Goal: Task Accomplishment & Management: Complete application form

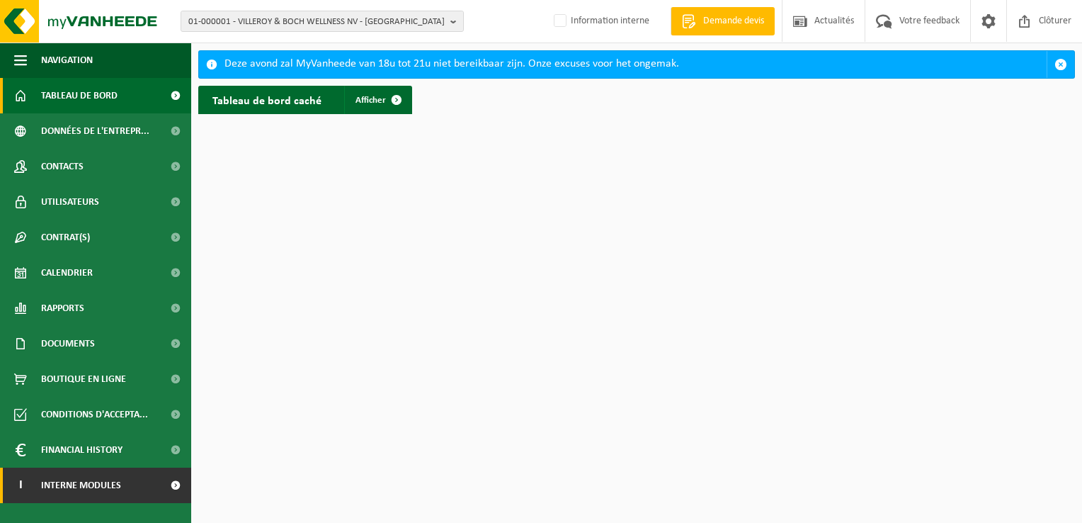
click at [125, 491] on link "I Interne modules" at bounding box center [95, 484] width 191 height 35
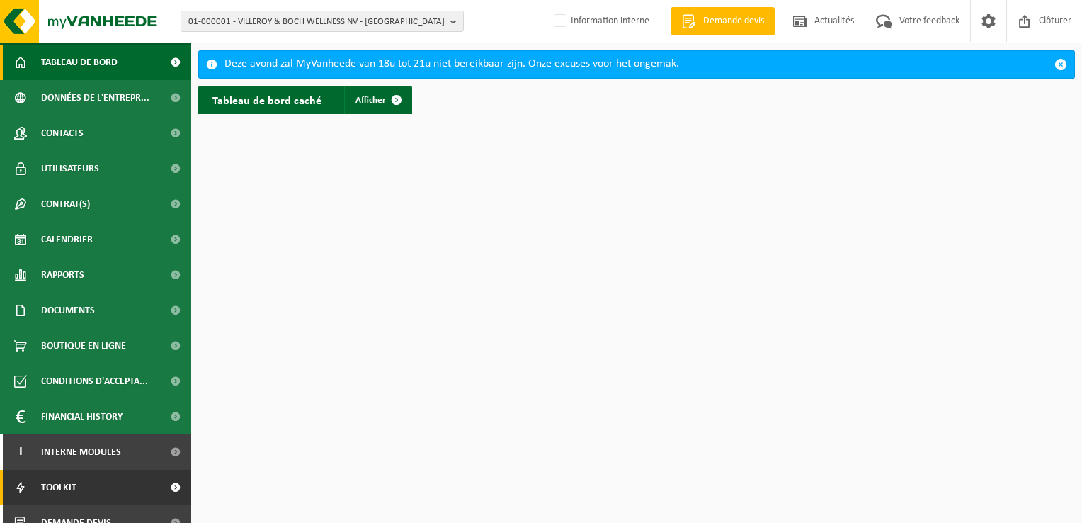
scroll to position [51, 0]
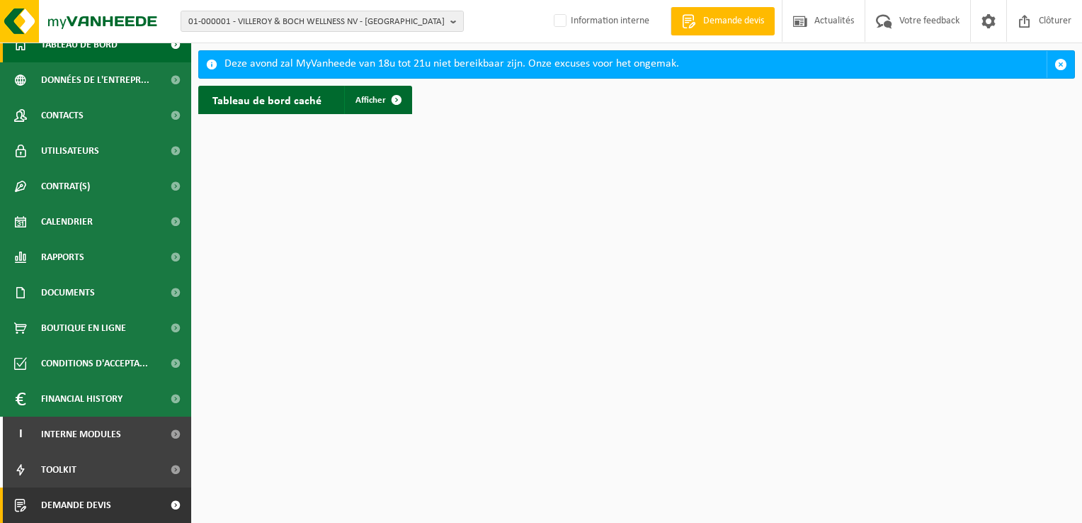
click at [164, 504] on span at bounding box center [175, 504] width 32 height 35
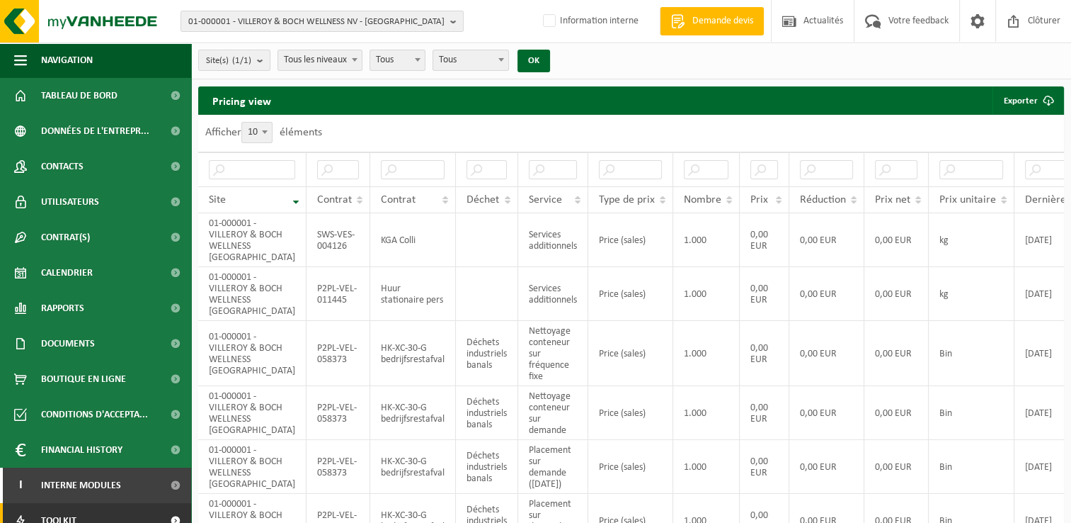
scroll to position [51, 0]
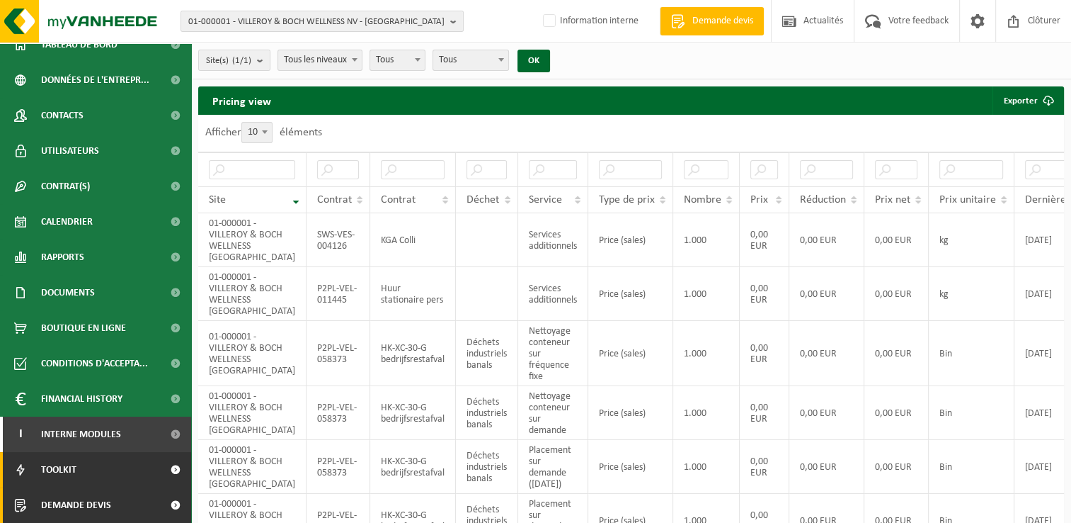
click at [147, 503] on link "Demande devis" at bounding box center [95, 504] width 191 height 35
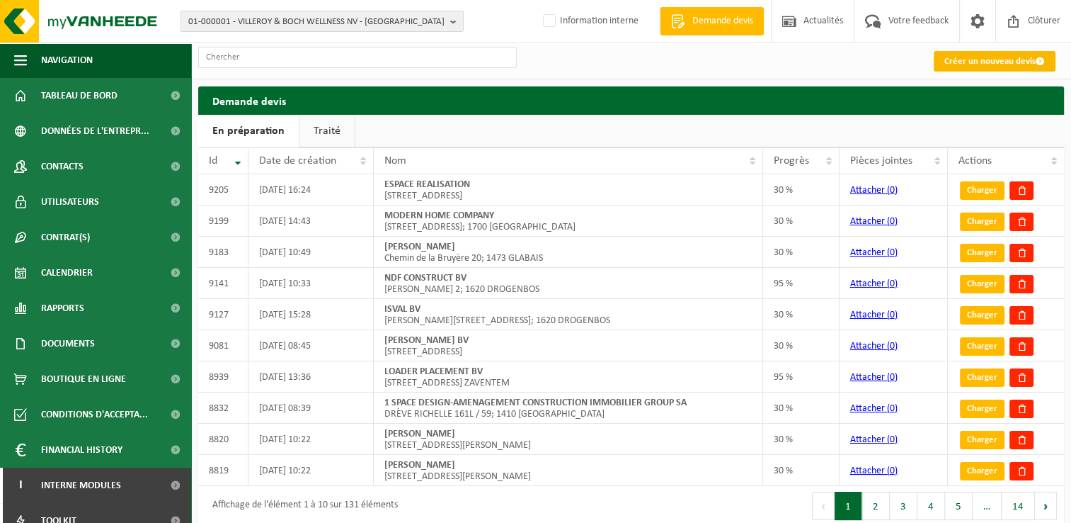
click at [978, 57] on link "Créer un nouveau devis" at bounding box center [995, 61] width 122 height 21
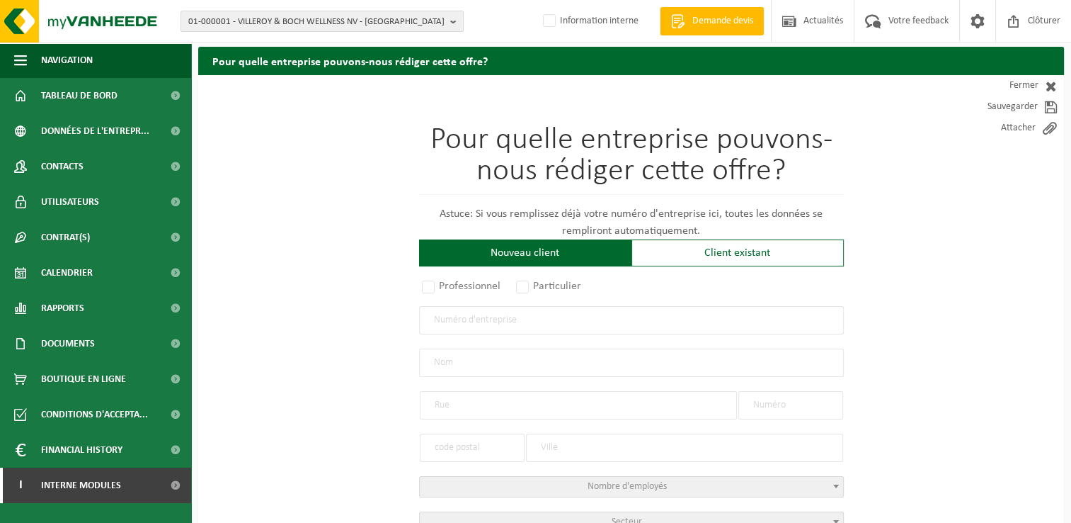
scroll to position [71, 0]
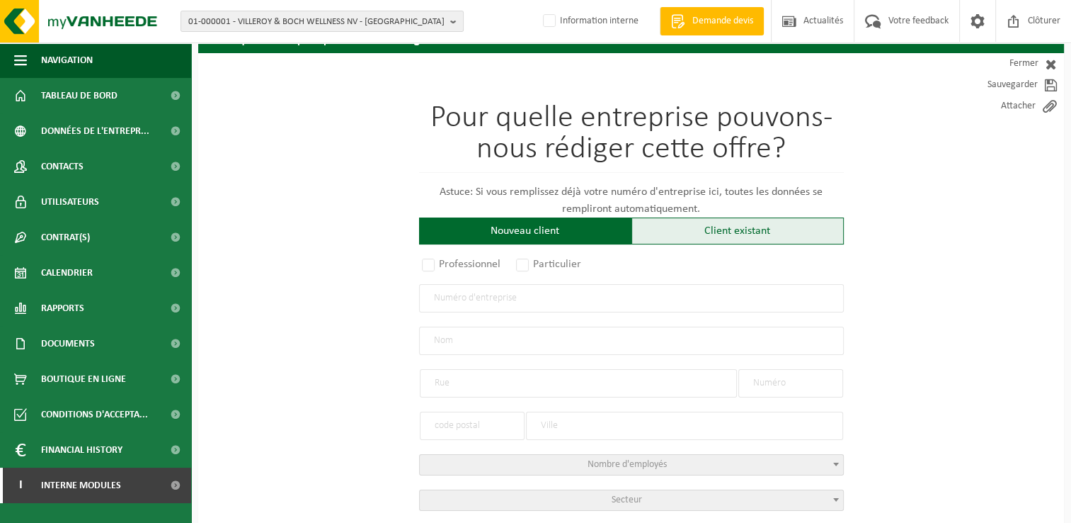
click at [680, 234] on div "Client existant" at bounding box center [738, 230] width 212 height 27
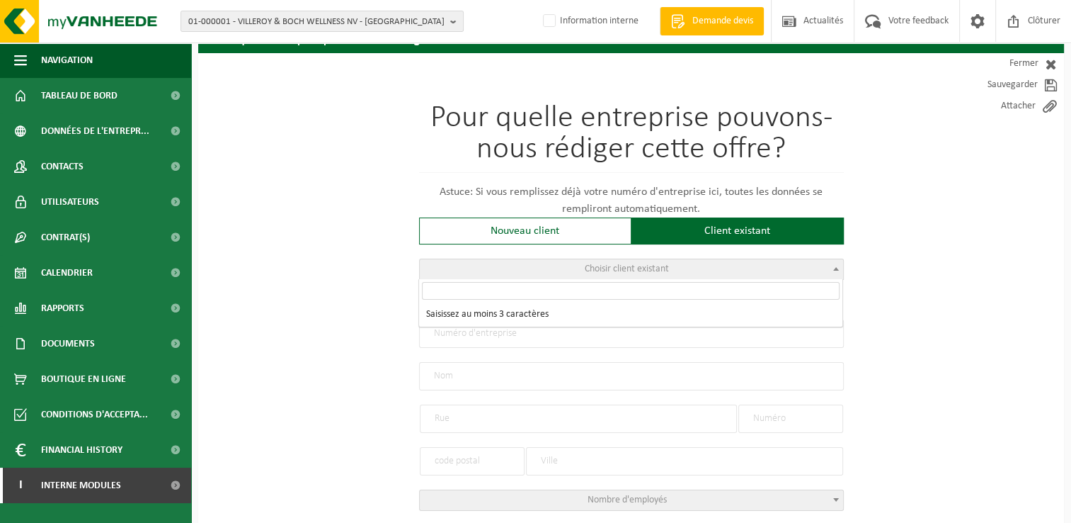
click at [606, 259] on span "Choisir client existant" at bounding box center [631, 269] width 423 height 20
type input "b"
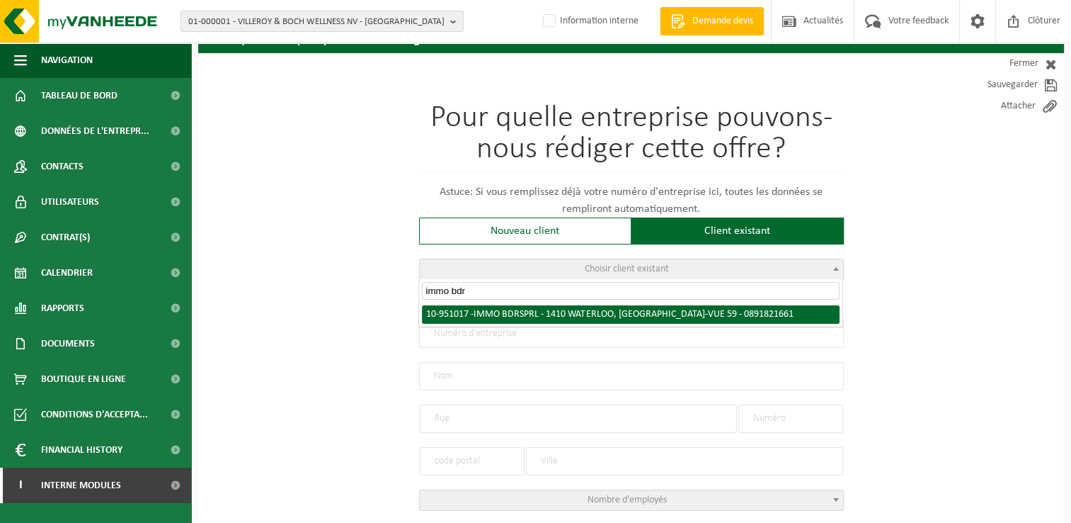
type input "immo bdr"
radio input "true"
type input "0891.821.661"
type input "IMMO BDR SPRL"
type input "AVENUE BELLE-VUE"
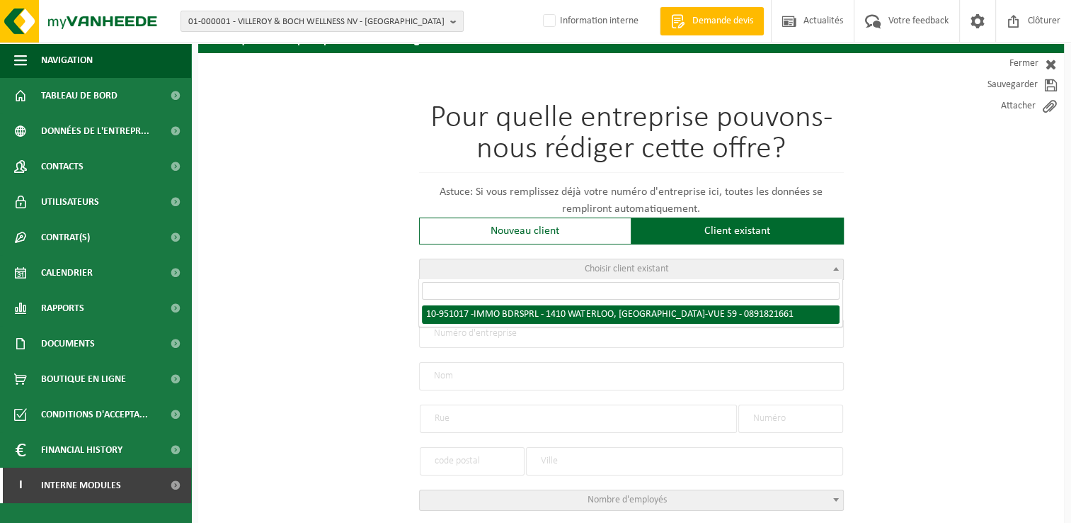
type input "59"
type input "1410"
type input "WATERLOO"
select select "11"
type input "IMMO BDR SPRL"
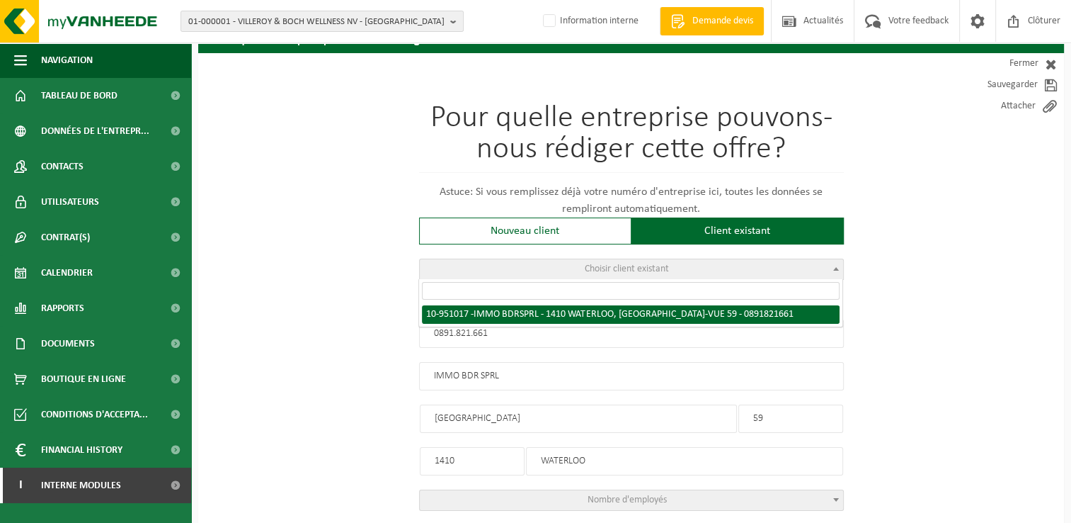
type input "AVENUE BELLE-VUE"
type input "59"
type input "1410"
type input "WATERLOO"
select select "145656"
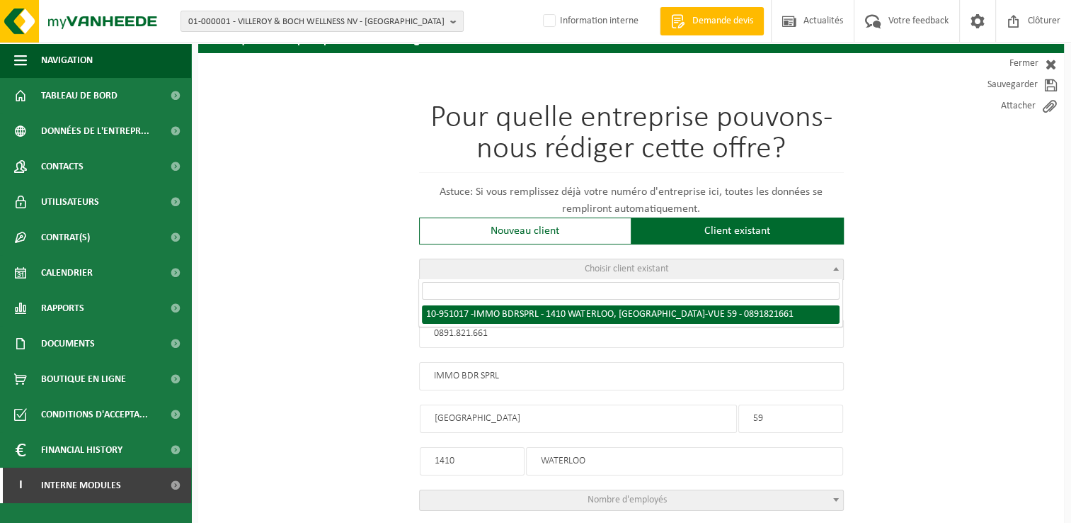
select select
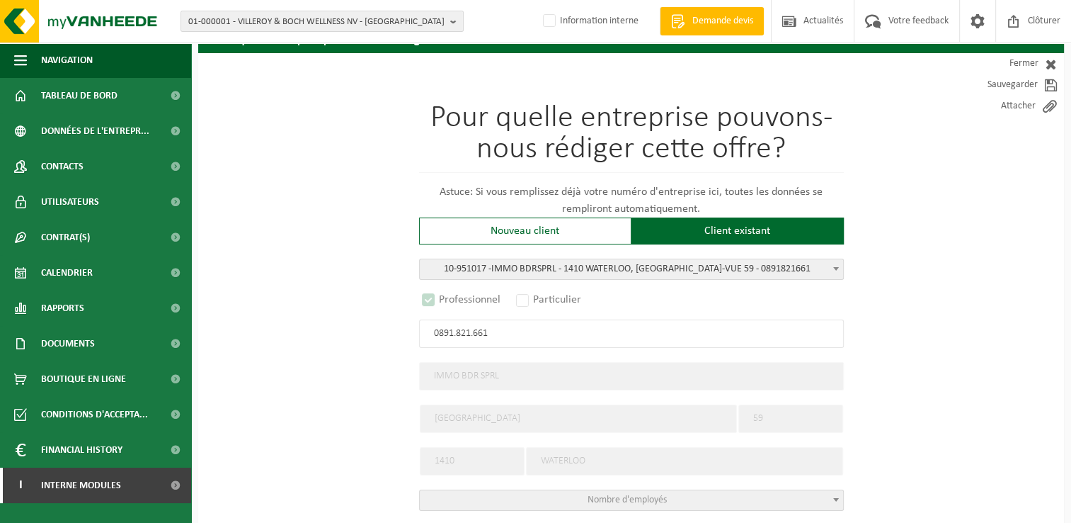
scroll to position [246, 0]
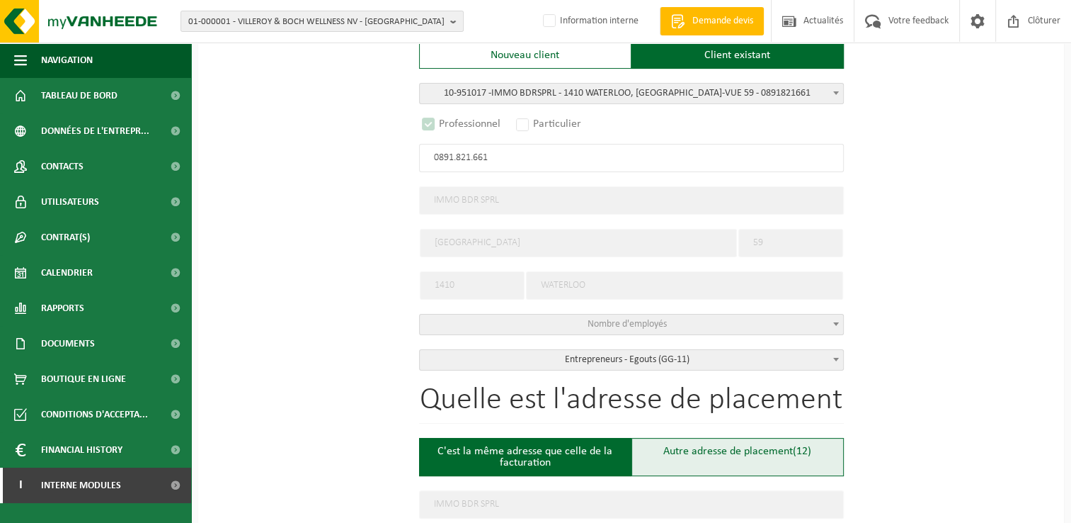
click at [760, 438] on div "Autre adresse de placement (12)" at bounding box center [738, 457] width 212 height 38
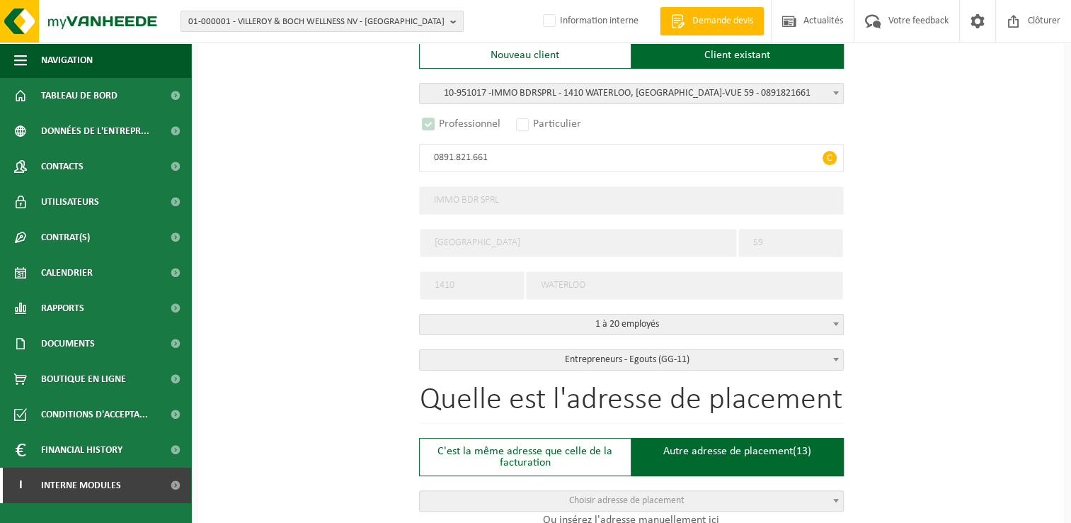
select select "D"
select select
type input "Chantier -"
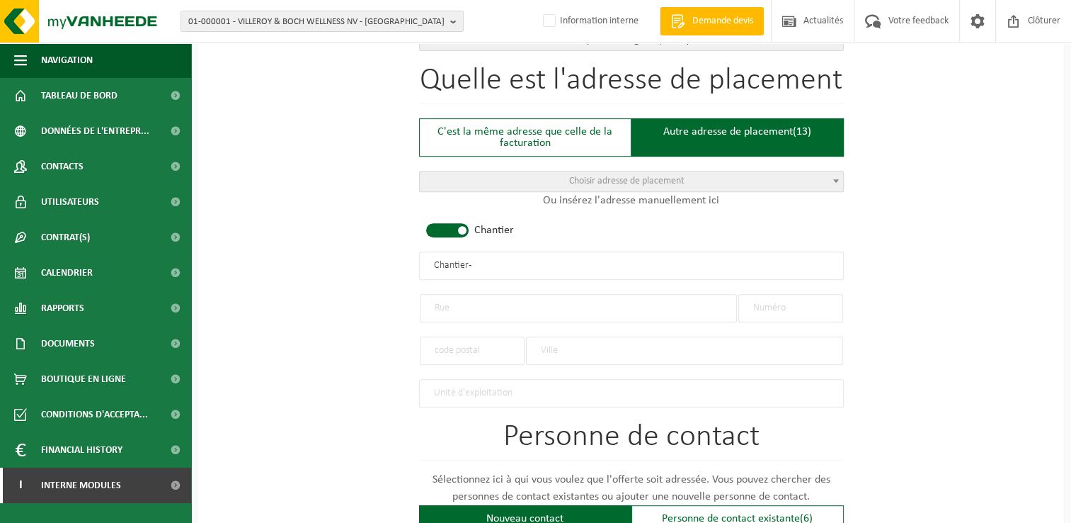
scroll to position [566, 0]
click at [439, 293] on input "text" at bounding box center [578, 307] width 317 height 28
drag, startPoint x: 484, startPoint y: 265, endPoint x: 246, endPoint y: 259, distance: 237.2
click at [246, 259] on div "Pour quelle entreprise pouvons-nous rédiger cette offre? Astuce: Si vous rempli…" at bounding box center [631, 262] width 866 height 1410
type input "IMMO BDR - OVERIJSE"
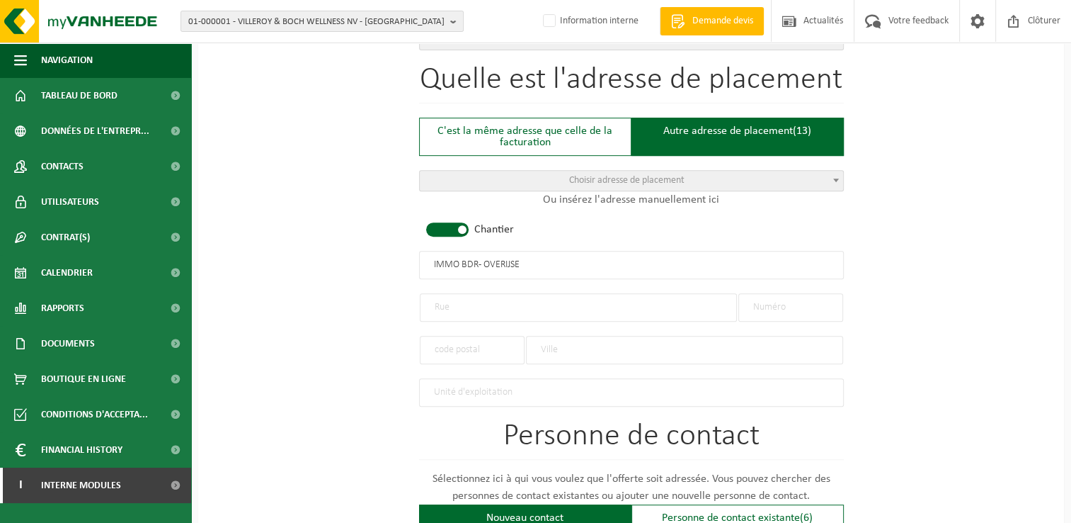
click at [481, 293] on input "text" at bounding box center [578, 307] width 317 height 28
type input "TERBLOKSTRAAT"
type input "64"
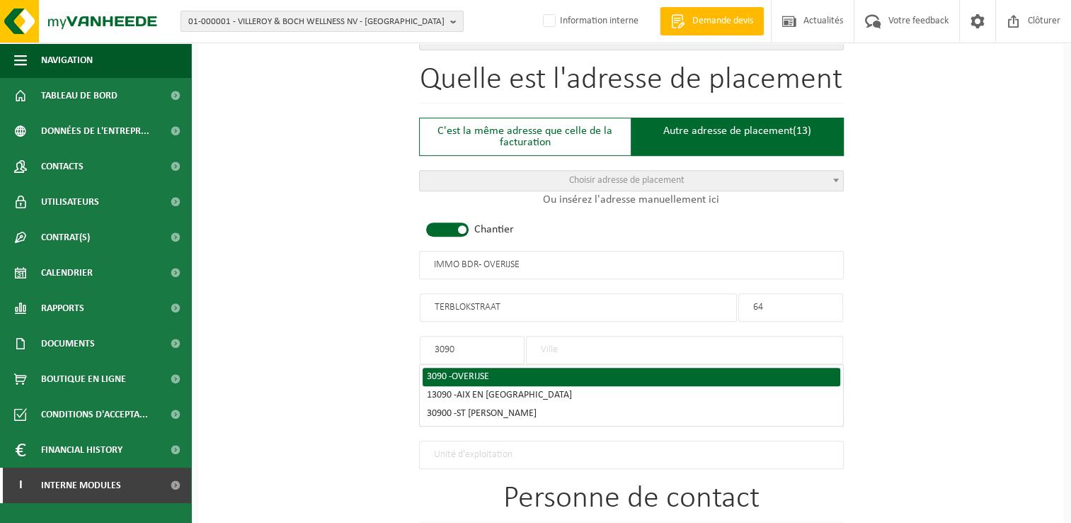
type input "3090"
click at [459, 372] on span "OVERIJSE" at bounding box center [471, 376] width 38 height 11
type input "OVERIJSE"
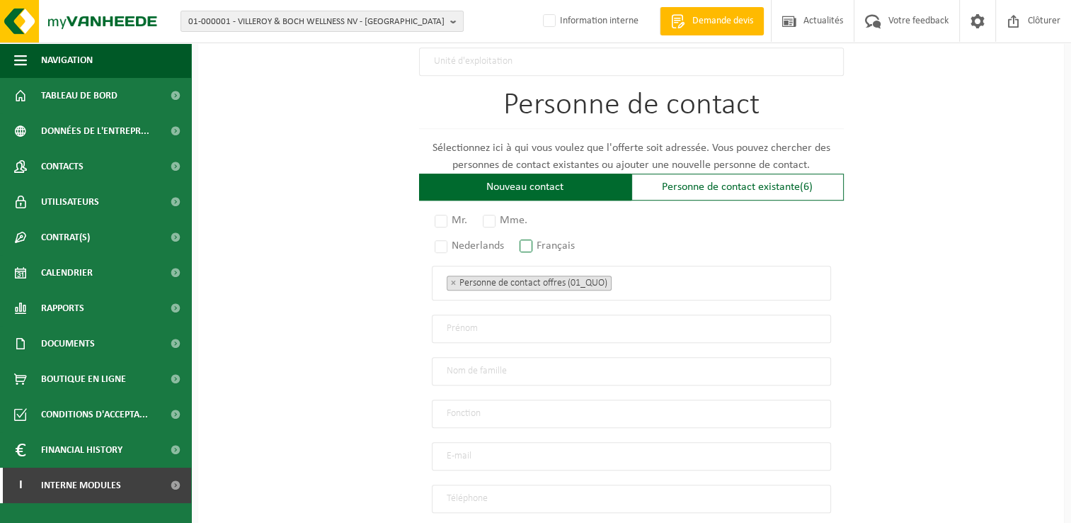
scroll to position [920, 0]
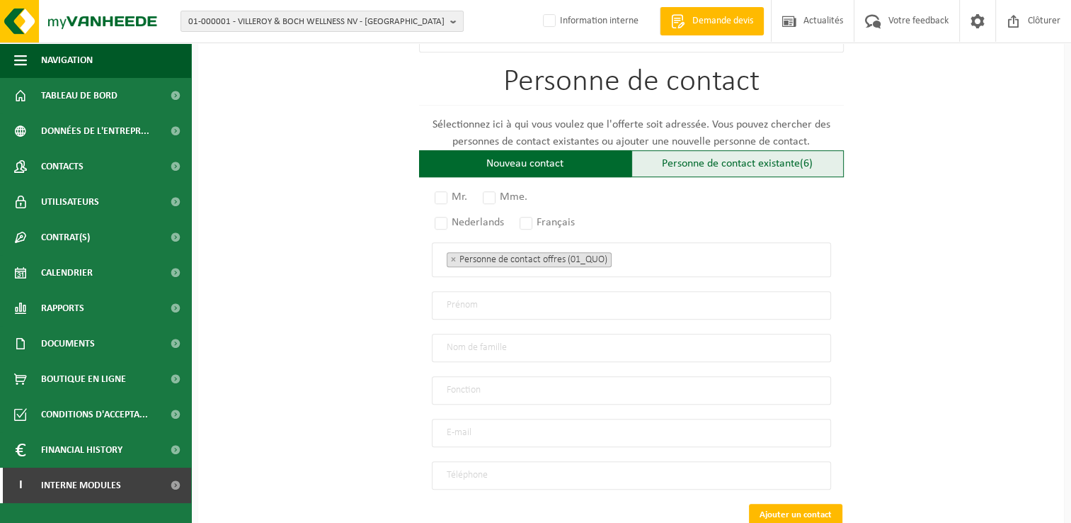
click at [667, 160] on div "Personne de contact existante (6)" at bounding box center [738, 163] width 212 height 27
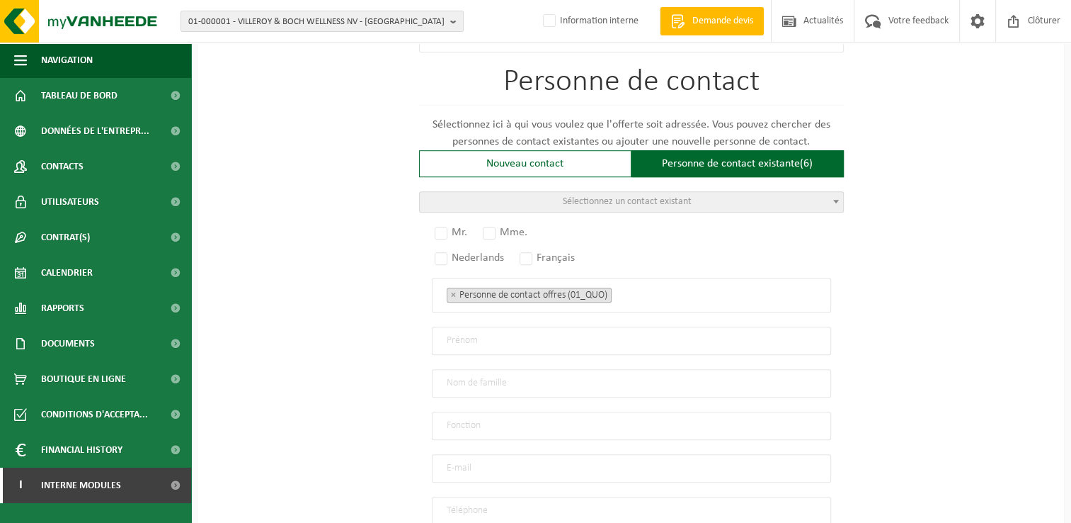
click at [507, 202] on span "Sélectionnez un contact existant" at bounding box center [631, 202] width 423 height 20
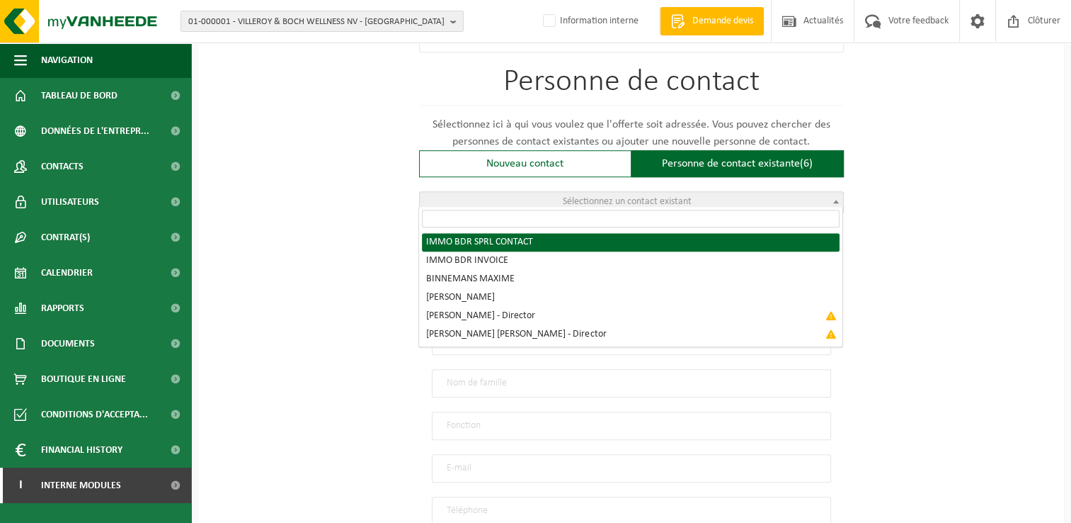
radio input "true"
select select "{"code":"10-951018","firstname":"CONTACT","surname":"IMMO BDR SPRL","gender":"U…"
type input "CONTACT"
type input "IMMO BDR SPRL"
type input "nicolas@immo-bdr.be"
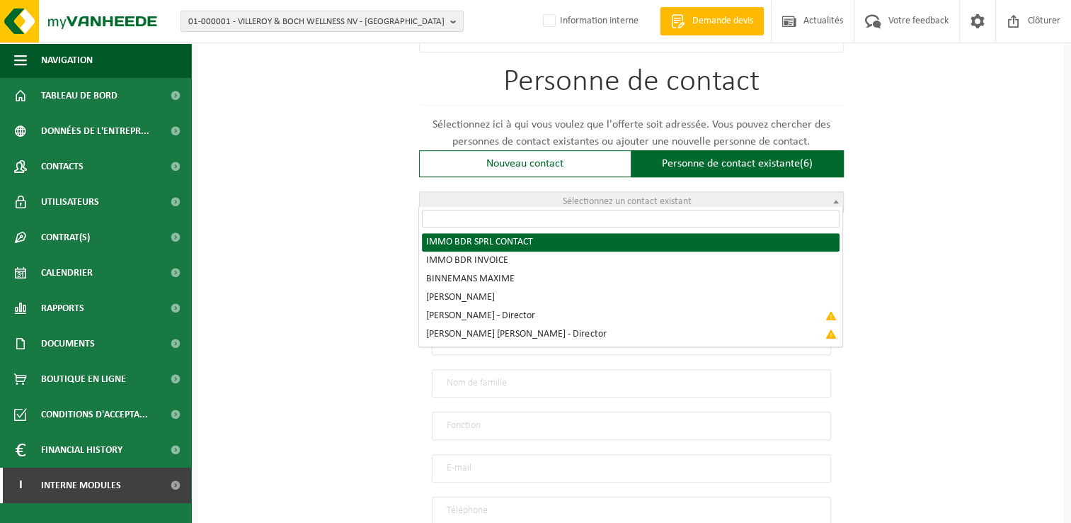
type input "0476/705.254"
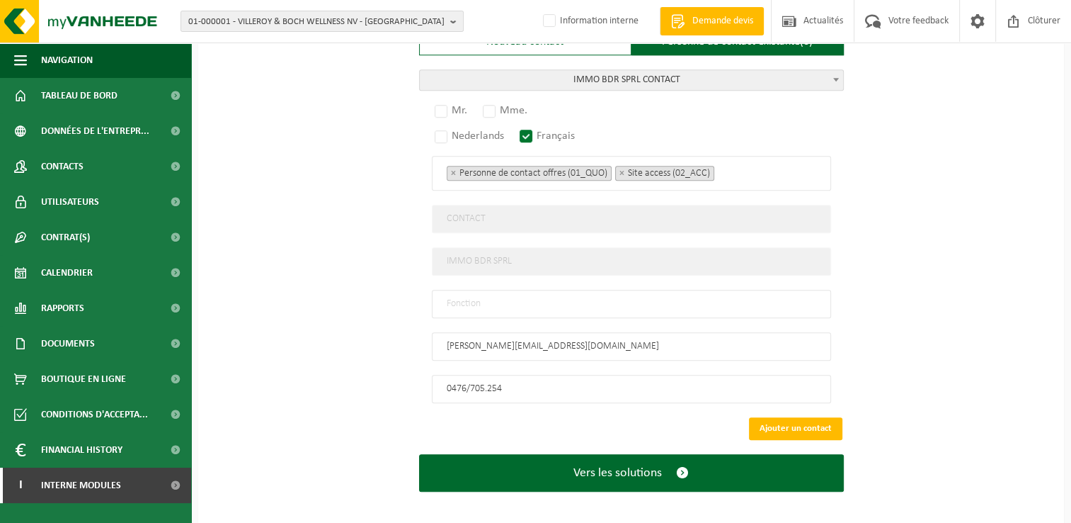
scroll to position [1042, 0]
click at [632, 75] on span "IMMO BDR SPRL CONTACT" at bounding box center [631, 80] width 423 height 20
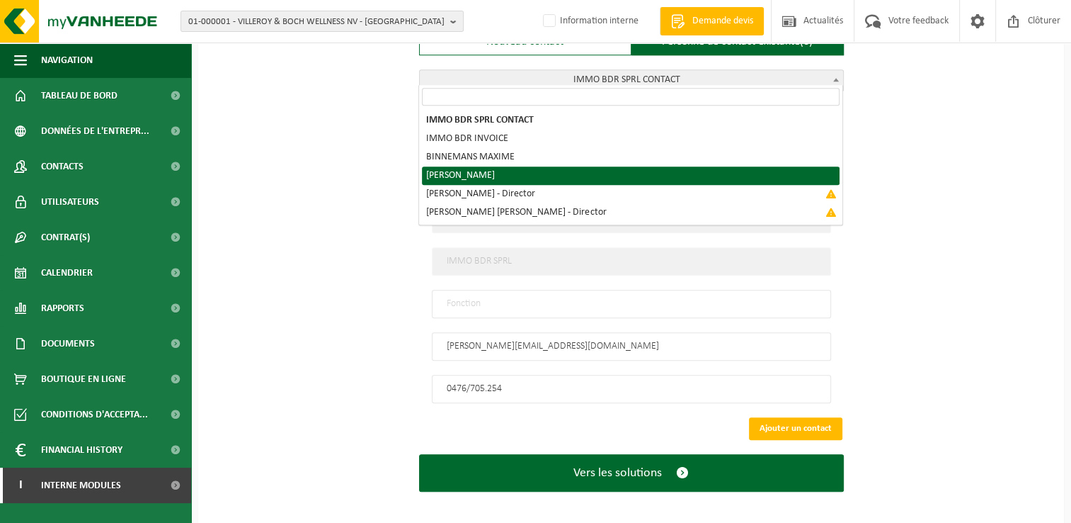
select select "{"code":"10-971678","firstname":"GREGORY","surname":"HADDOU","gender":"Unknown"…"
type input "GREGORY"
type input "HADDOU"
type input "gregory@immo-bdr.be"
type input "+32 479/22 24 54"
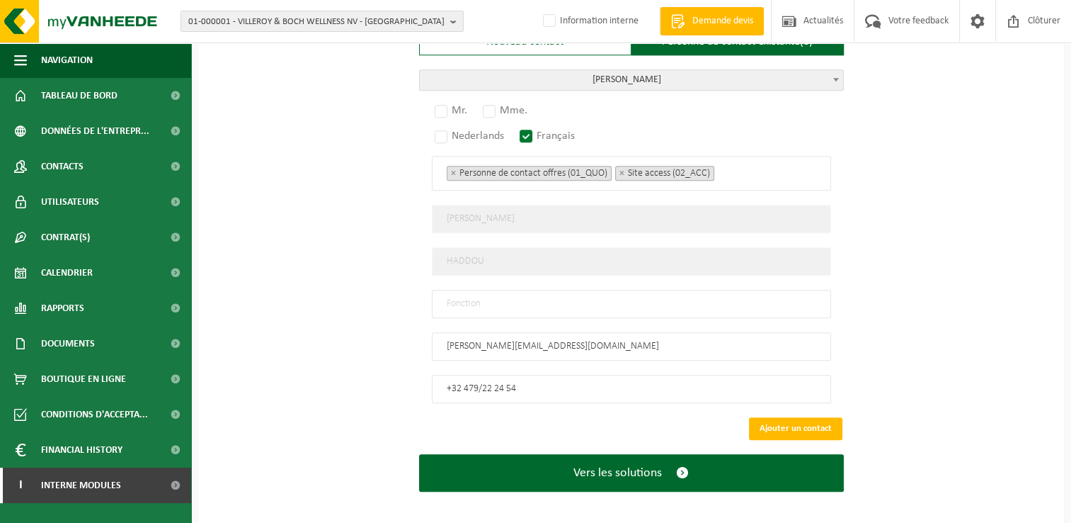
click at [479, 293] on input "text" at bounding box center [631, 304] width 399 height 28
click at [439, 109] on label "Mr." at bounding box center [452, 111] width 40 height 20
radio input "true"
click at [473, 297] on input "text" at bounding box center [631, 304] width 399 height 28
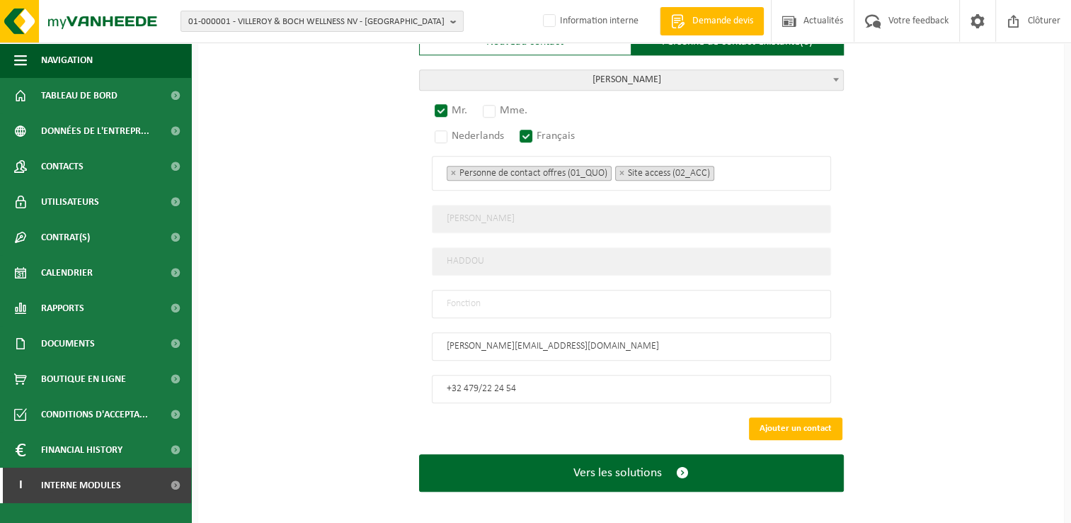
type input "Manager"
click at [791, 423] on button "Ajouter un contact" at bounding box center [795, 428] width 93 height 23
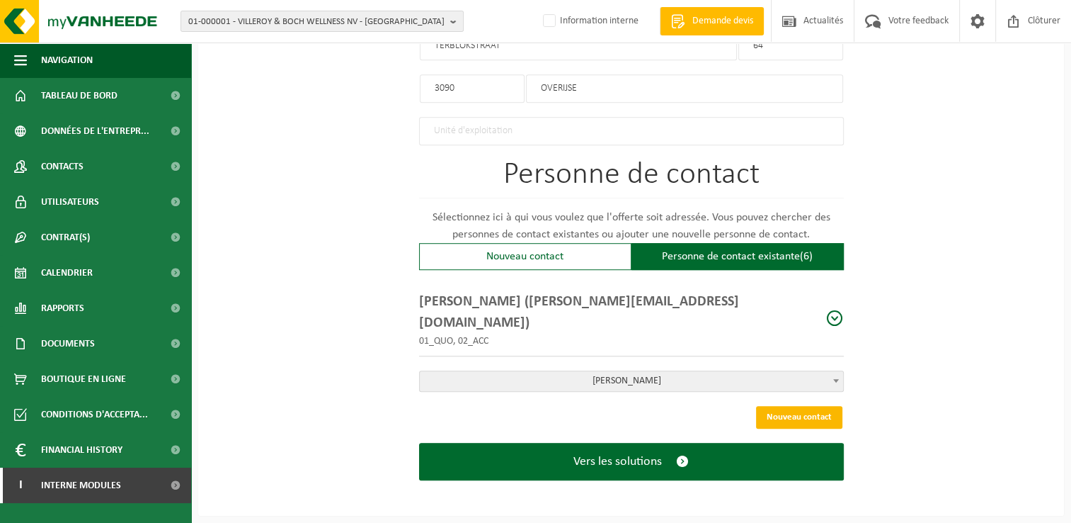
scroll to position [799, 0]
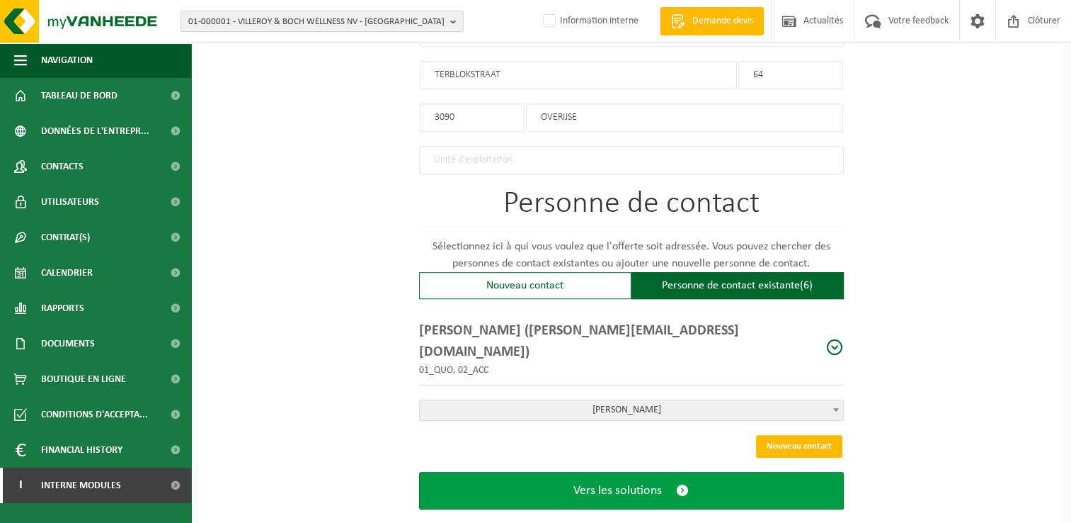
click at [670, 474] on button "Vers les solutions" at bounding box center [631, 491] width 425 height 38
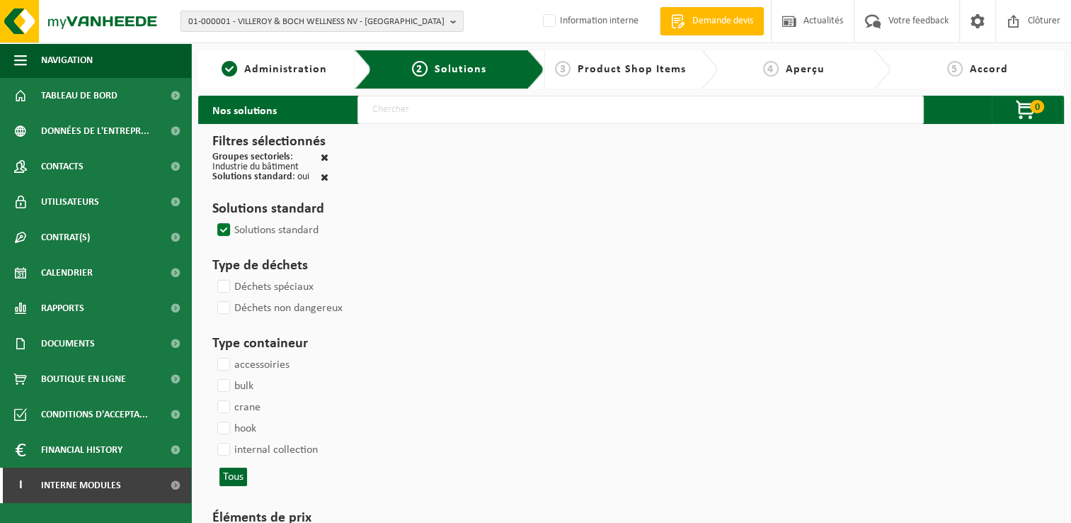
click at [416, 114] on input "text" at bounding box center [641, 110] width 566 height 28
type input "000291"
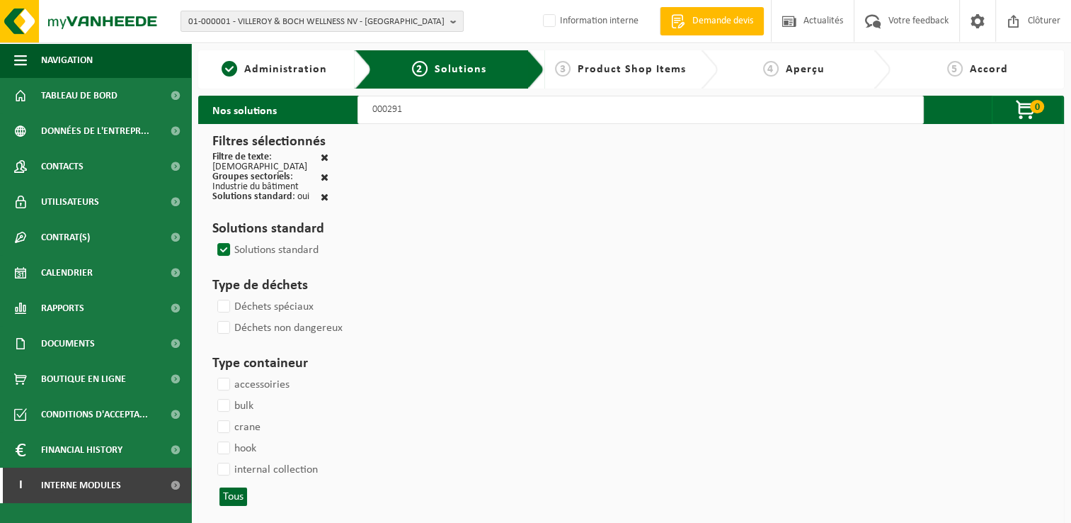
select select
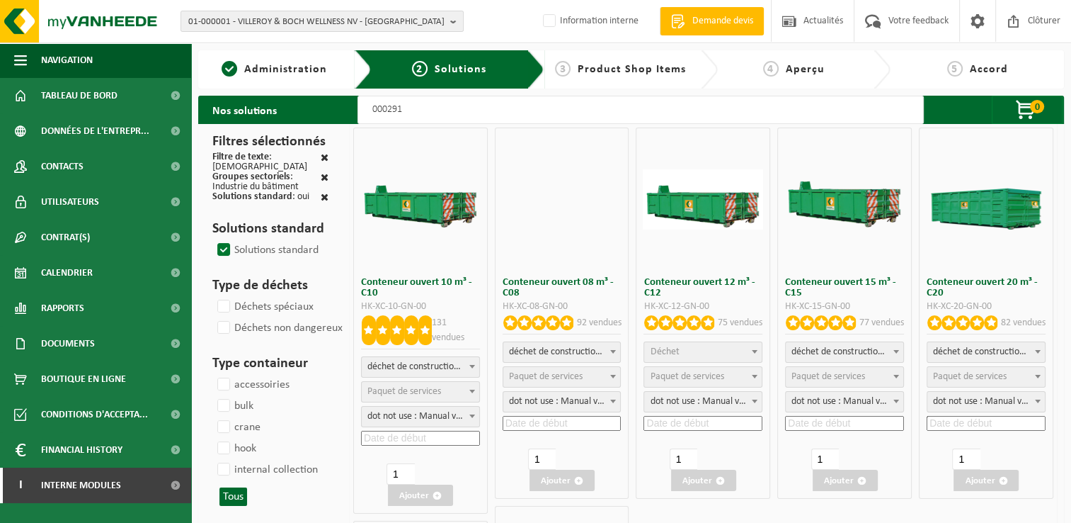
select select
select select "197"
select select
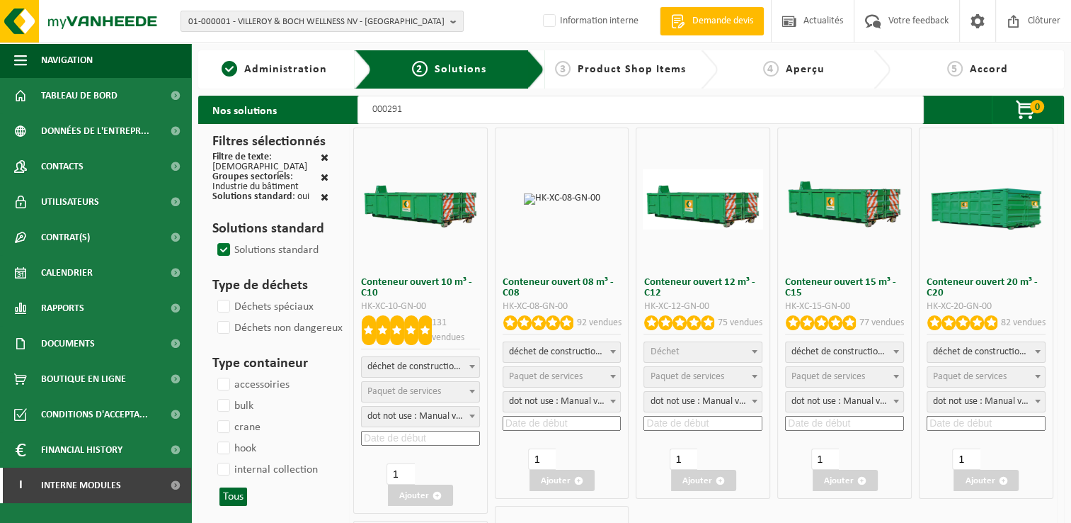
select select
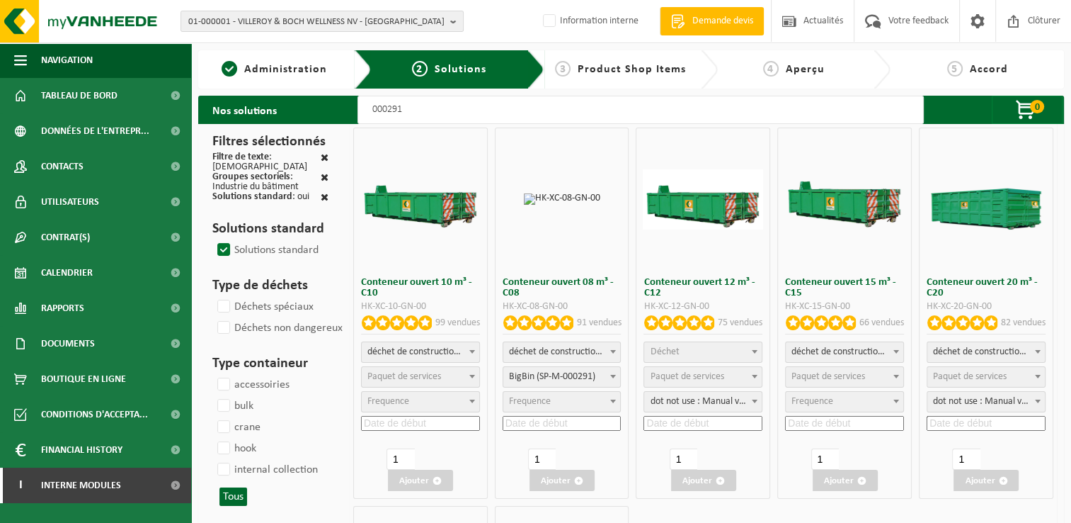
select select
select select "197"
select select
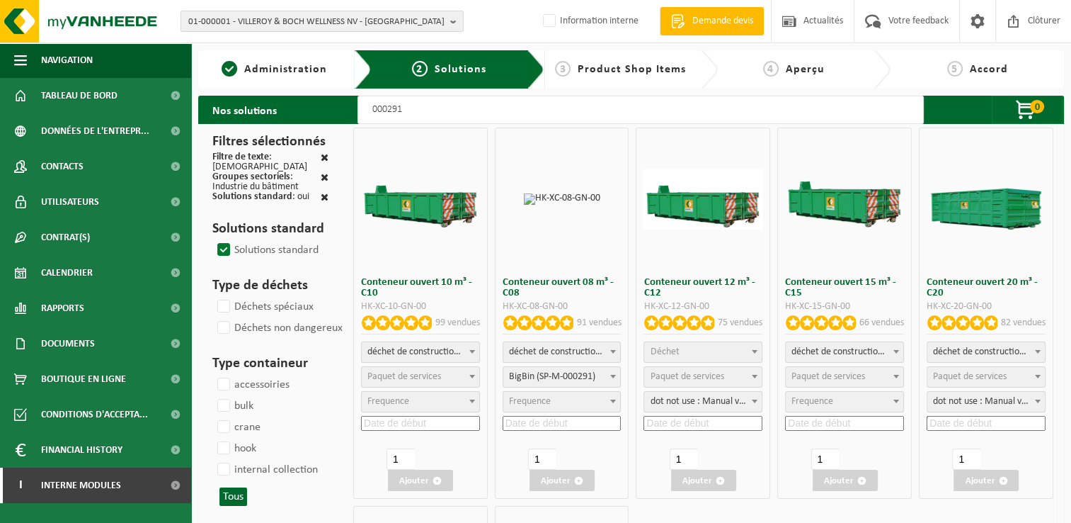
select select "197"
select select
select select "25"
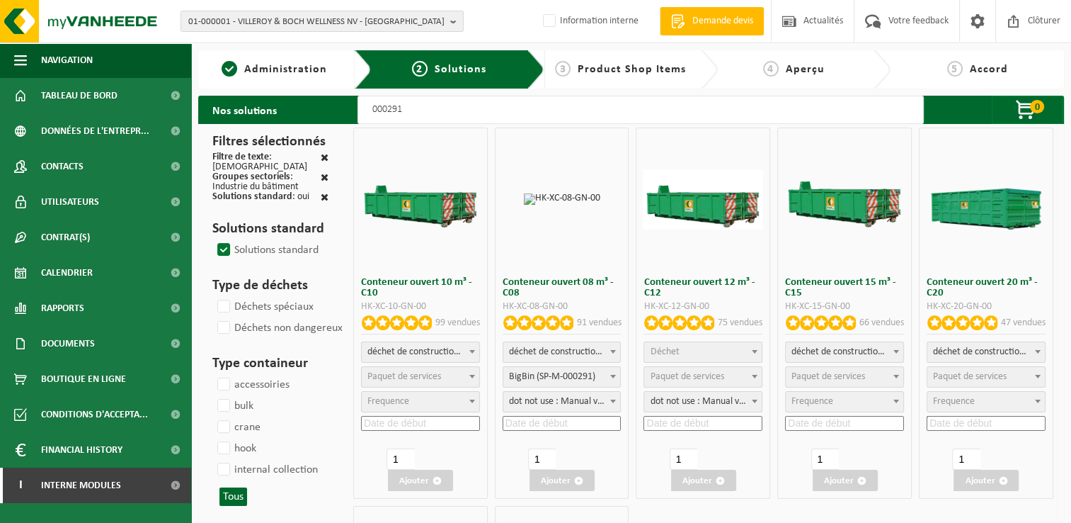
click at [437, 375] on span "Paquet de services" at bounding box center [404, 376] width 74 height 11
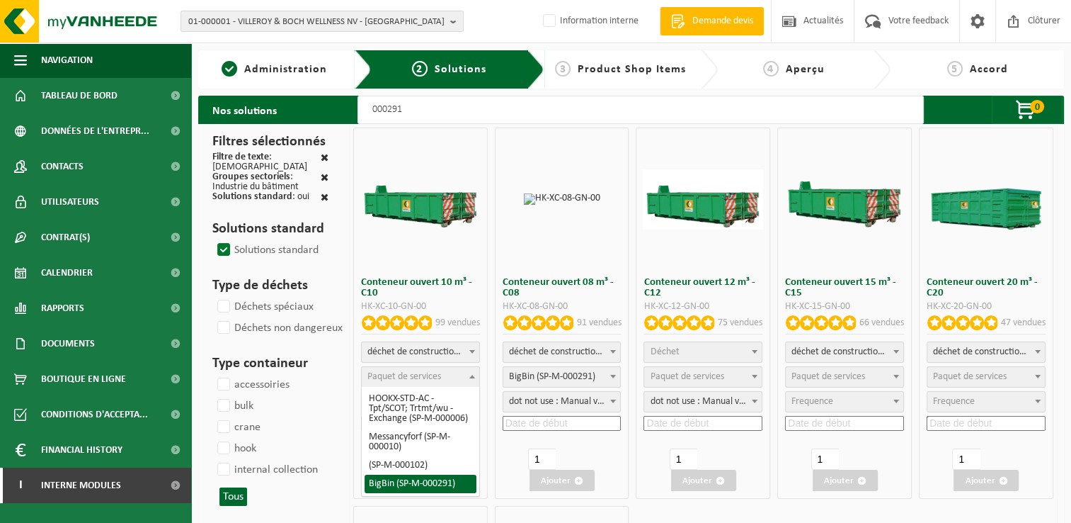
select select "197"
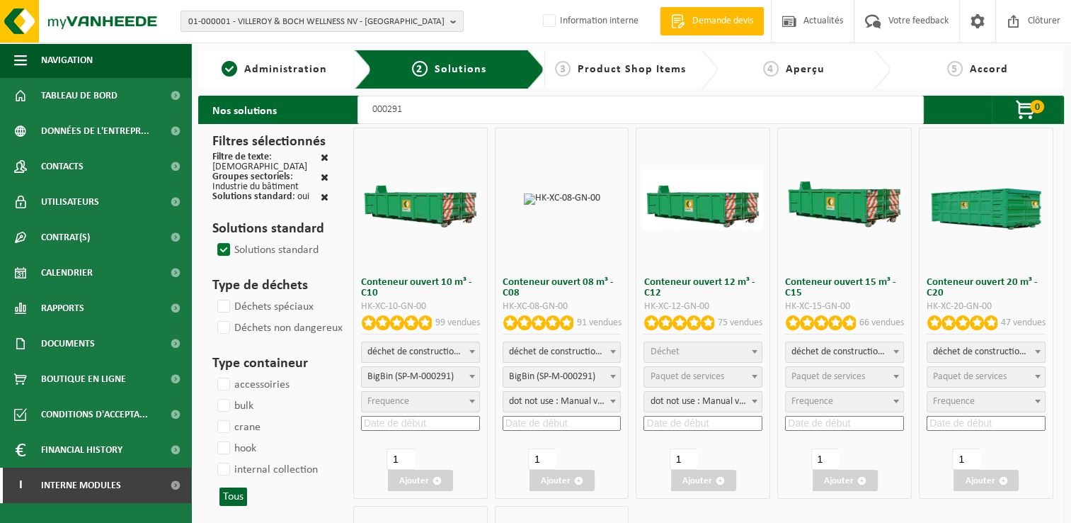
select select "25"
click at [408, 423] on input at bounding box center [420, 423] width 119 height 15
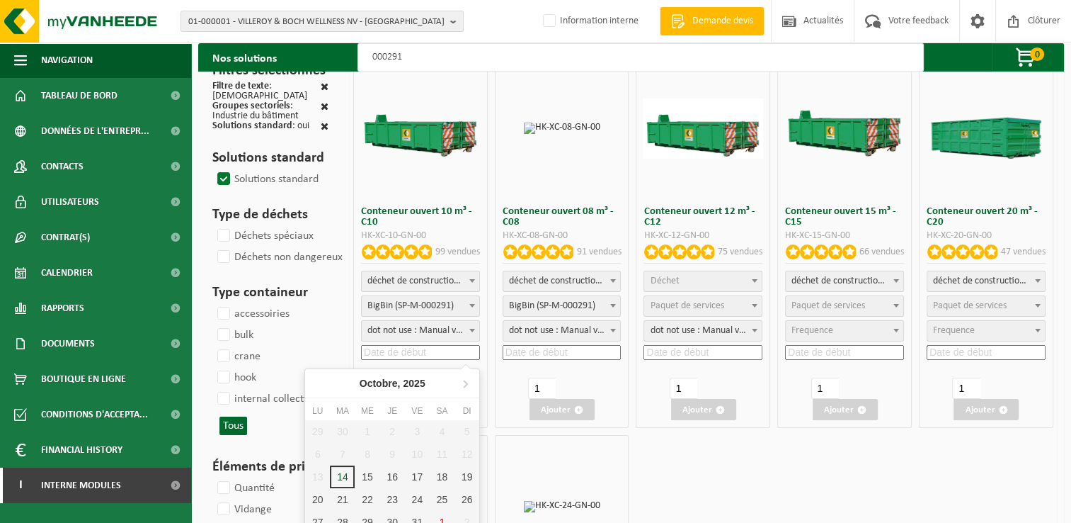
scroll to position [142, 0]
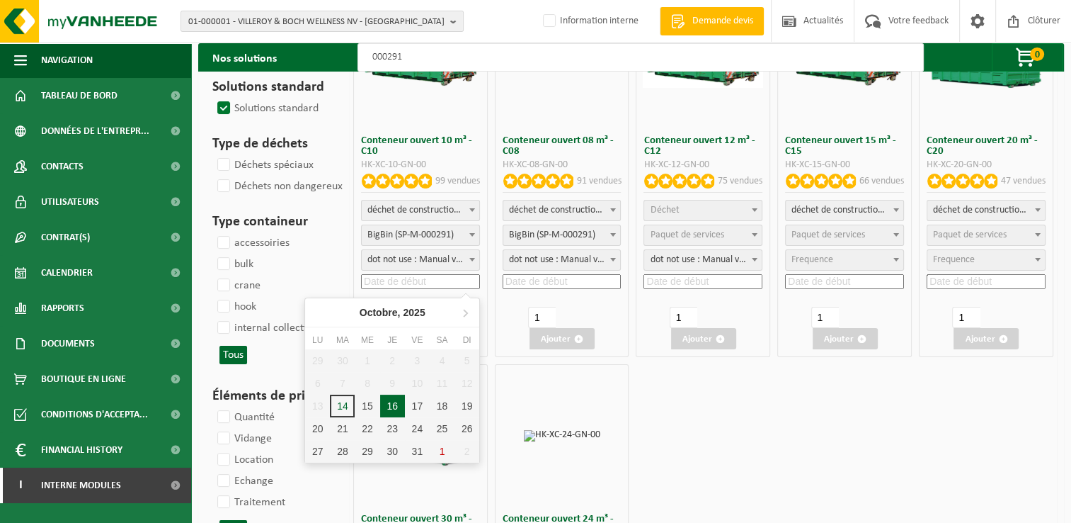
click at [388, 402] on div "16" at bounding box center [392, 405] width 25 height 23
type input "2025-10-16"
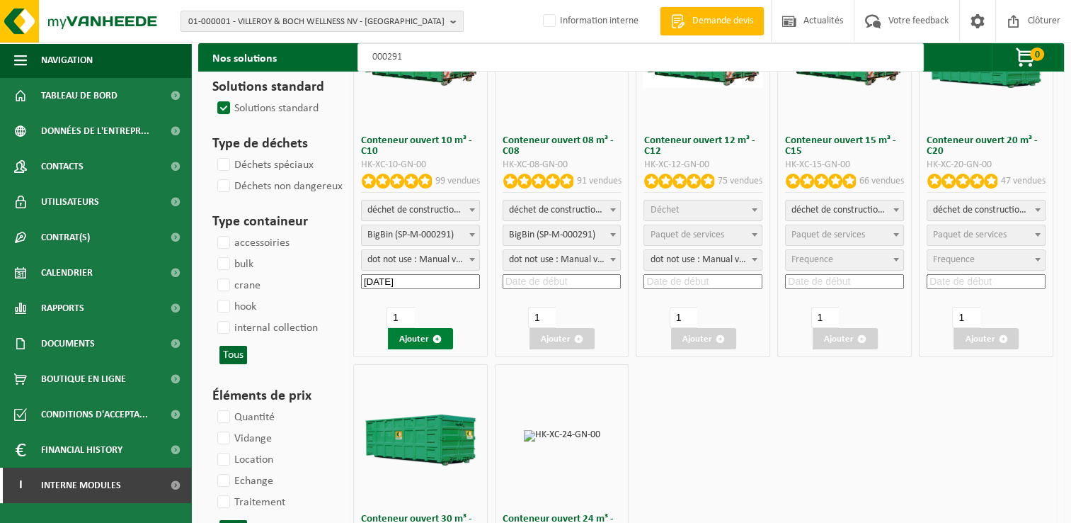
click at [433, 333] on button "Ajouter" at bounding box center [420, 338] width 65 height 21
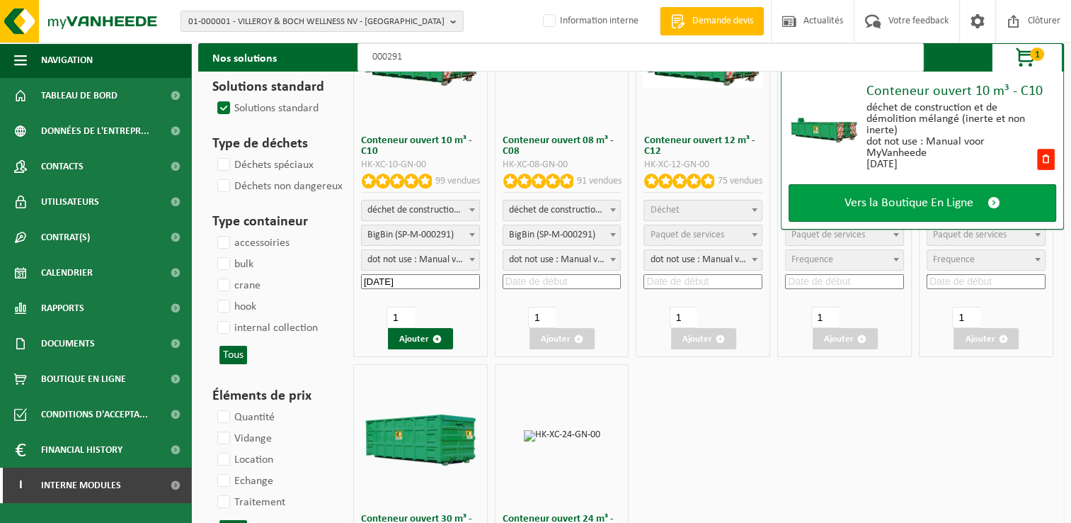
click at [894, 202] on span "Vers la Boutique En Ligne" at bounding box center [909, 202] width 129 height 15
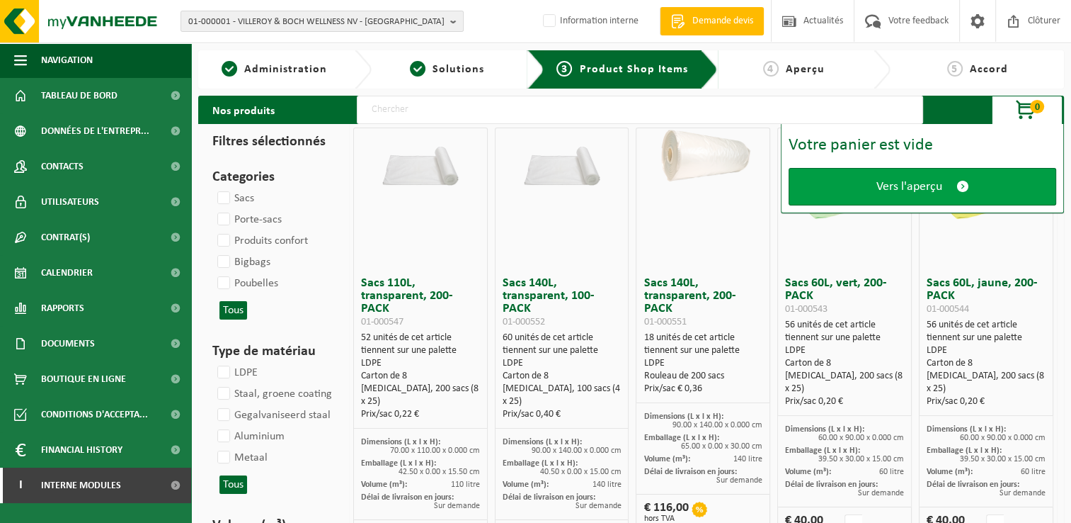
click at [907, 191] on span "Vers l'aperçu" at bounding box center [910, 186] width 66 height 15
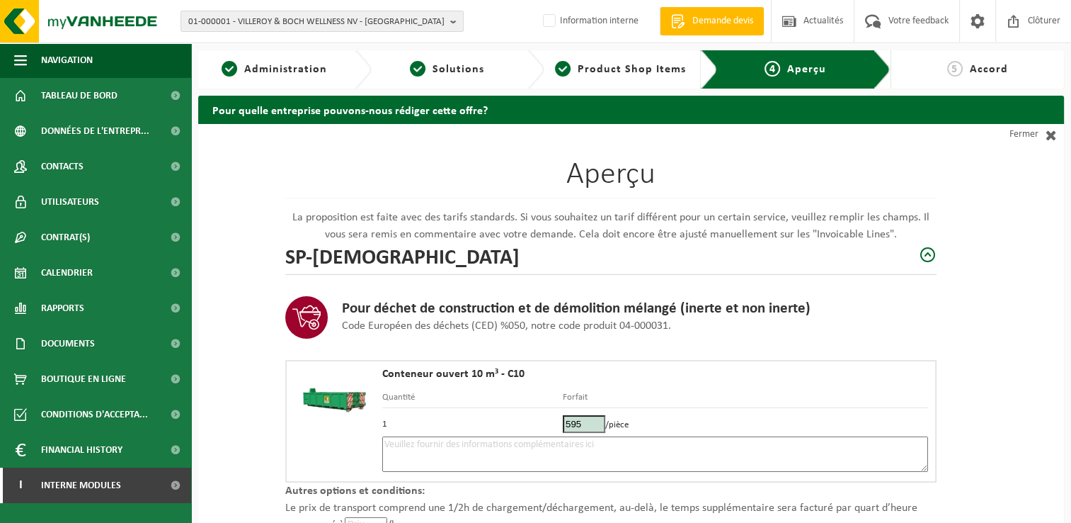
click at [463, 461] on textarea at bounding box center [655, 453] width 546 height 35
type textarea "p"
click at [514, 443] on textarea "Placement 16/10 - Briquaillons (uiles)" at bounding box center [655, 453] width 546 height 35
click at [575, 447] on textarea "Placement 16/10 - Briquaillons (tuiles)" at bounding box center [655, 453] width 546 height 35
click at [563, 446] on textarea "Placement 16/10 - Briquaillons (tuiles) -" at bounding box center [655, 453] width 546 height 35
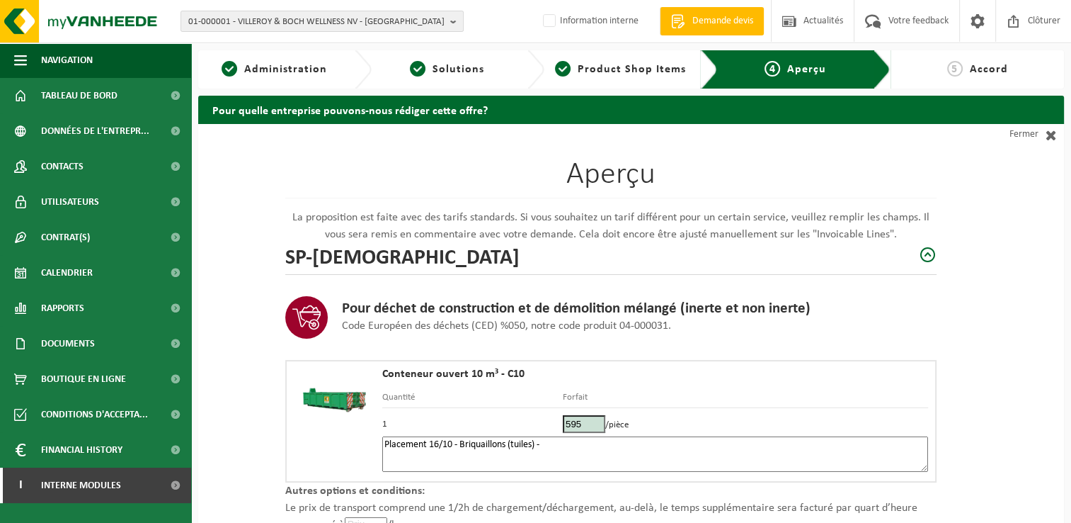
paste textarea "0479/22.24.54"
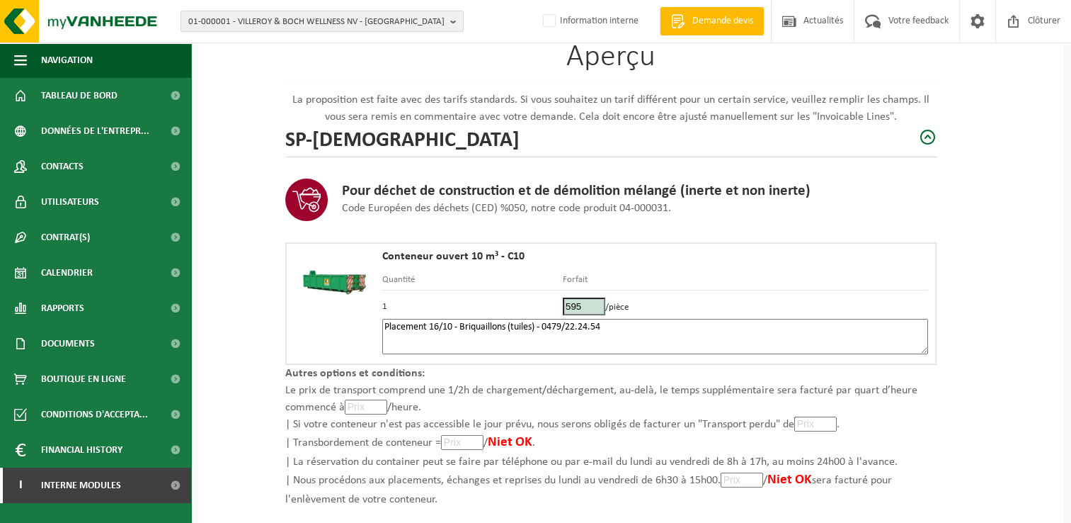
scroll to position [201, 0]
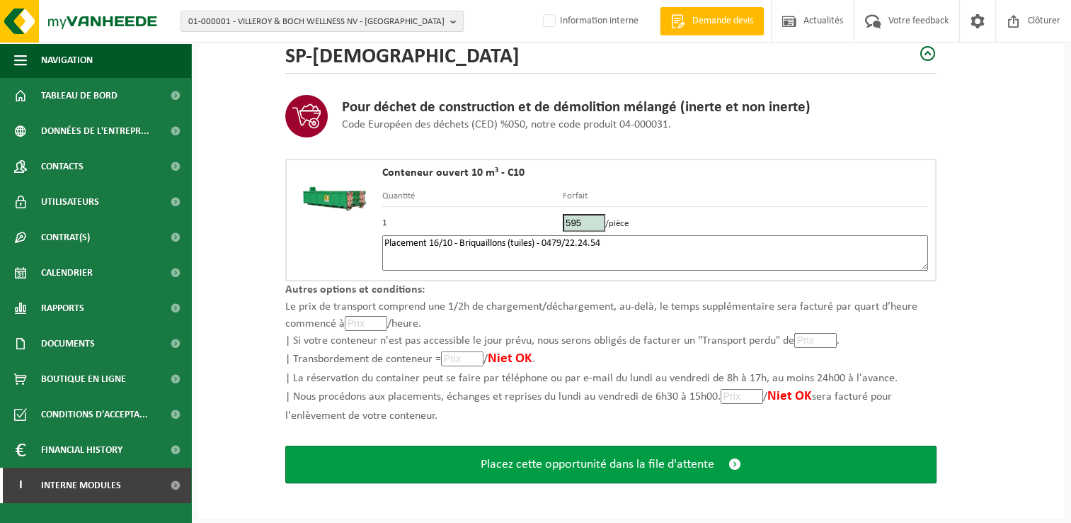
type textarea "Placement 16/10 - Briquaillons (tuiles) - 0479/22.24.54"
click at [610, 469] on button "Placez cette opportunité dans la file d'attente" at bounding box center [610, 464] width 651 height 38
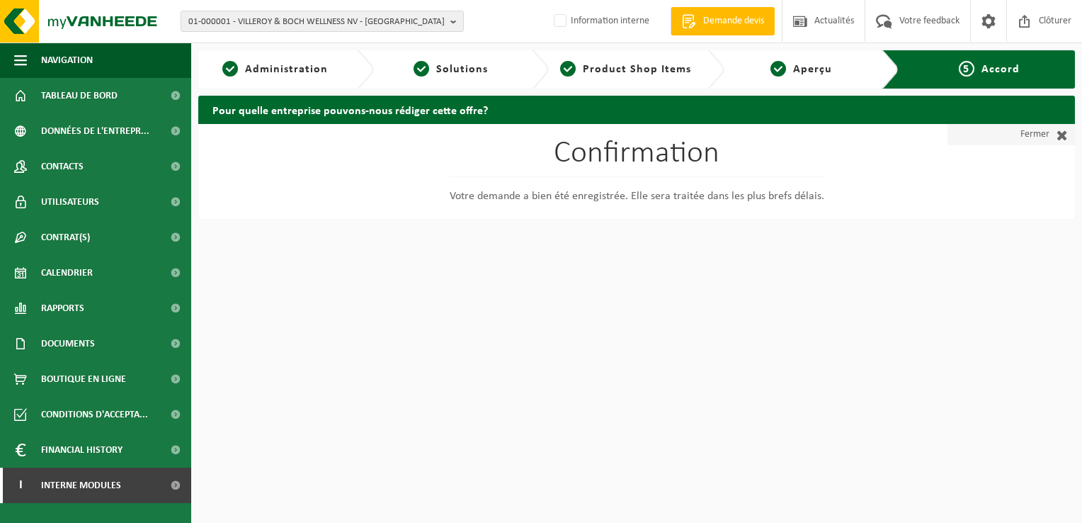
click at [1043, 139] on link "Fermer" at bounding box center [1010, 134] width 127 height 21
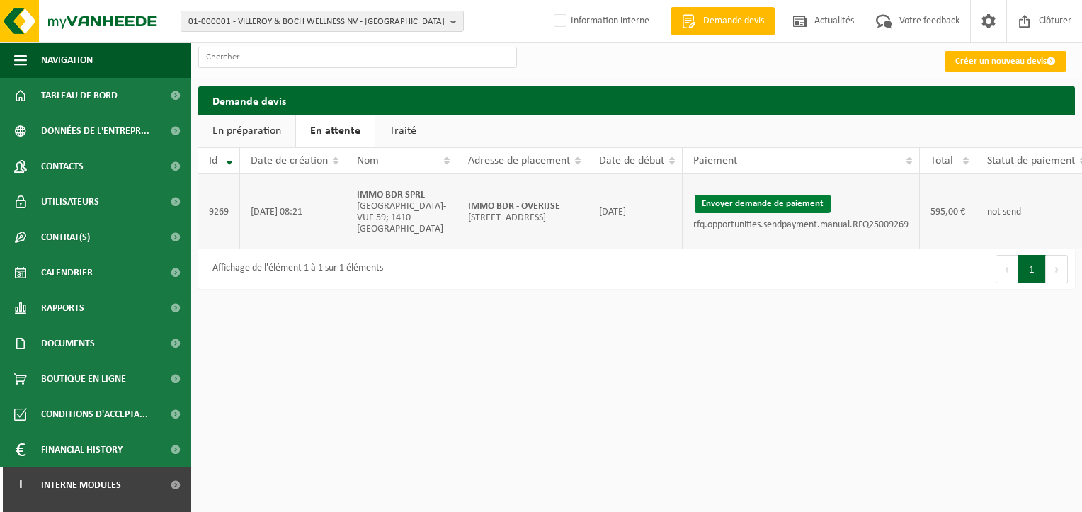
click at [727, 202] on button "Envoyer demande de paiement" at bounding box center [763, 204] width 136 height 18
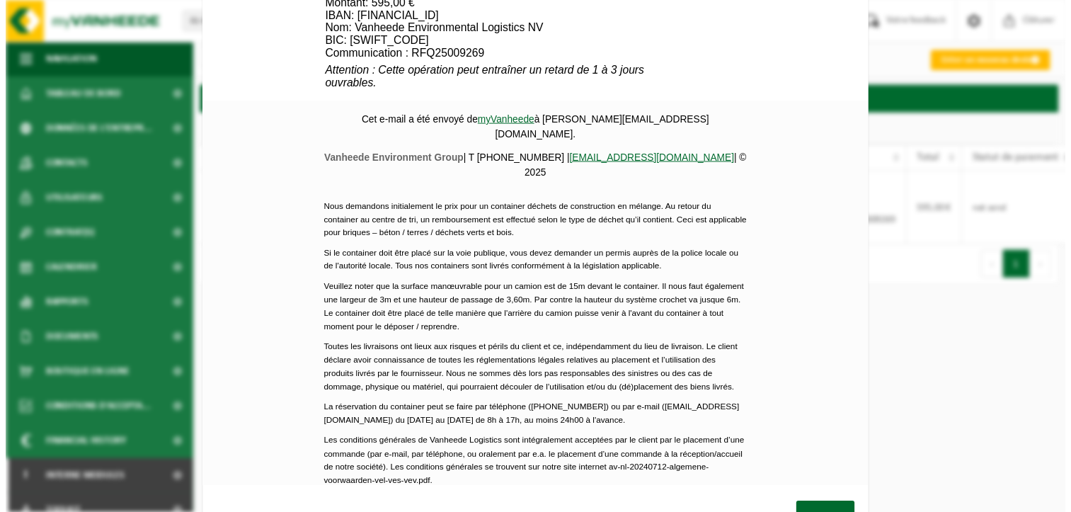
scroll to position [666, 0]
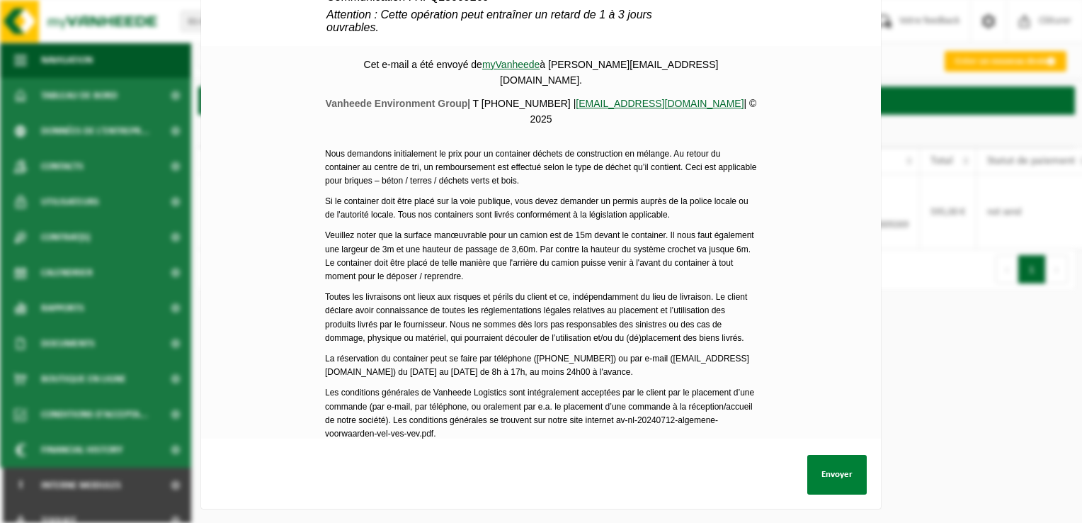
click at [835, 455] on button "Envoyer" at bounding box center [836, 475] width 59 height 40
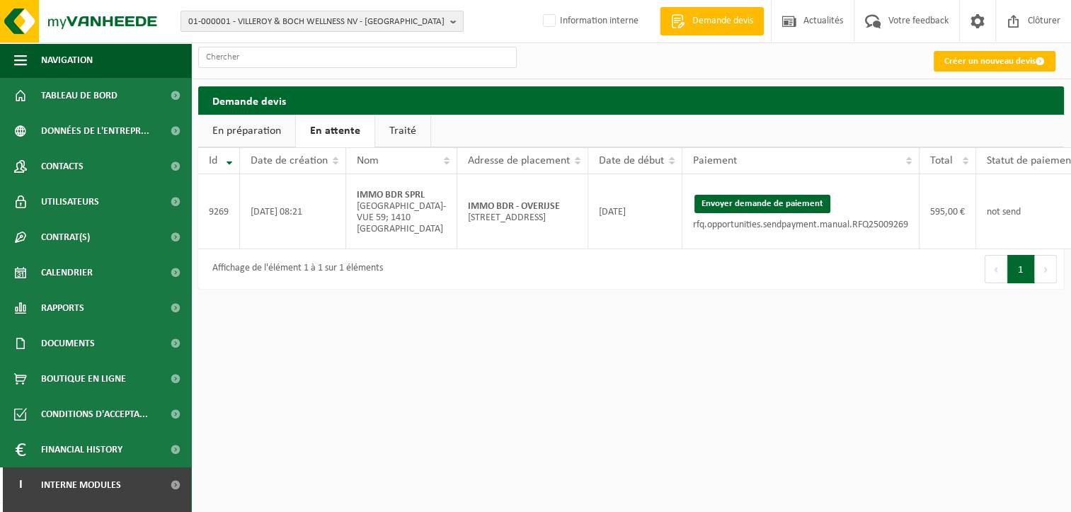
scroll to position [0, 48]
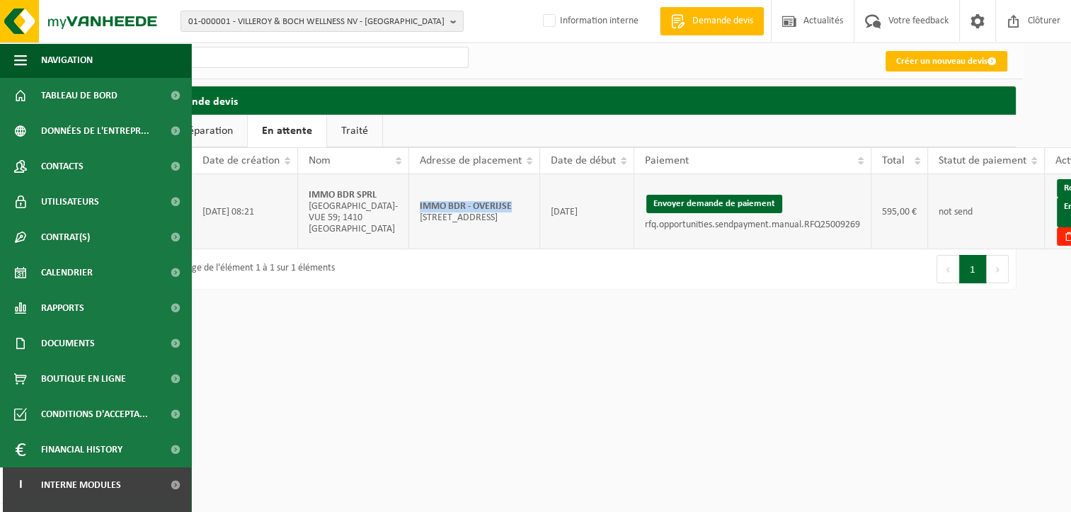
drag, startPoint x: 469, startPoint y: 197, endPoint x: 370, endPoint y: 200, distance: 98.5
click at [409, 200] on td "IMMO BDR - [STREET_ADDRESS]" at bounding box center [474, 211] width 131 height 75
copy strong "IMMO BDR - OVERIJSE"
click at [1057, 220] on link "Envoyer à AX" at bounding box center [1079, 213] width 45 height 30
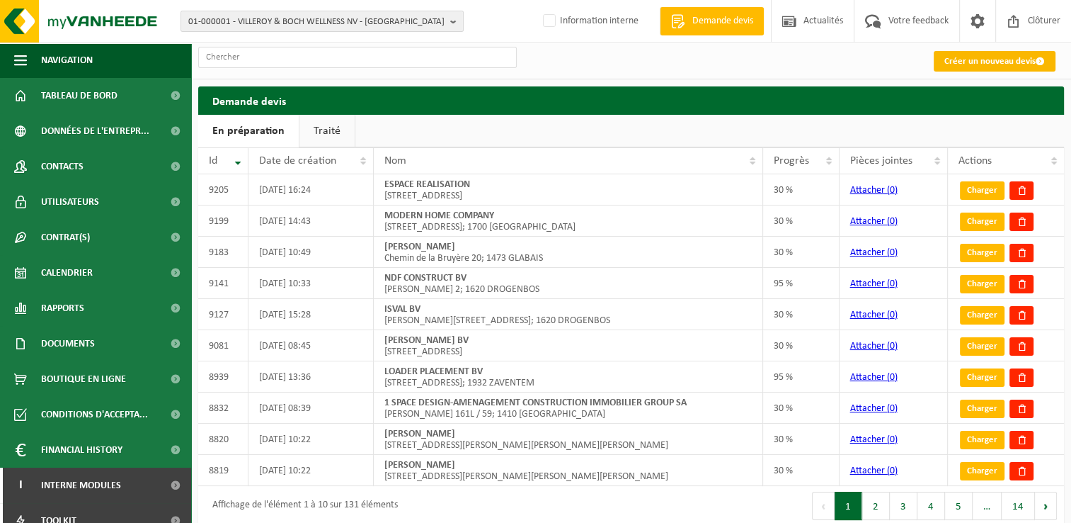
click at [985, 62] on link "Créer un nouveau devis" at bounding box center [995, 61] width 122 height 21
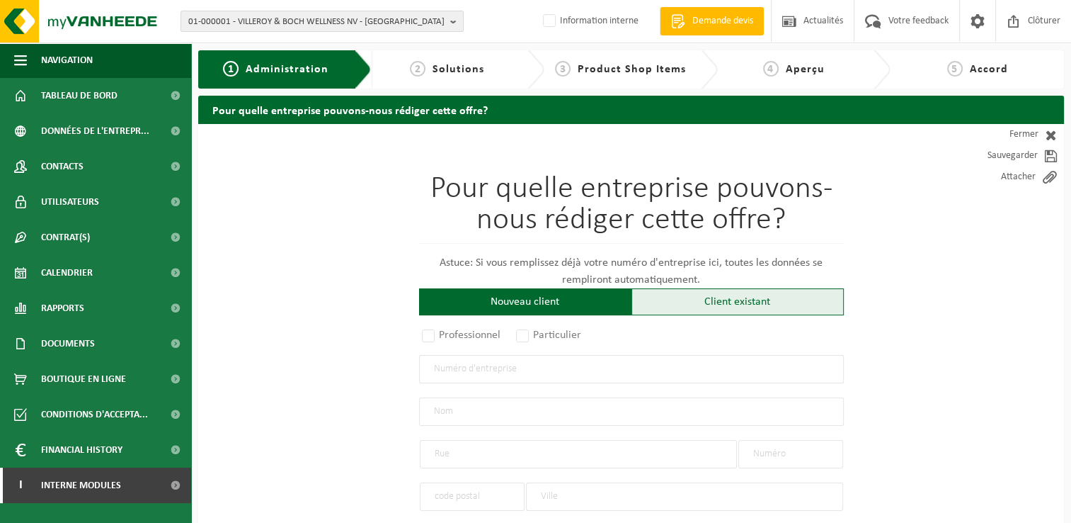
click at [721, 304] on div "Client existant" at bounding box center [738, 301] width 212 height 27
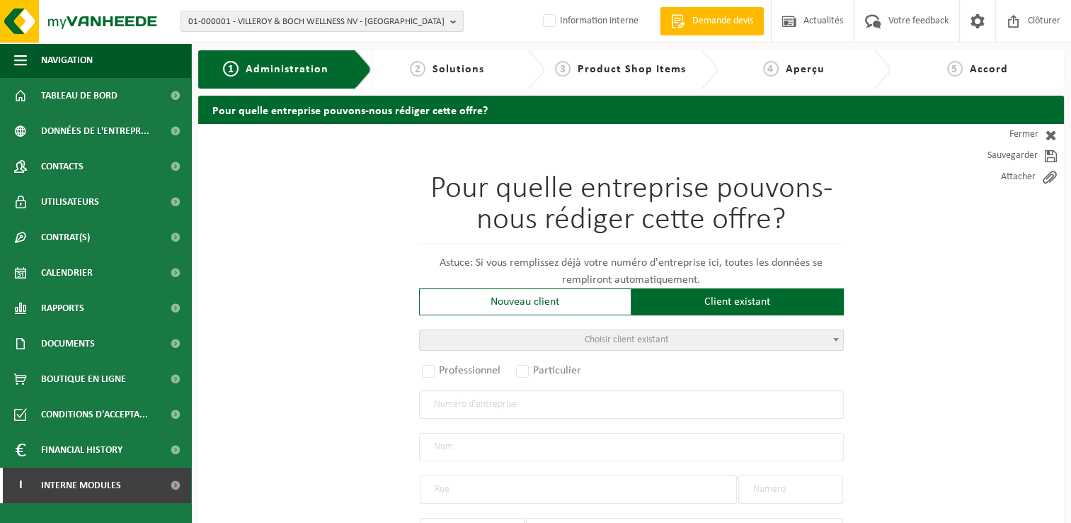
scroll to position [283, 0]
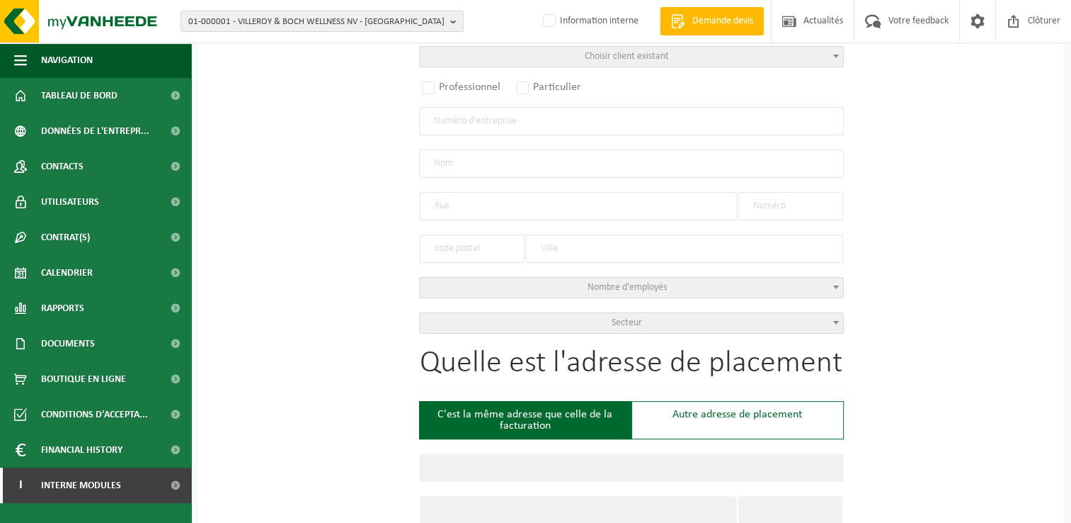
click at [598, 62] on span "Choisir client existant" at bounding box center [631, 57] width 423 height 20
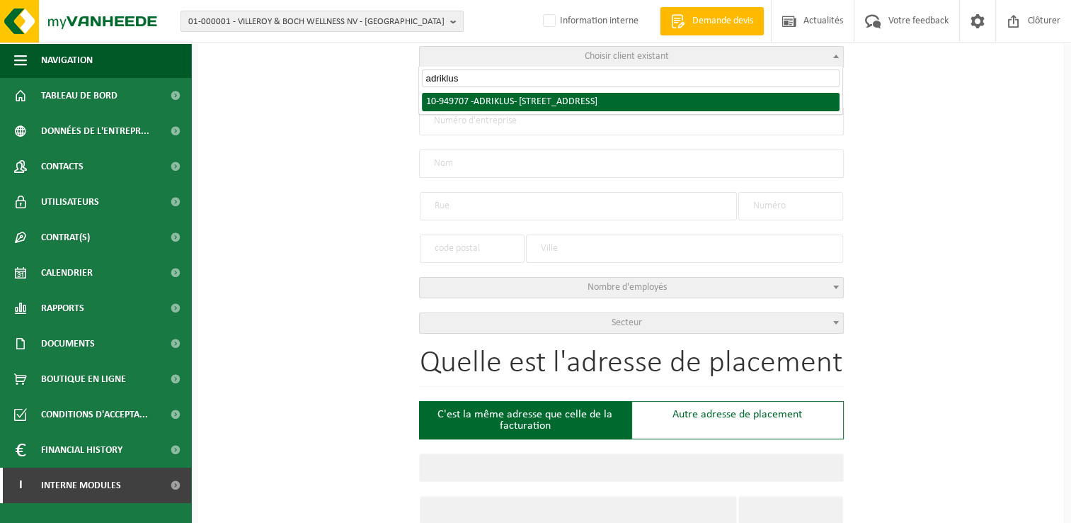
type input "adriklus"
select select "144027"
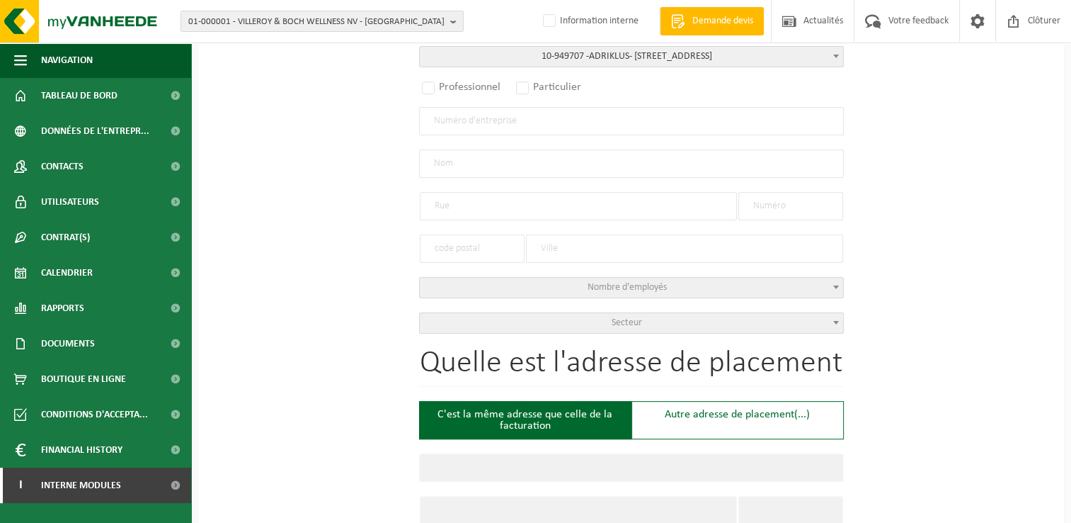
radio input "true"
type input "0662.994.604"
type input "ADRIKLUS"
type input "LINDEBOOMSTRAAT"
type input "165"
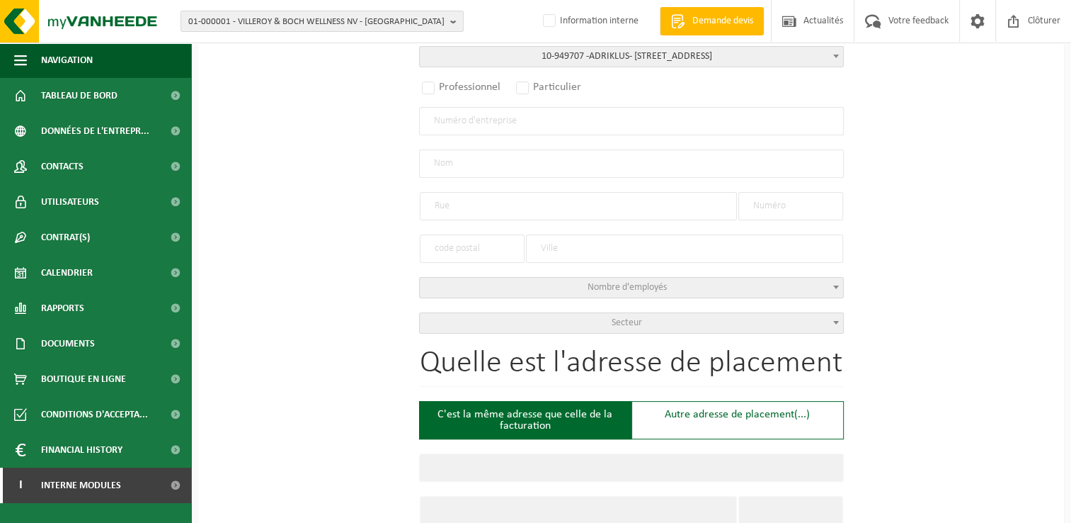
type input "3080"
type input "TERVUREN"
select select "11"
type input "ADRIKLUS"
type input "LINDEBOOMSTRAAT"
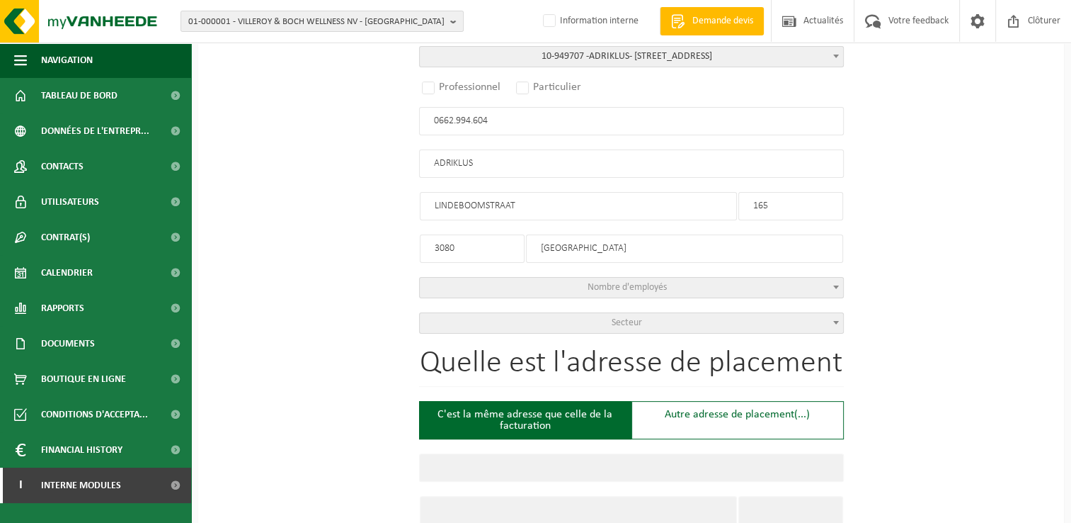
type input "165"
type input "3080"
type input "TERVUREN"
select select
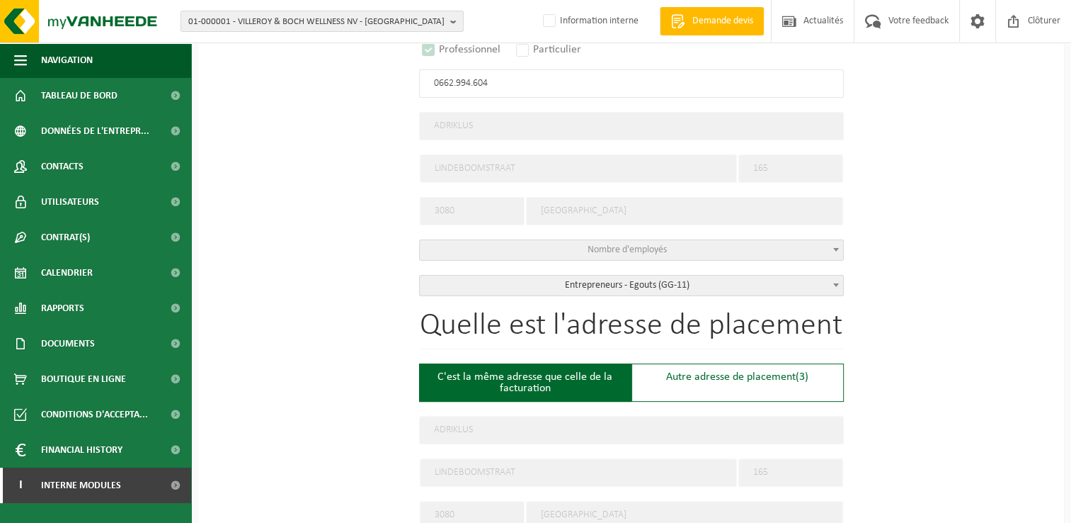
scroll to position [416, 0]
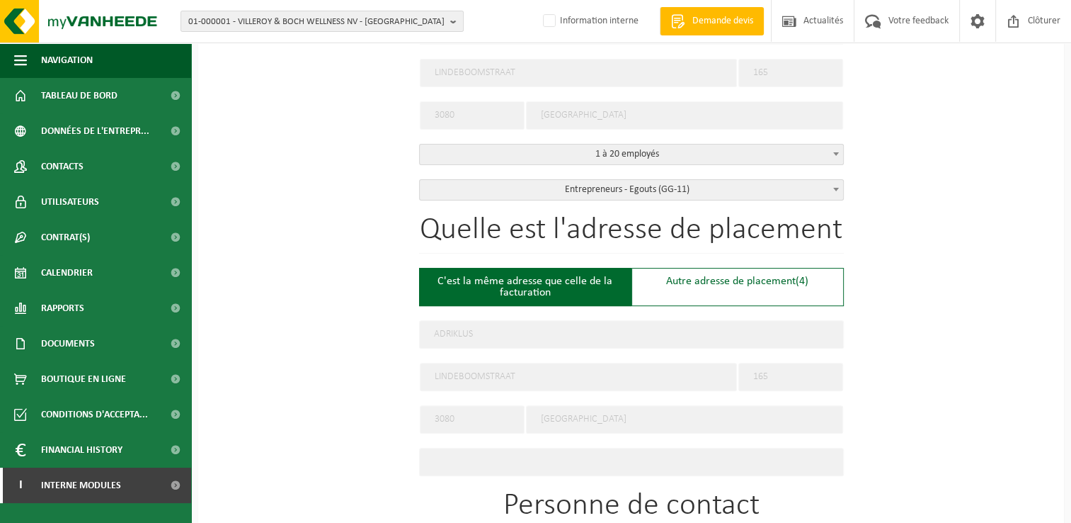
select select "D"
select select
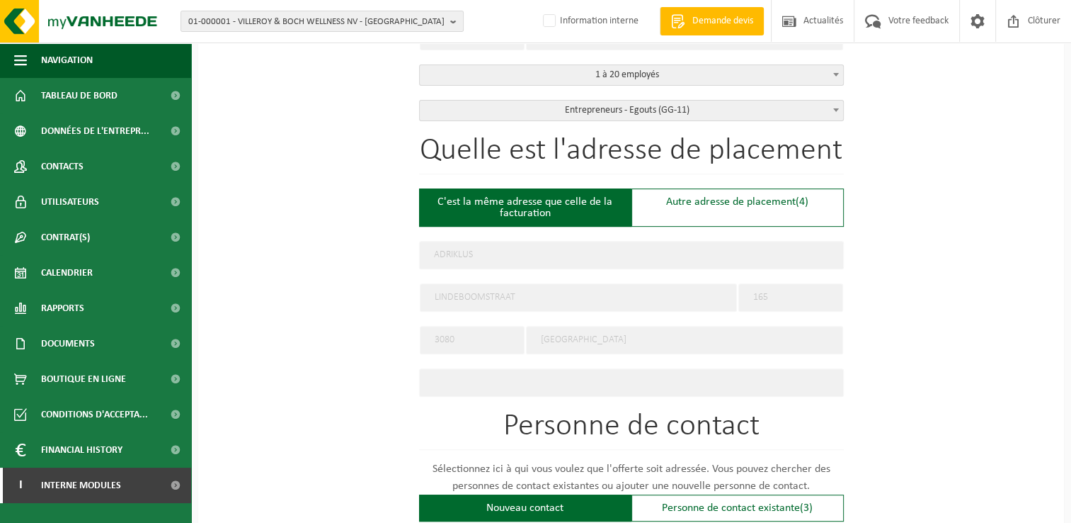
click at [741, 200] on div "Quelle est l'adresse de placement C'est la même adresse que celle de la factura…" at bounding box center [631, 265] width 425 height 261
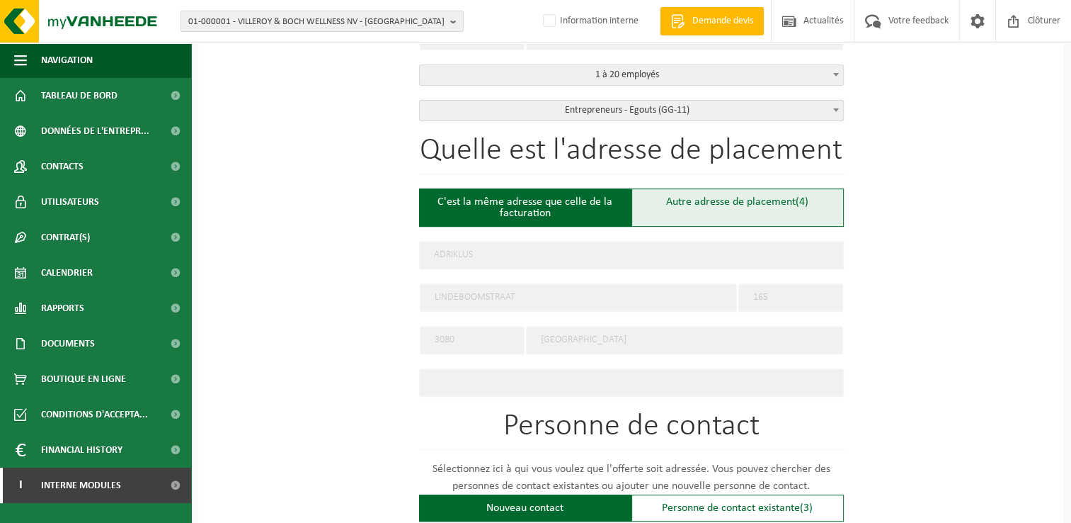
click at [794, 200] on div "Autre adresse de placement (4)" at bounding box center [738, 207] width 212 height 38
type input "Chantier -"
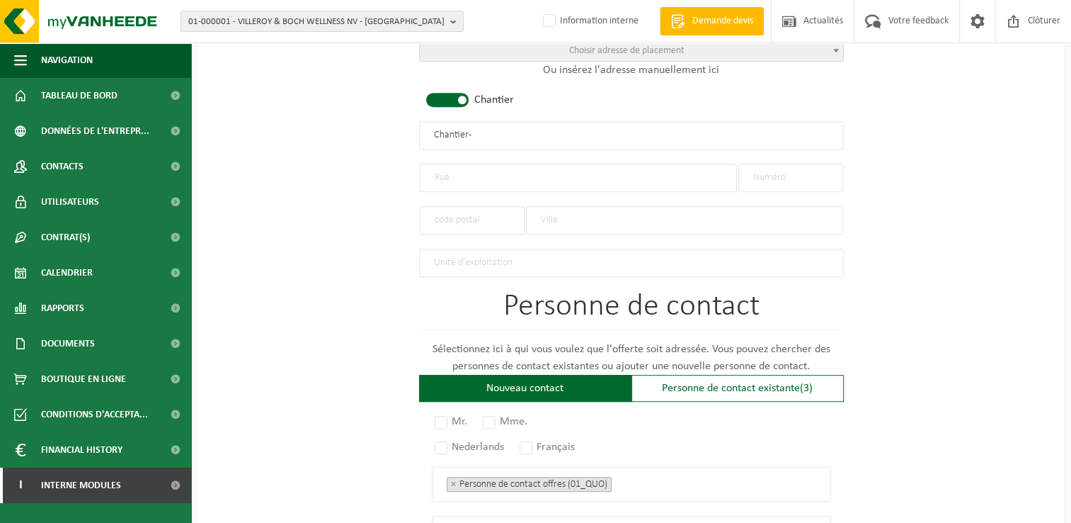
scroll to position [708, 0]
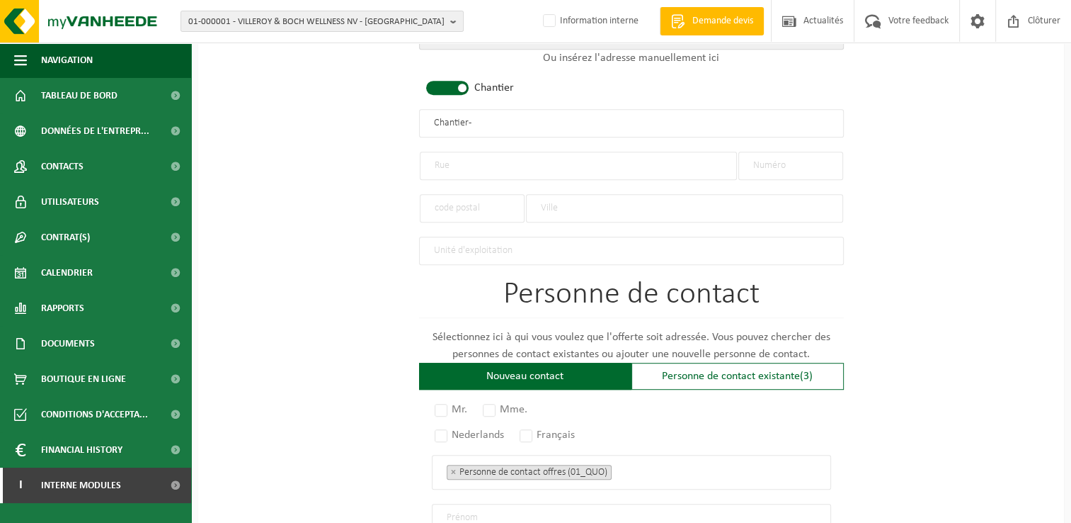
click at [476, 169] on input "text" at bounding box center [578, 166] width 317 height 28
type input "Clos des Annocidades"
click at [768, 156] on input "text" at bounding box center [790, 166] width 105 height 28
type input "3"
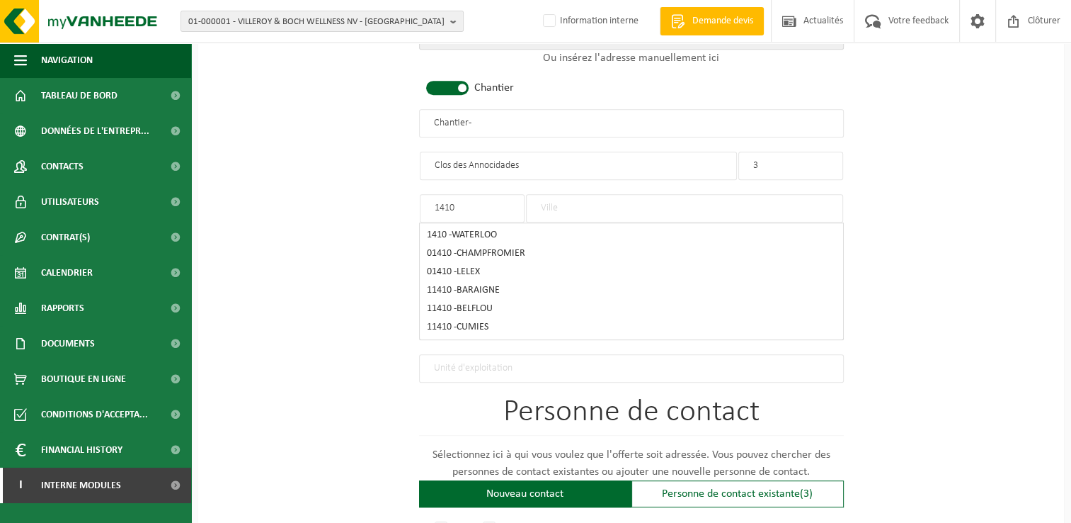
type input "1410"
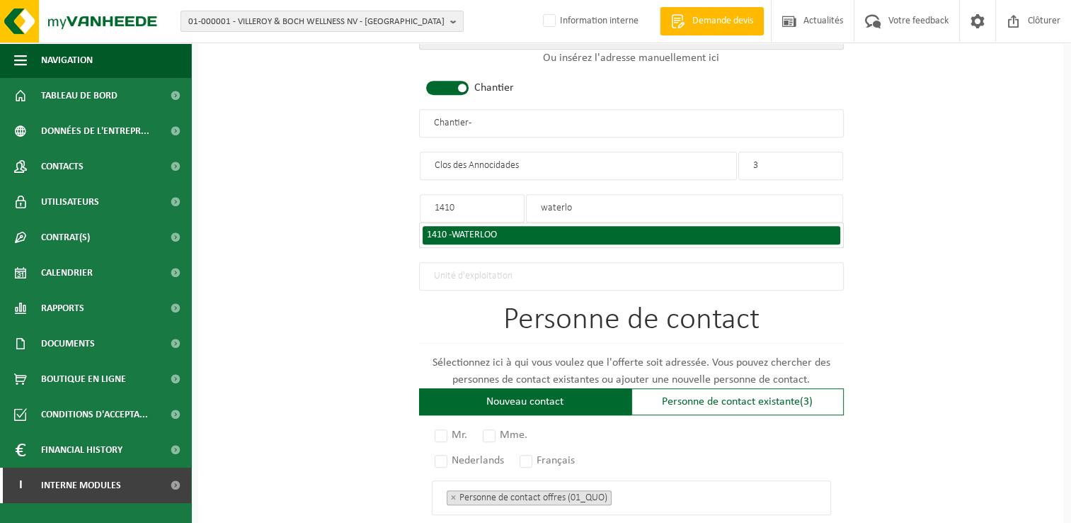
click at [489, 235] on span "WATERLOO" at bounding box center [474, 234] width 45 height 11
type input "WATERLOO"
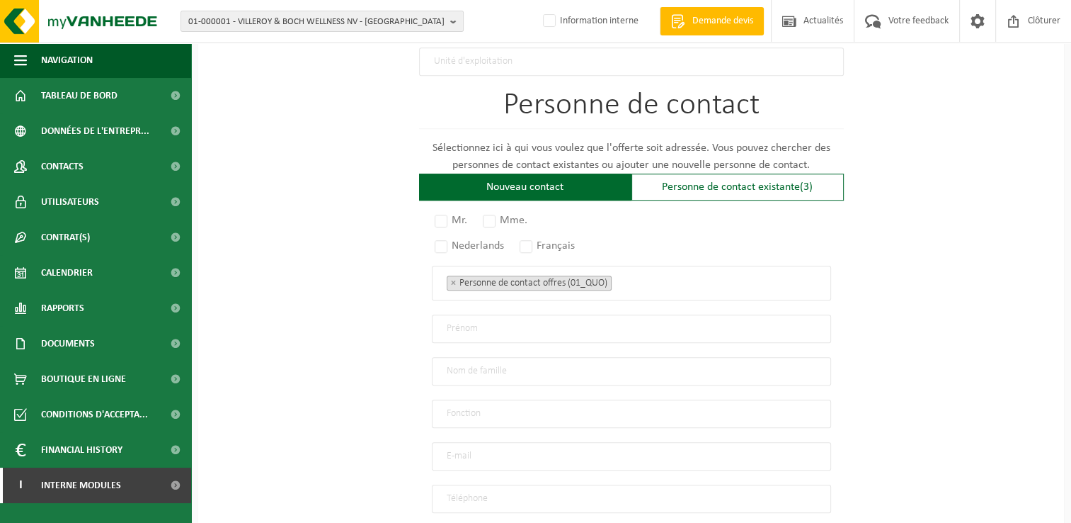
scroll to position [920, 0]
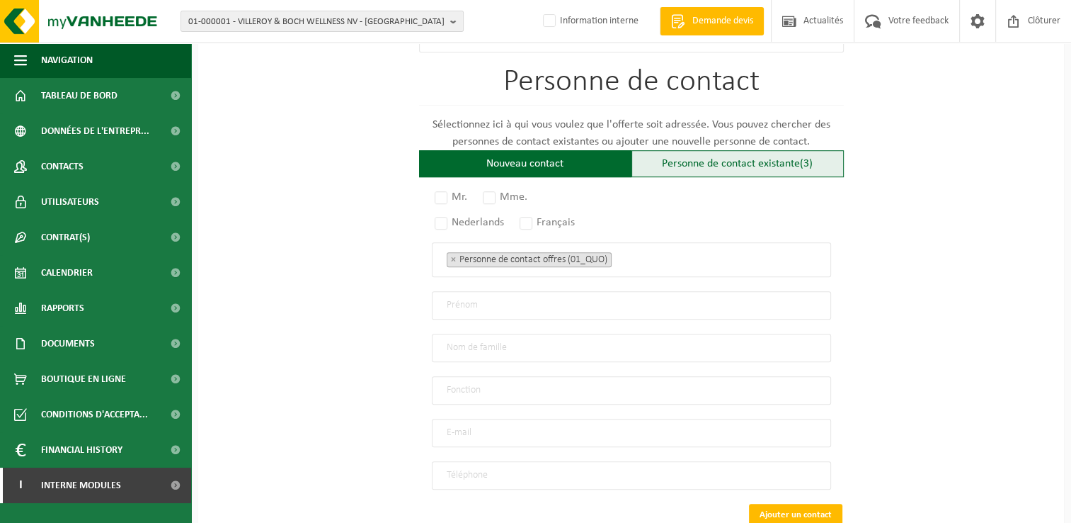
click at [715, 163] on div "Personne de contact existante (3)" at bounding box center [738, 163] width 212 height 27
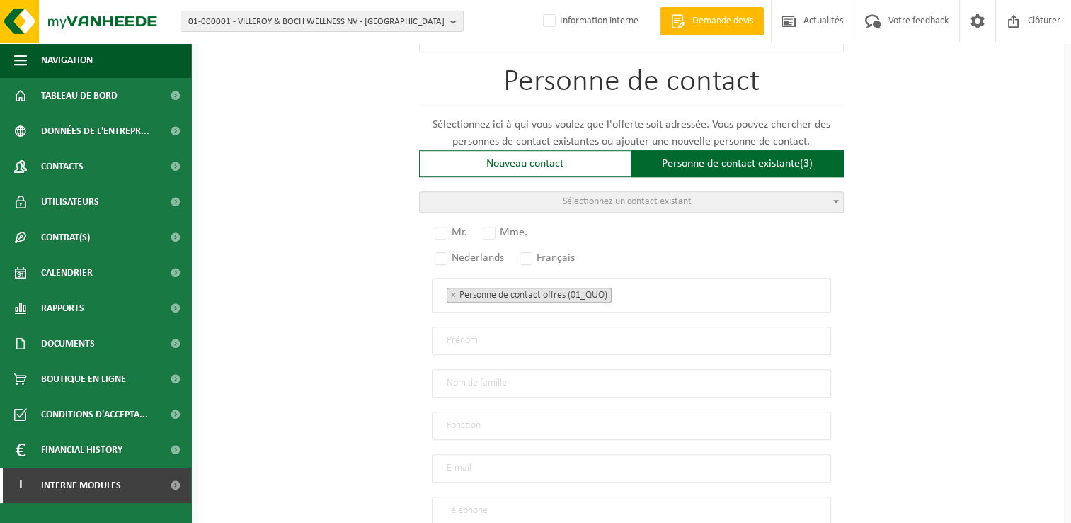
click at [547, 200] on span "Sélectionnez un contact existant" at bounding box center [631, 202] width 423 height 20
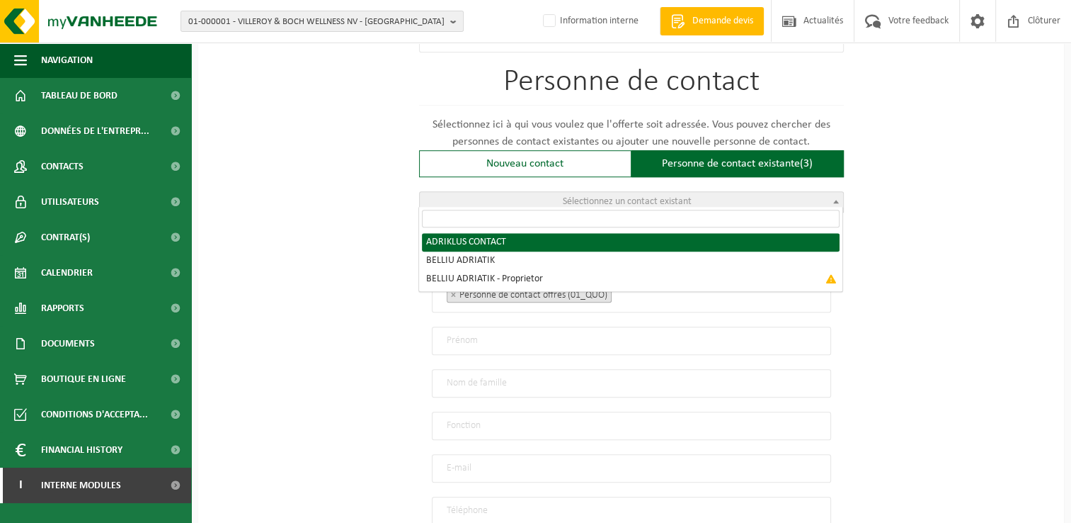
radio input "true"
select select "{"code":"[PHONE_NUMBER]","firstname":"CONTACT","surname":"ADRIKLUS","gender":"U…"
type input "CONTACT"
type input "ADRIKLUS"
type input "[EMAIL_ADDRESS][DOMAIN_NAME]"
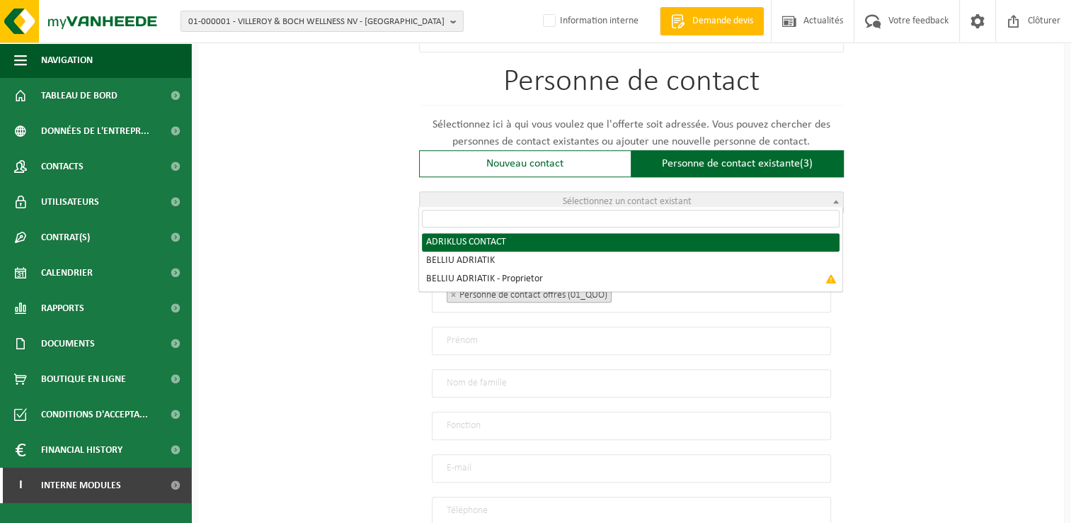
type input "0495480496"
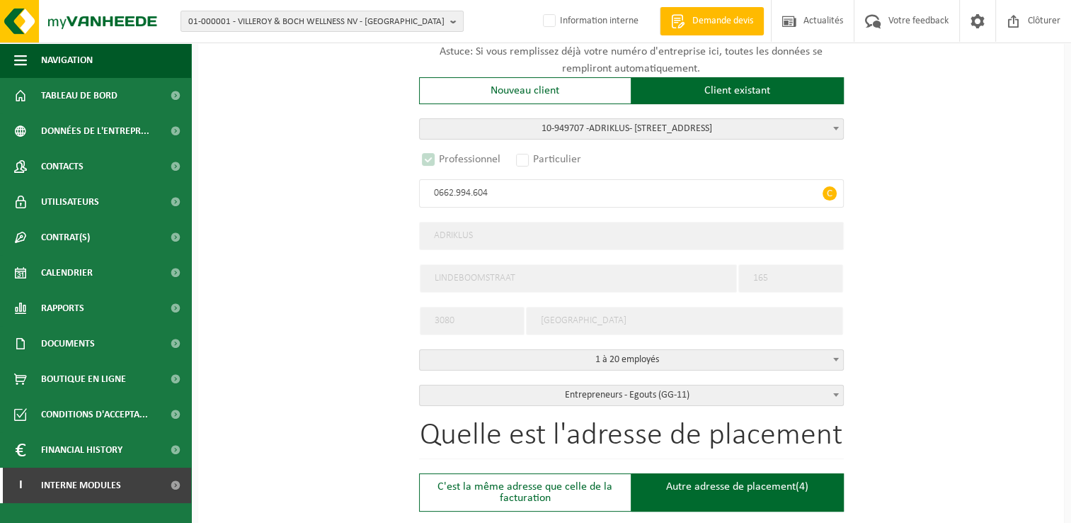
scroll to position [0, 0]
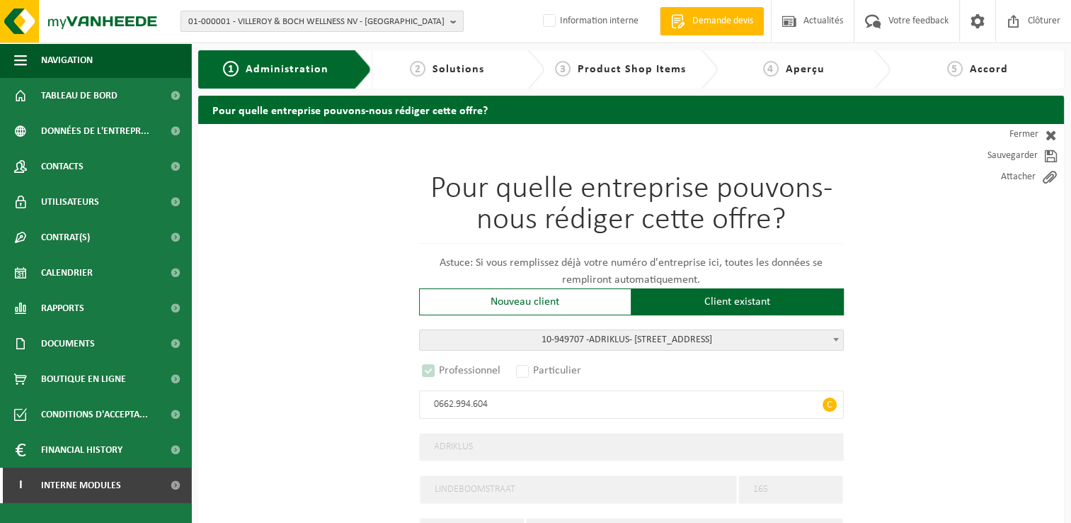
click at [328, 16] on span "01-000001 - VILLEROY & BOCH WELLNESS NV - ROESELARE" at bounding box center [316, 21] width 256 height 21
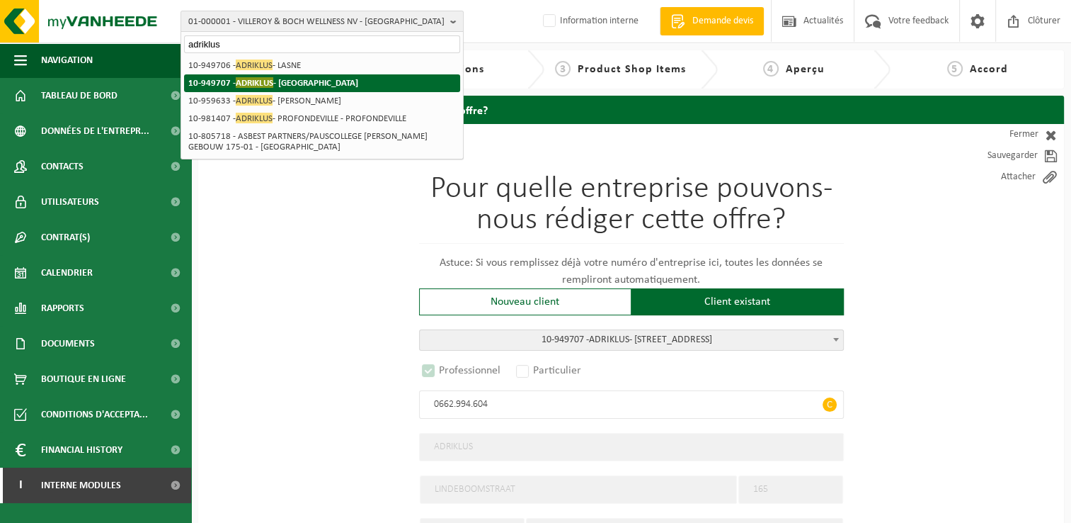
type input "adriklus"
click at [262, 81] on span "ADRIKLUS" at bounding box center [255, 82] width 38 height 11
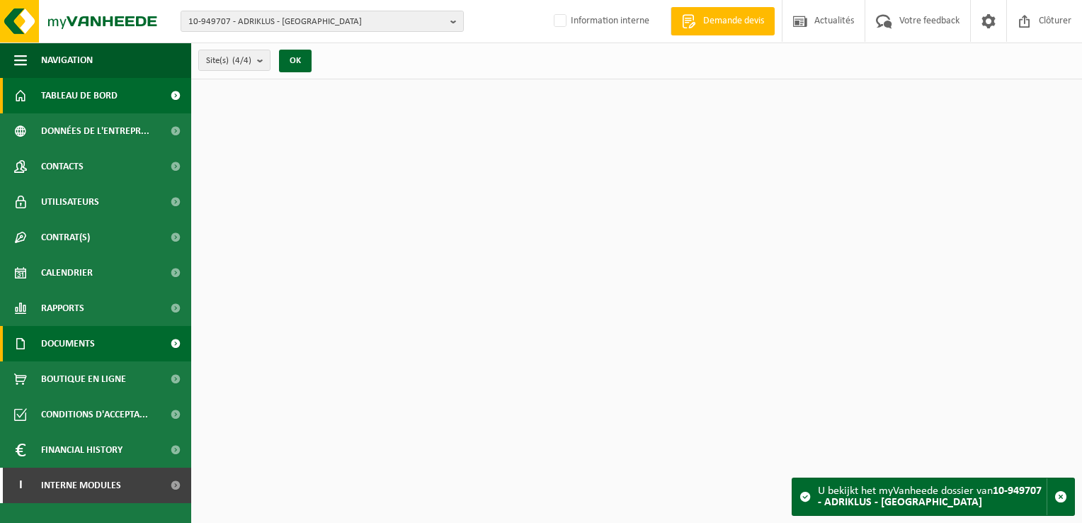
click at [82, 350] on span "Documents" at bounding box center [68, 343] width 54 height 35
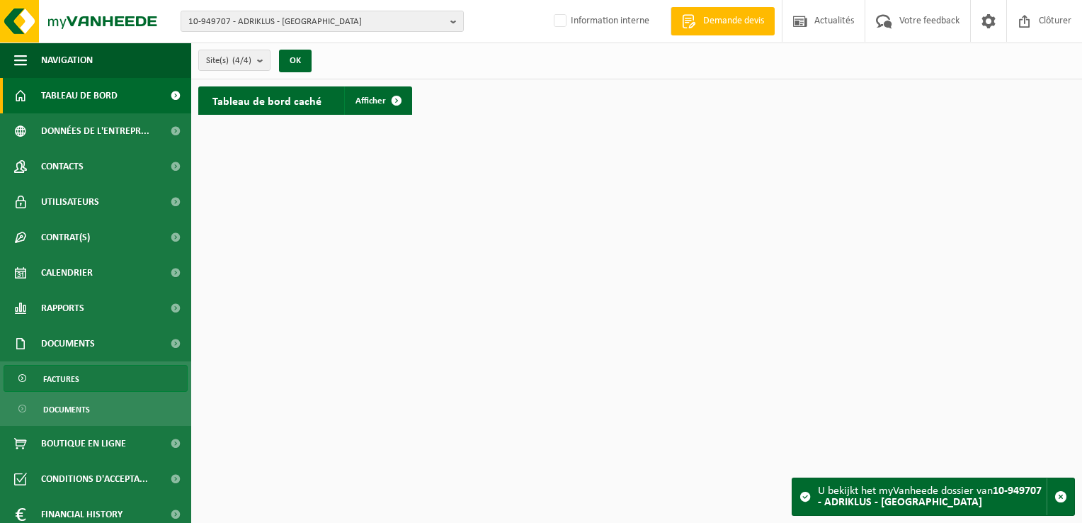
click at [89, 376] on link "Factures" at bounding box center [96, 378] width 184 height 27
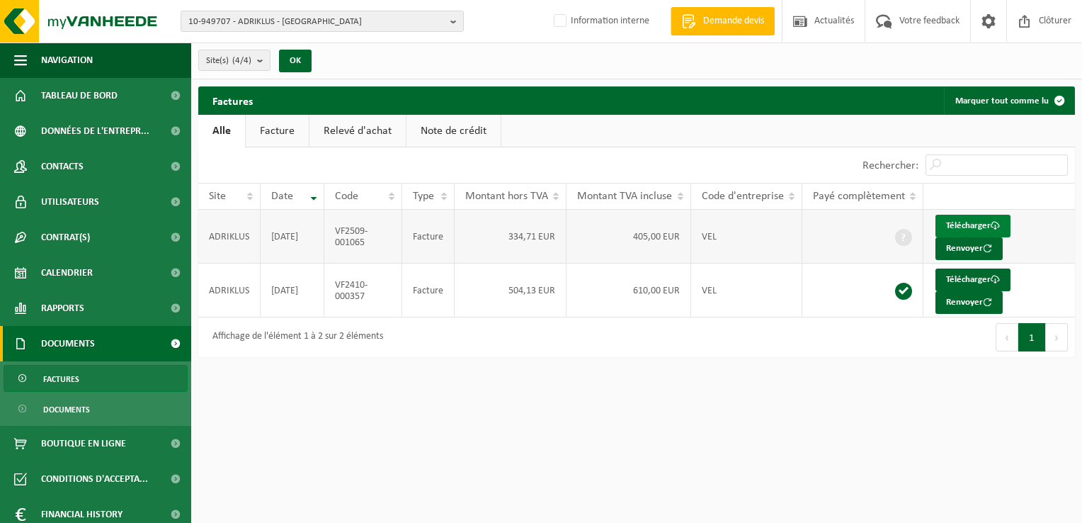
click at [955, 225] on link "Télécharger" at bounding box center [972, 226] width 75 height 23
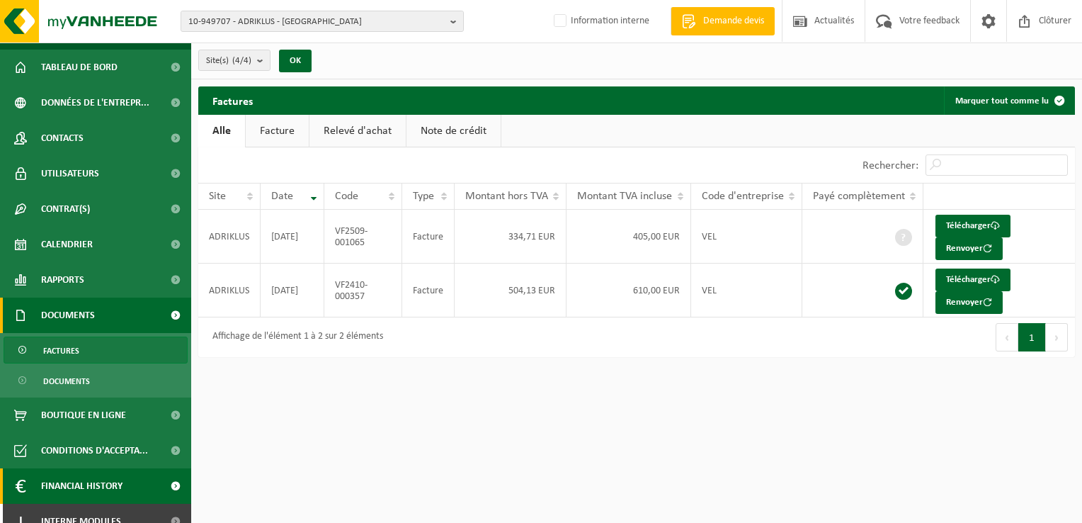
scroll to position [44, 0]
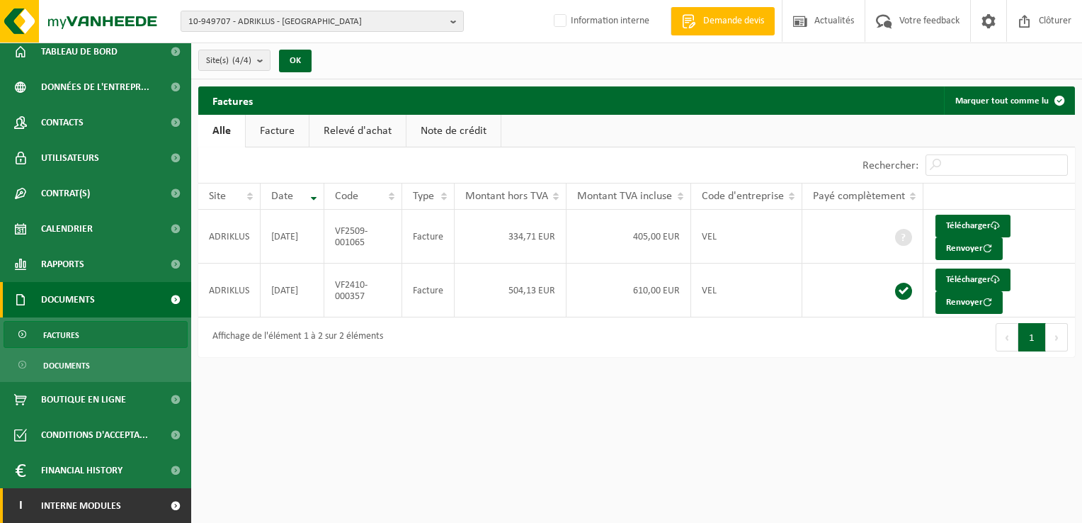
click at [159, 506] on span at bounding box center [175, 505] width 32 height 35
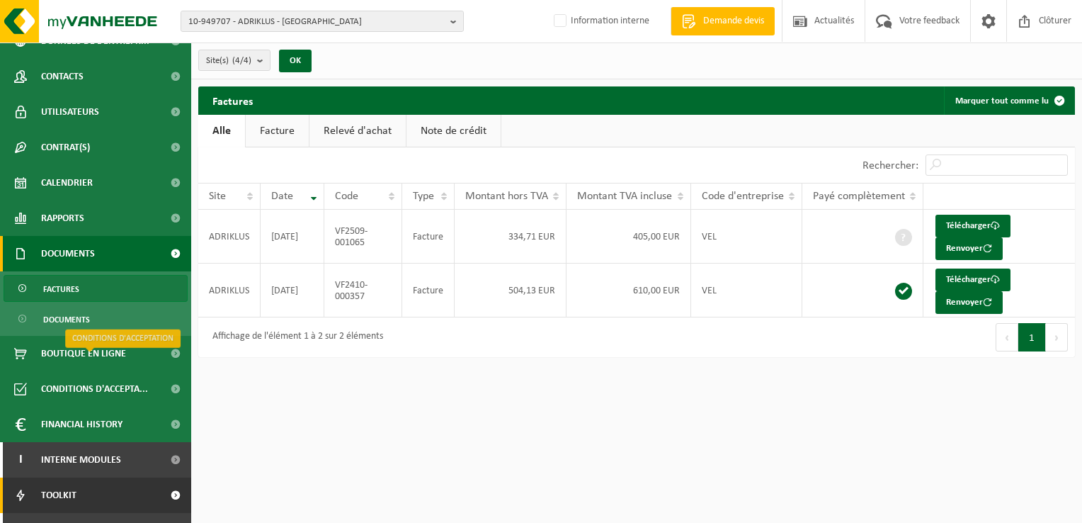
scroll to position [115, 0]
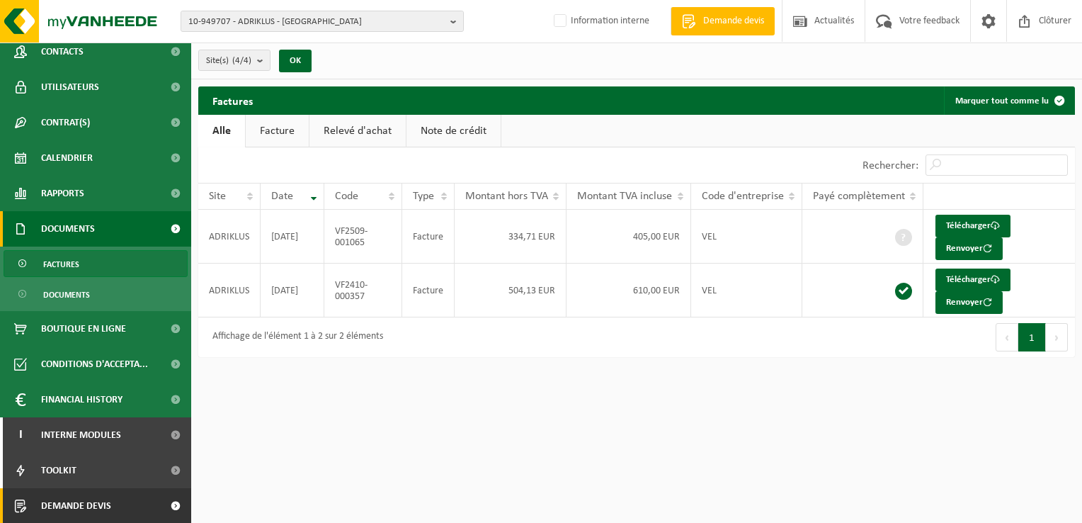
click at [142, 498] on link "Demande devis" at bounding box center [95, 505] width 191 height 35
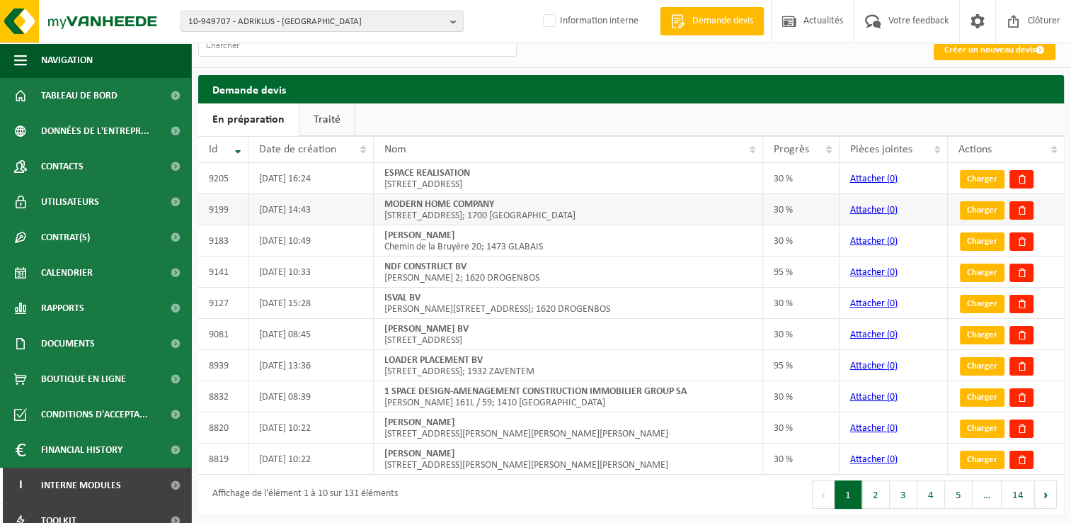
scroll to position [15, 0]
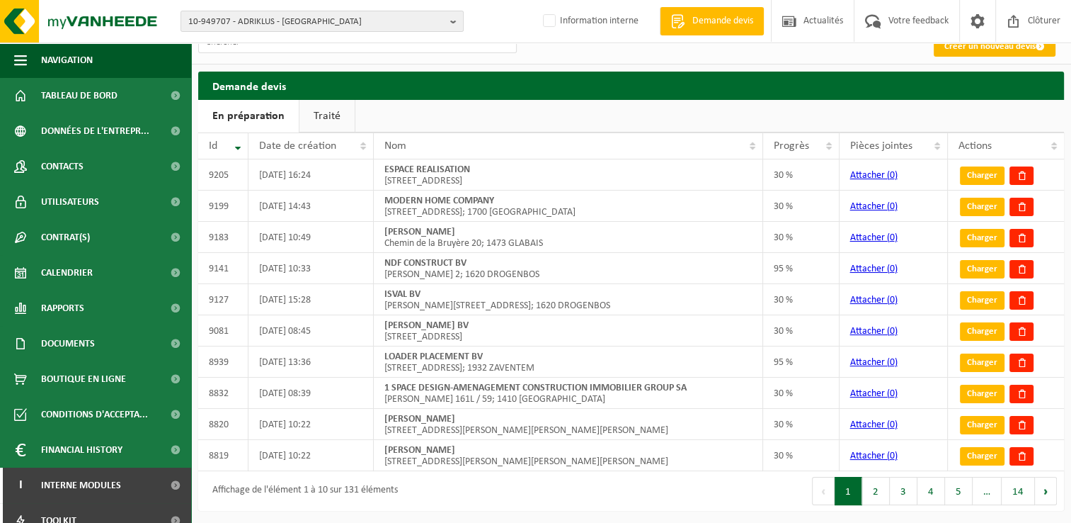
click at [986, 43] on link "Créer un nouveau devis" at bounding box center [995, 46] width 122 height 21
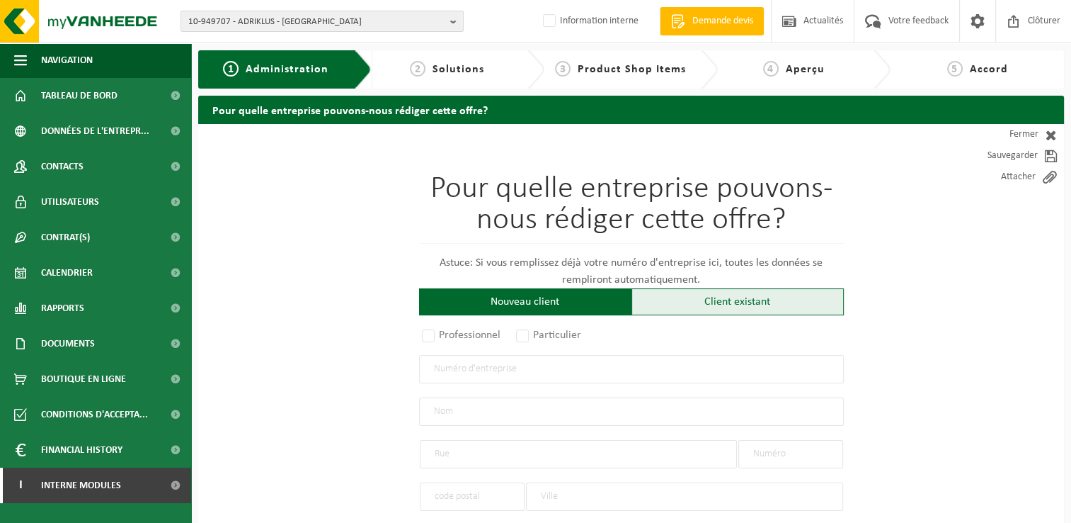
click at [684, 298] on div "Client existant" at bounding box center [738, 301] width 212 height 27
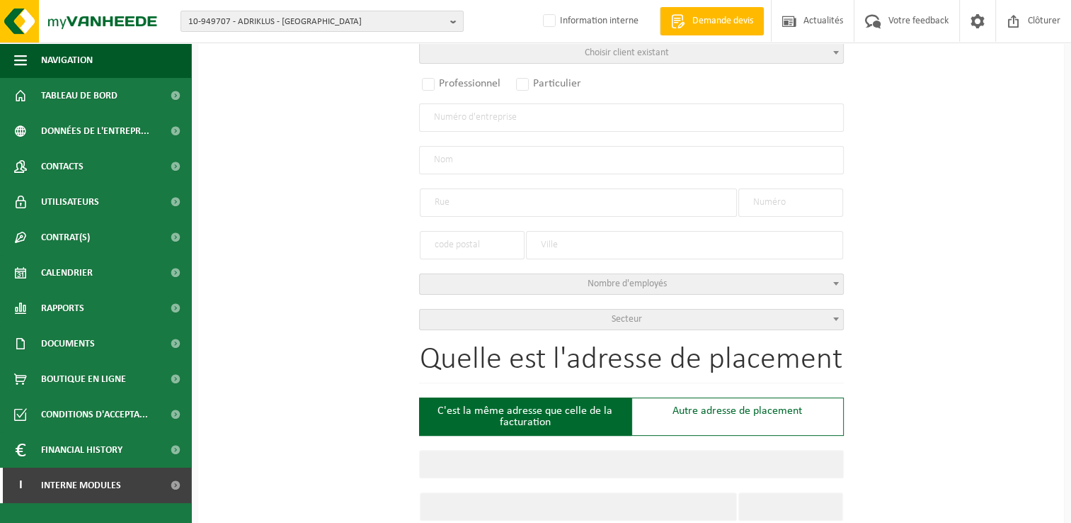
scroll to position [212, 0]
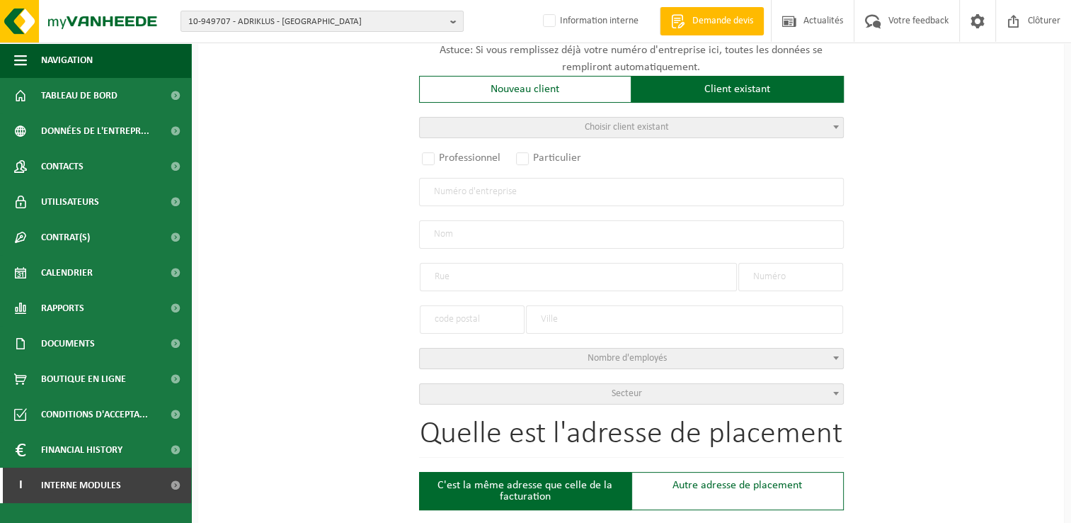
click at [490, 129] on span "Choisir client existant" at bounding box center [631, 128] width 423 height 20
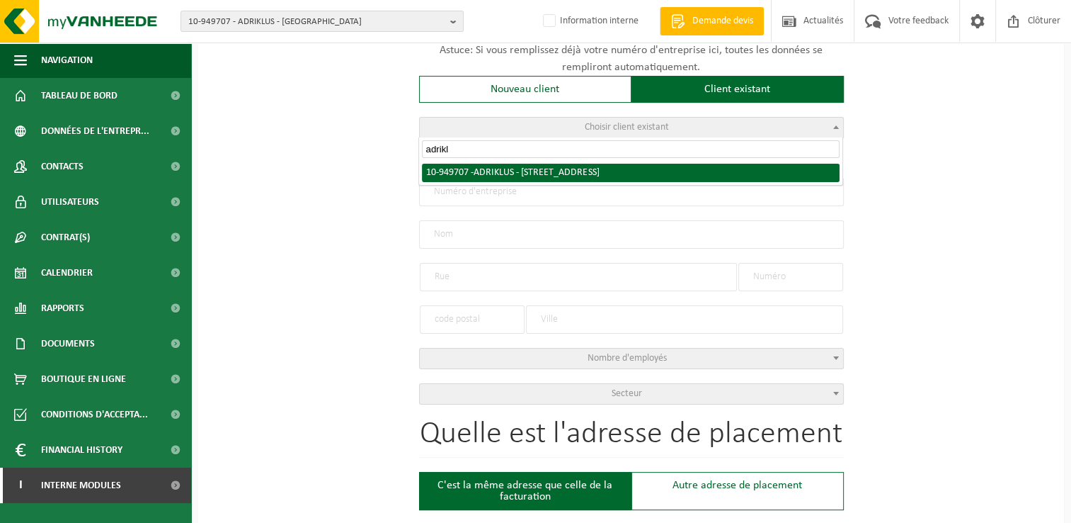
type input "adrikl"
radio input "true"
type input "0662.994.604"
type input "ADRIKLUS"
type input "LINDEBOOMSTRAAT"
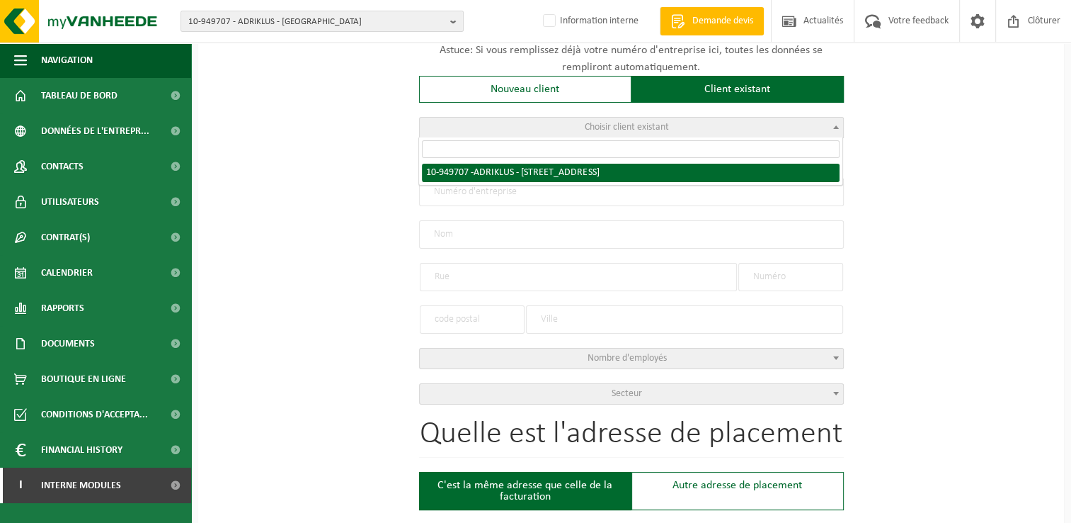
type input "165"
type input "3080"
type input "[GEOGRAPHIC_DATA]"
select select "11"
type input "ADRIKLUS"
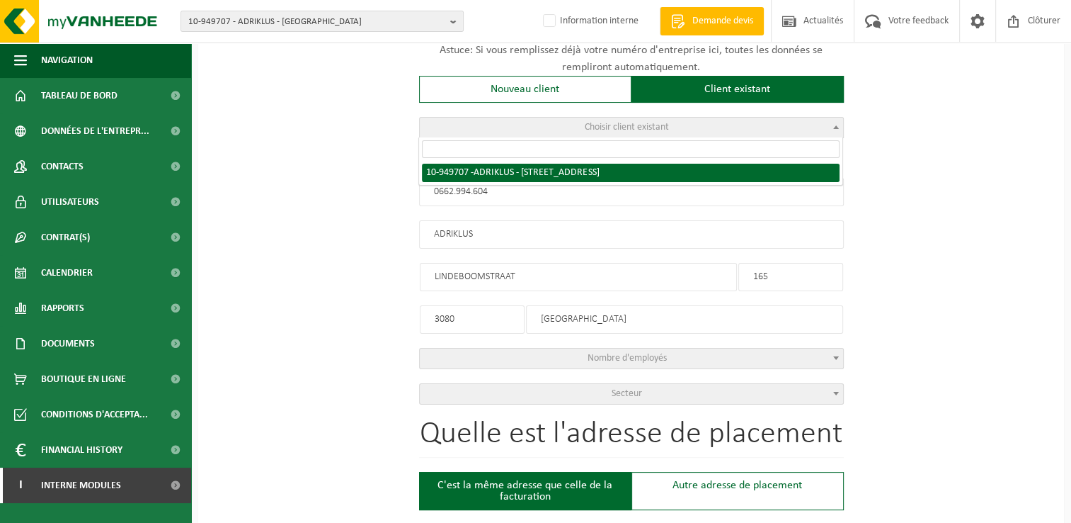
type input "LINDEBOOMSTRAAT"
type input "165"
type input "3080"
type input "[GEOGRAPHIC_DATA]"
select select "144027"
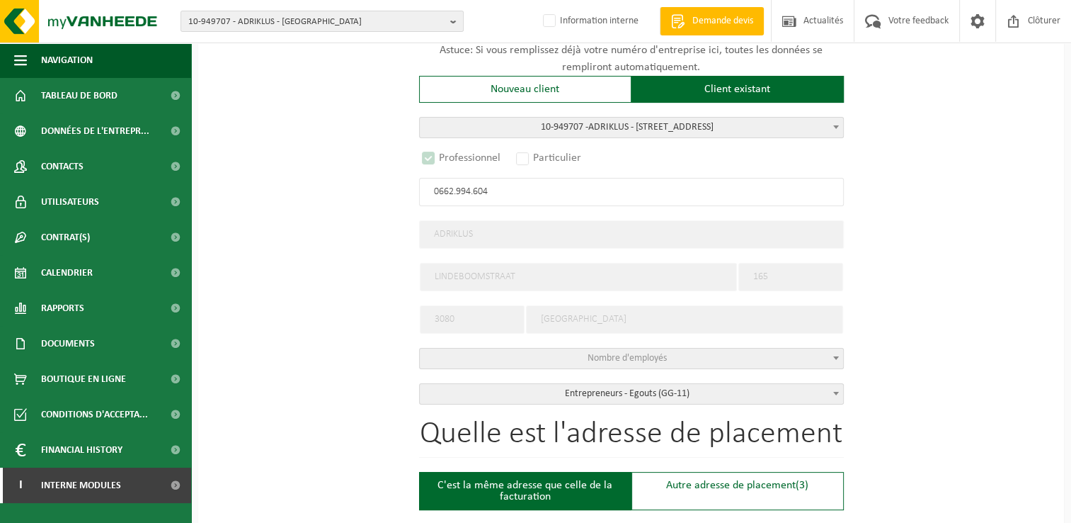
select select
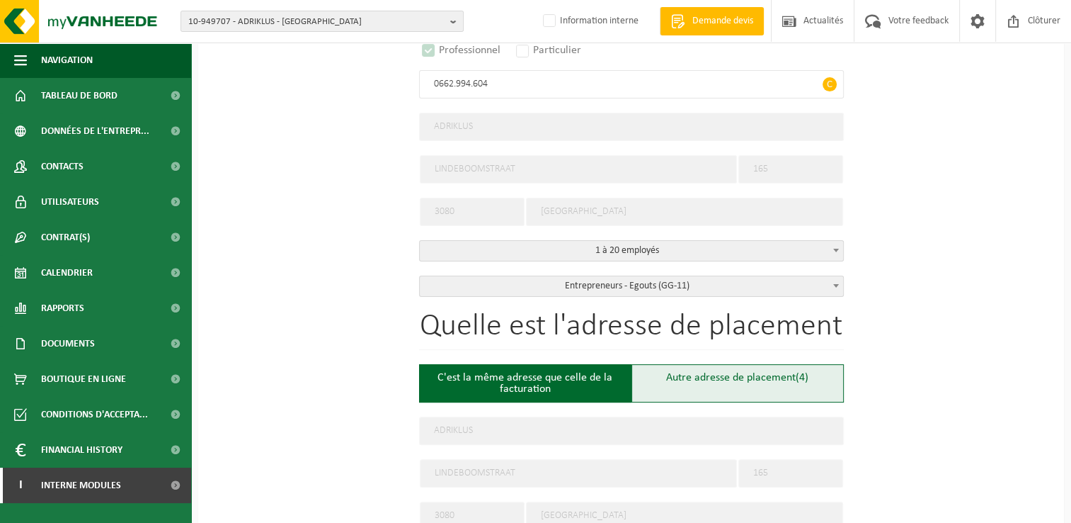
select select "D"
select select
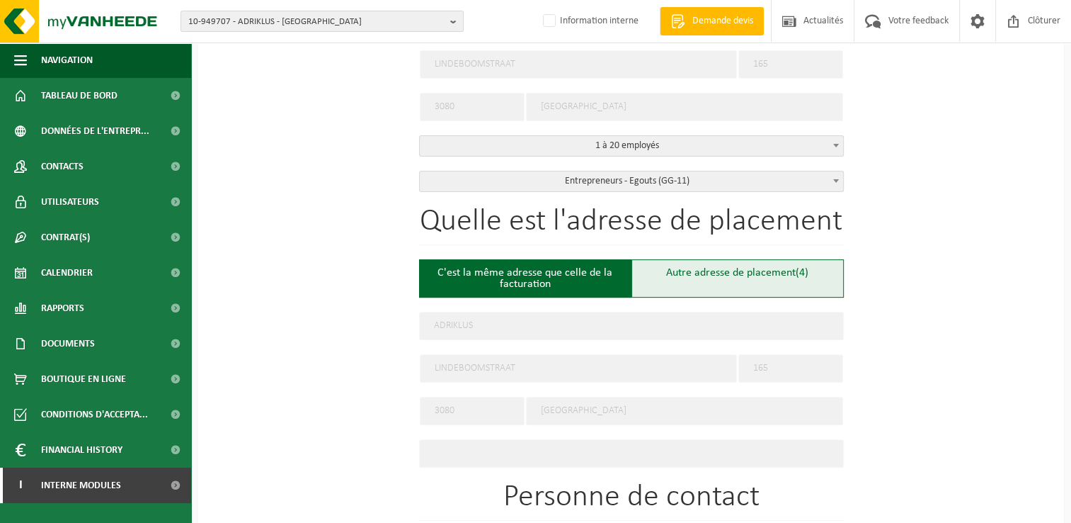
click at [677, 266] on div "Autre adresse de placement (4)" at bounding box center [738, 278] width 212 height 38
type input "Chantier -"
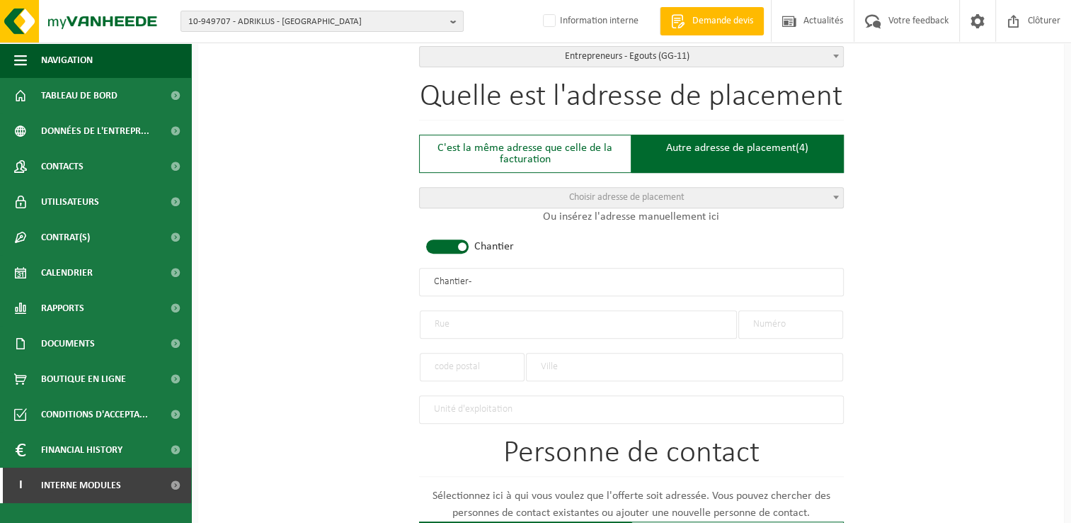
scroll to position [566, 0]
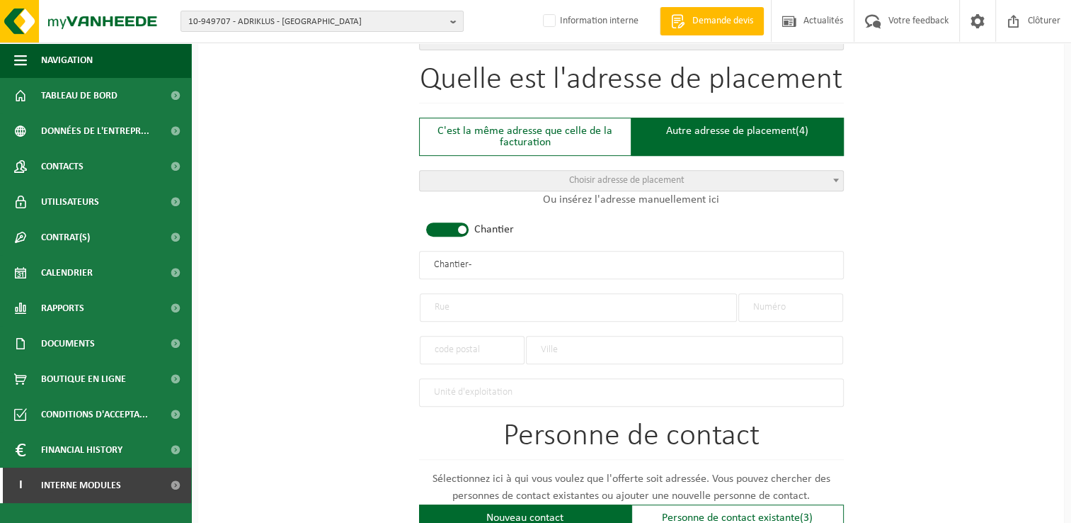
click at [491, 297] on input "text" at bounding box center [578, 307] width 317 height 28
type input "Clos des Annocidades"
type input "3"
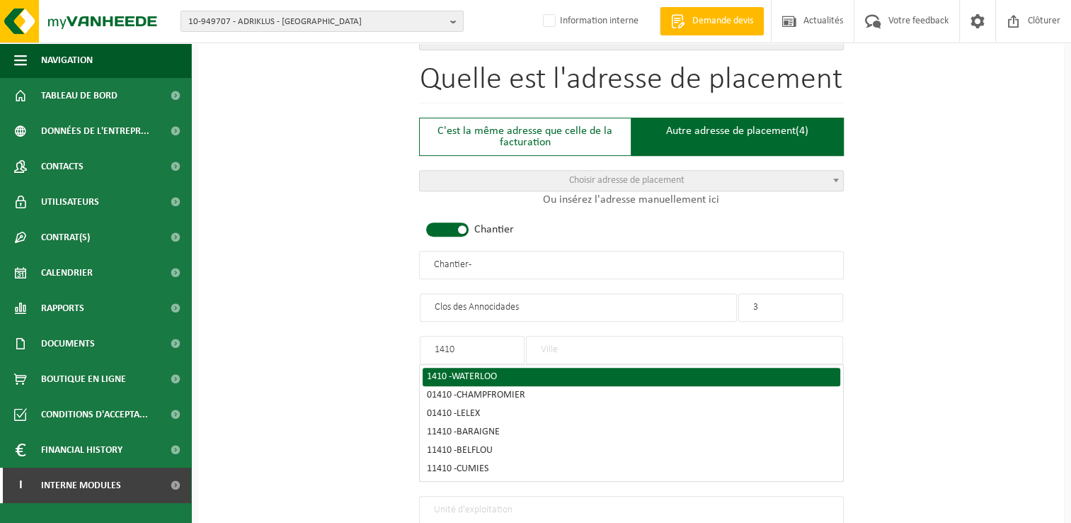
type input "1410"
click at [493, 371] on span "WATERLOO" at bounding box center [474, 376] width 45 height 11
type input "WATERLOO"
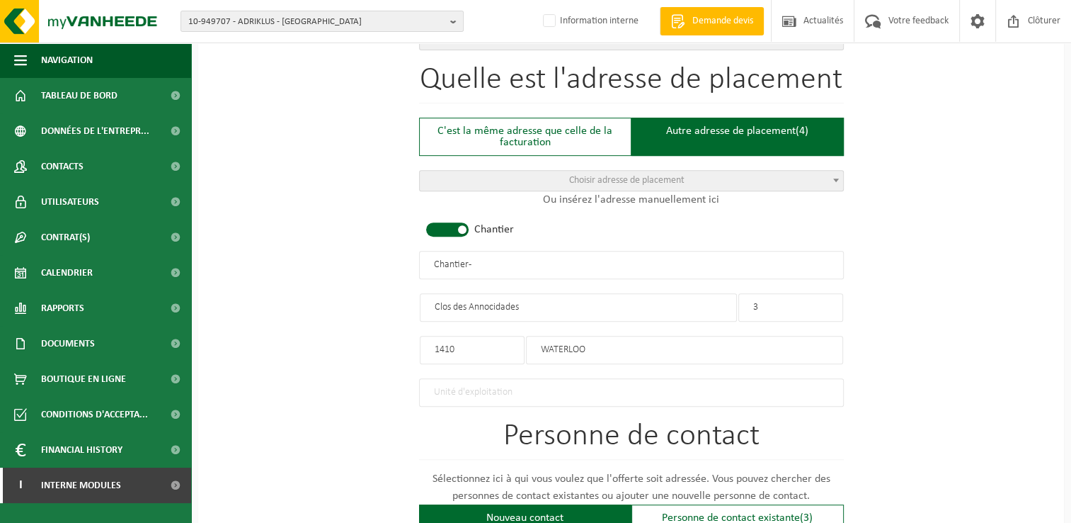
drag, startPoint x: 498, startPoint y: 261, endPoint x: 277, endPoint y: 261, distance: 220.9
click at [278, 261] on div "Pour quelle entreprise pouvons-nous rédiger cette offre? Astuce: Si vous rempli…" at bounding box center [631, 262] width 866 height 1410
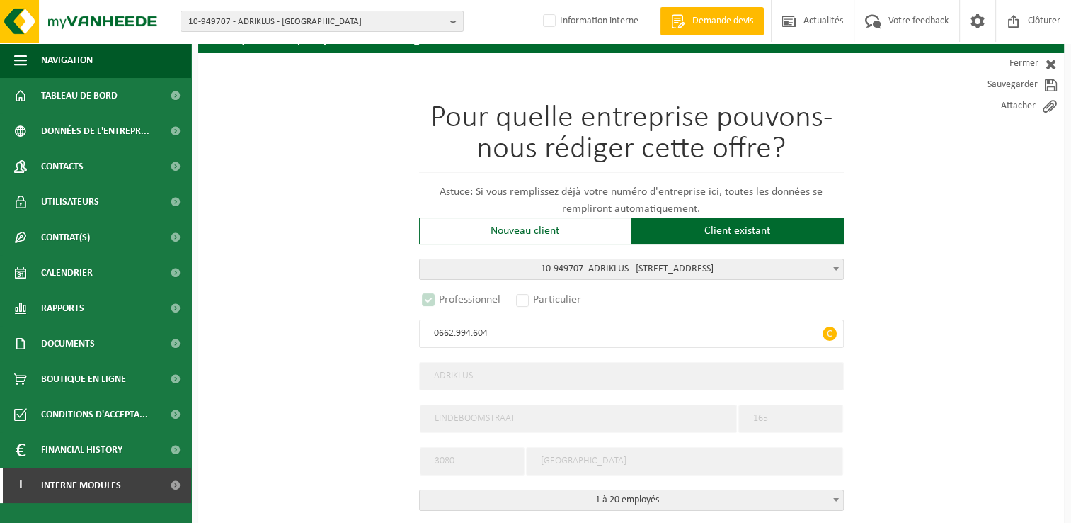
scroll to position [496, 0]
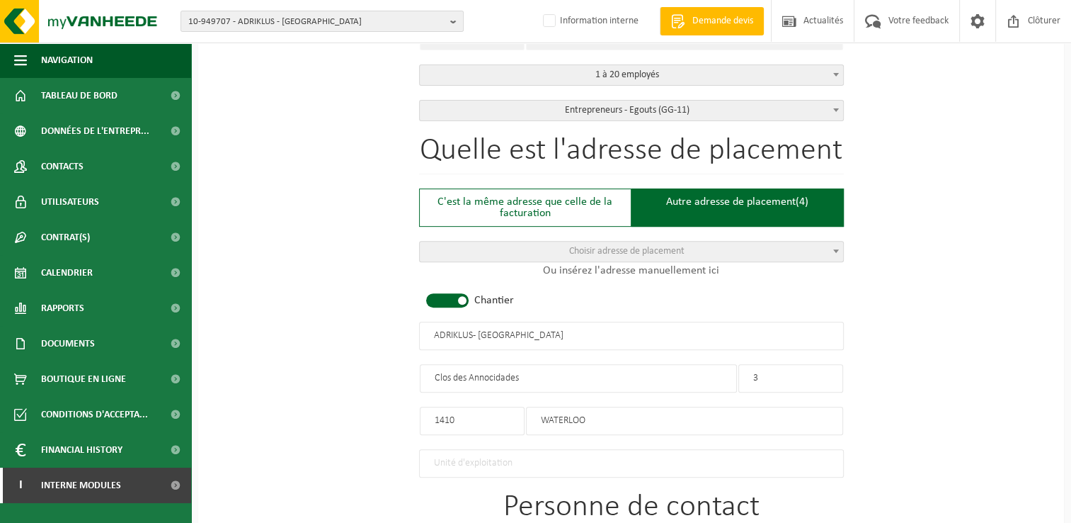
click at [472, 329] on input "ADRIKLUS - WATERLOO" at bounding box center [631, 335] width 425 height 28
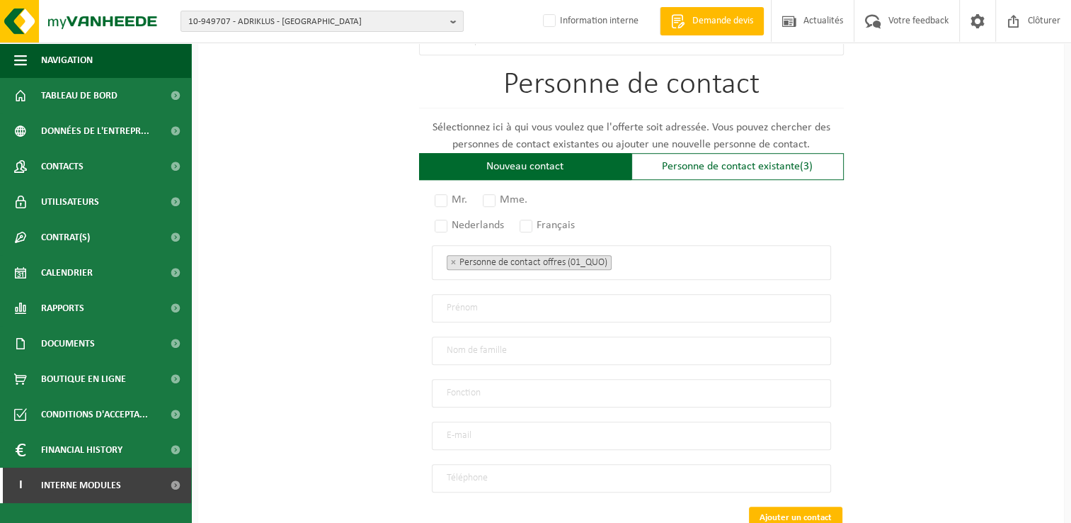
scroll to position [920, 0]
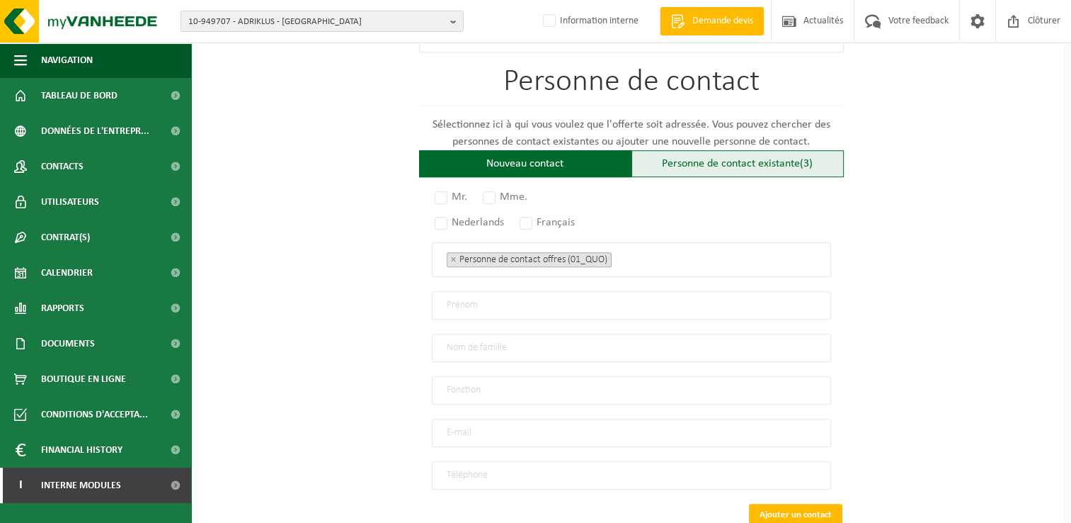
type input "ADRIKLUS - WATERLOO"
click at [683, 168] on div "Personne de contact existante (3)" at bounding box center [738, 163] width 212 height 27
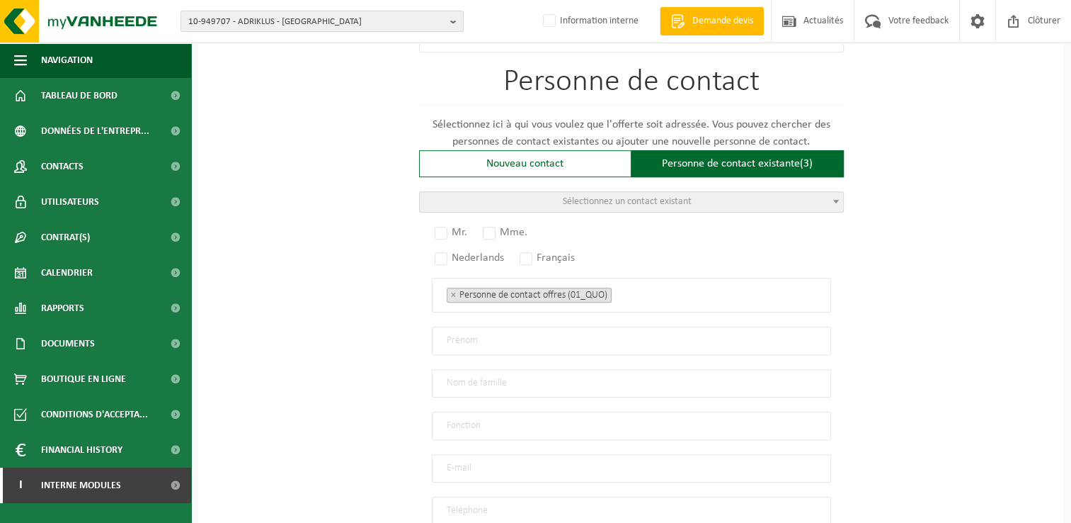
click at [611, 196] on span "Sélectionnez un contact existant" at bounding box center [627, 201] width 129 height 11
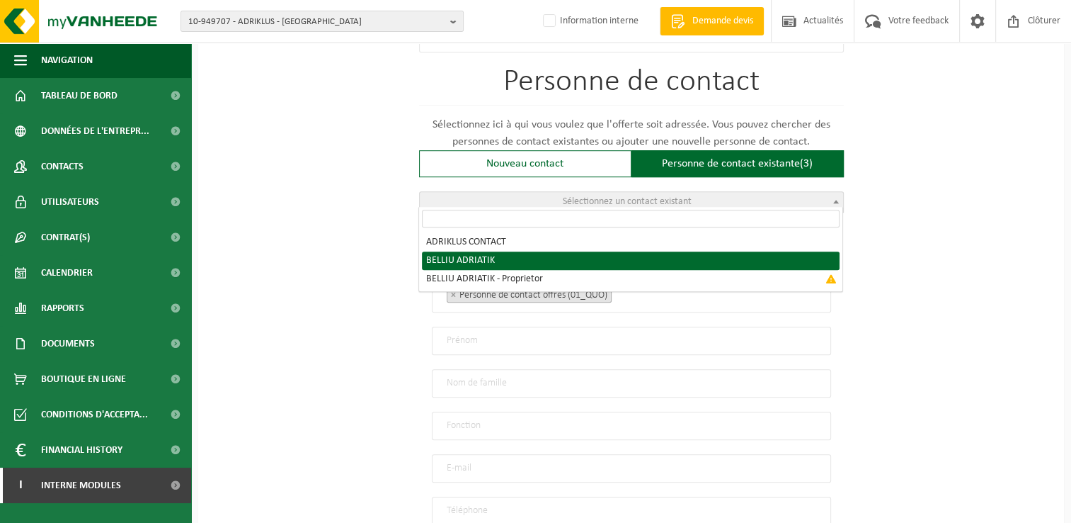
radio input "true"
select select "{"code":"10-959634","firstname":"ADRIATIK","surname":"BELLIU","gender":"Unknown…"
type input "ADRIATIK"
type input "BELLIU"
type input "adriklus16@gmail.com"
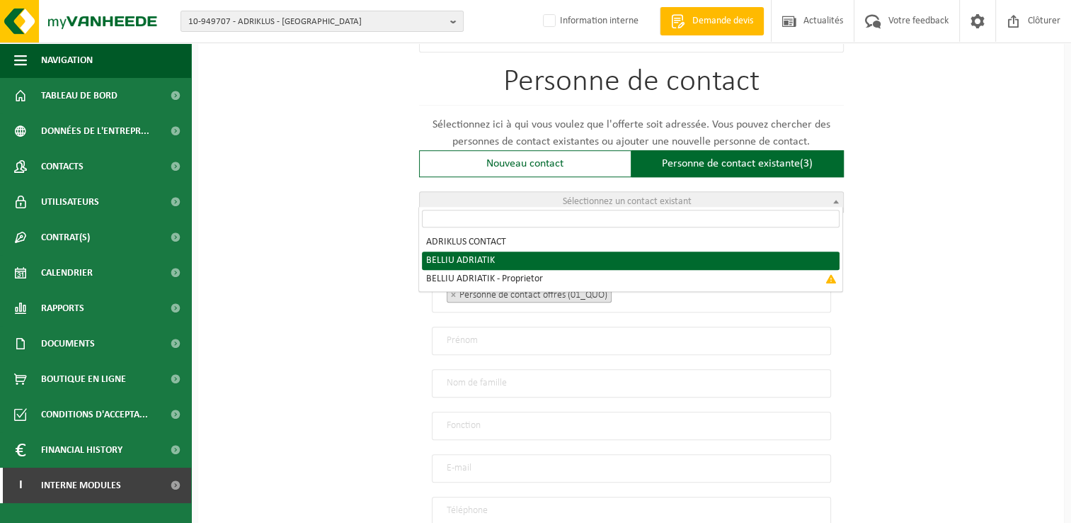
type input "+32 495/48 04 96"
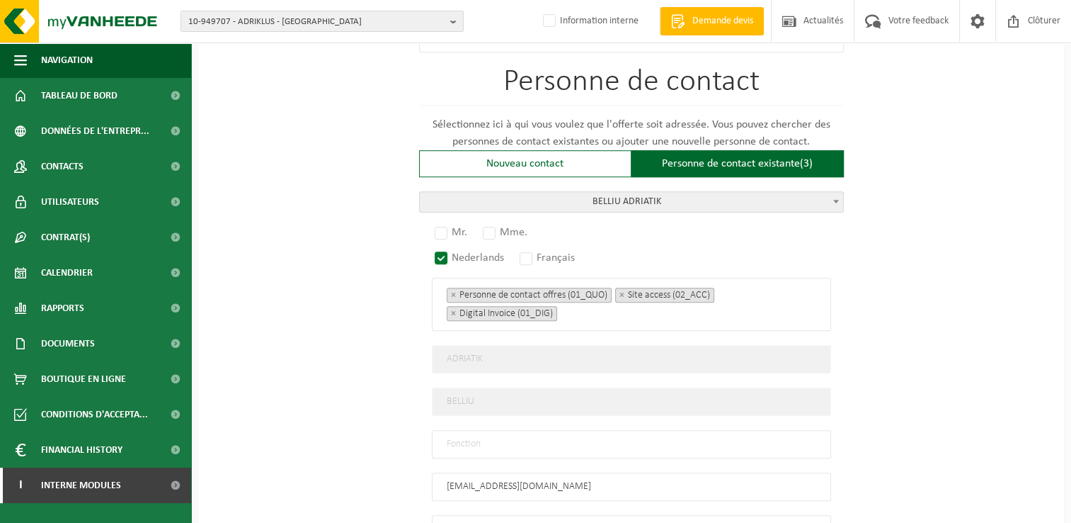
click at [595, 193] on span "BELLIU ADRIATIK" at bounding box center [631, 202] width 423 height 20
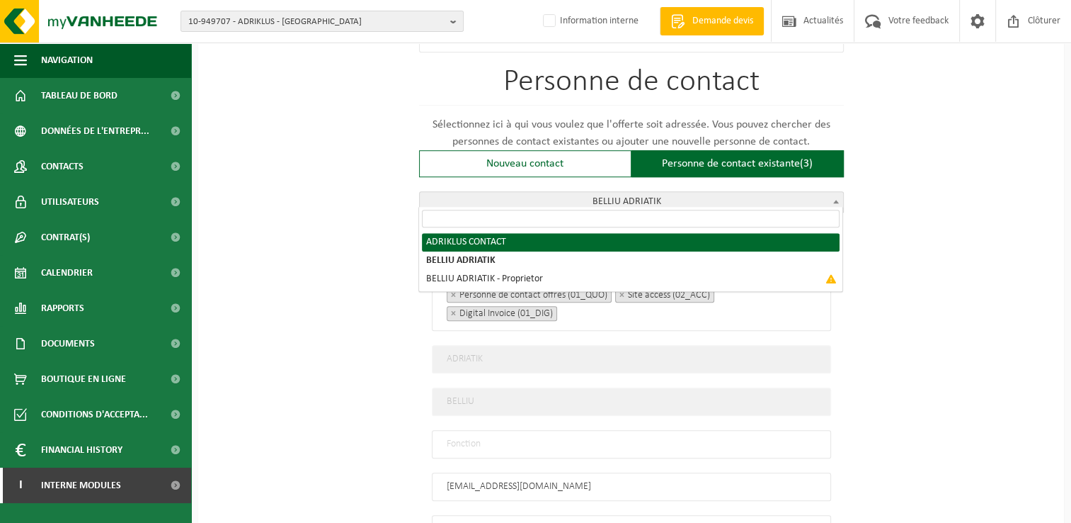
radio input "true"
select select "{"code":"10-949708","firstname":"CONTACT","surname":"ADRIKLUS","gender":"Unknow…"
type input "CONTACT"
type input "ADRIKLUS"
type input "0495480496"
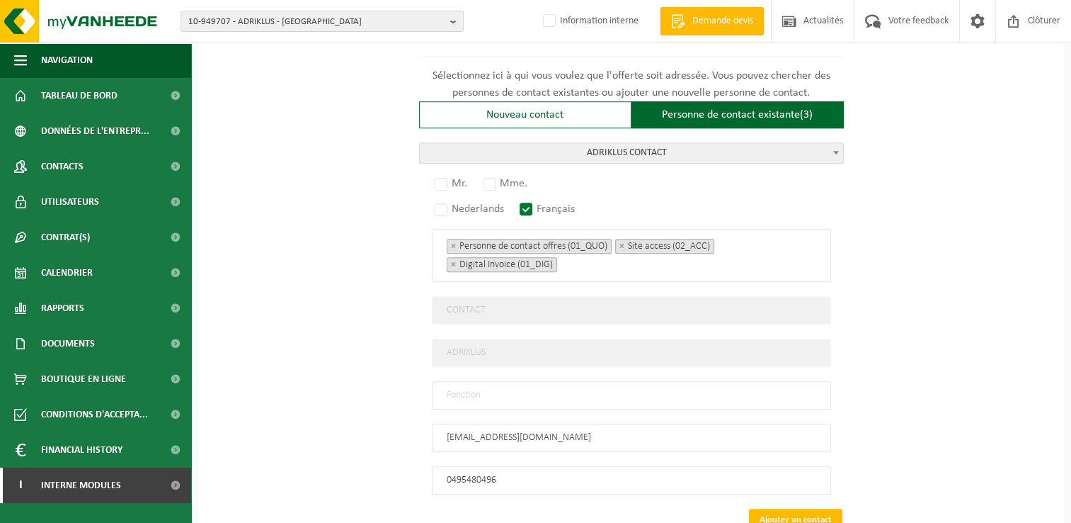
scroll to position [1061, 0]
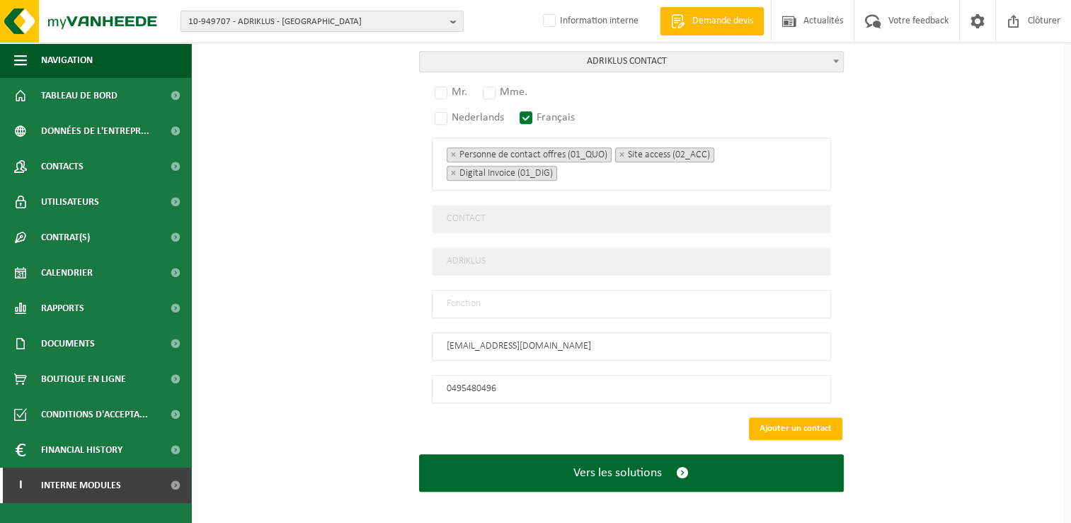
click at [470, 297] on input "text" at bounding box center [631, 304] width 399 height 28
type input "Manager"
click at [442, 84] on label "Mr." at bounding box center [452, 92] width 40 height 20
radio input "true"
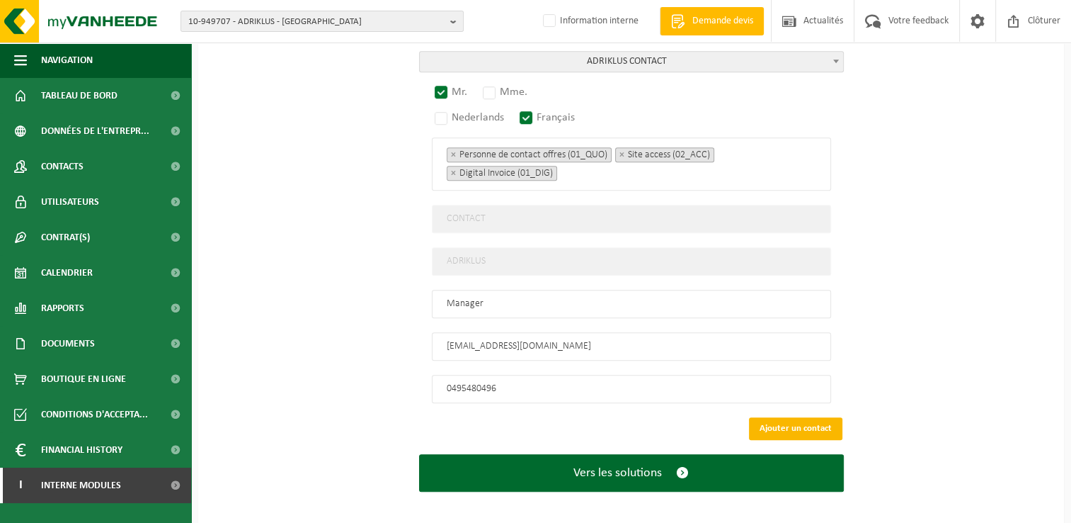
click at [770, 421] on button "Ajouter un contact" at bounding box center [795, 428] width 93 height 23
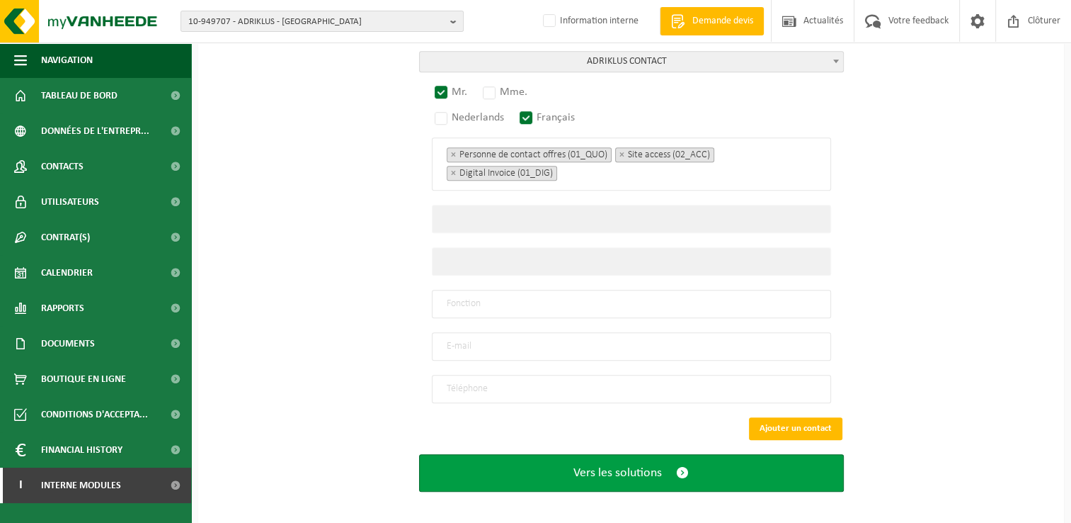
scroll to position [799, 0]
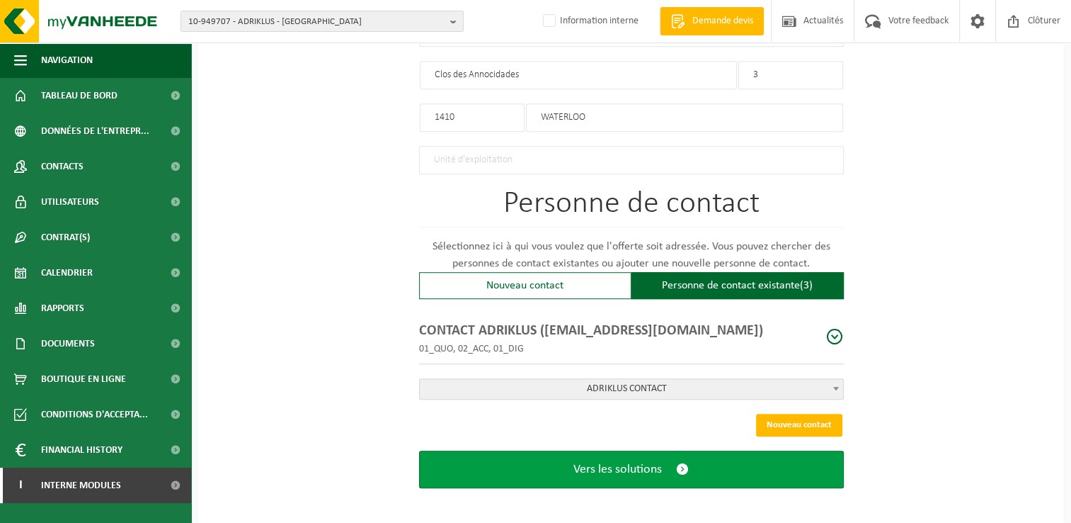
click at [612, 462] on span "Vers les solutions" at bounding box center [617, 469] width 89 height 15
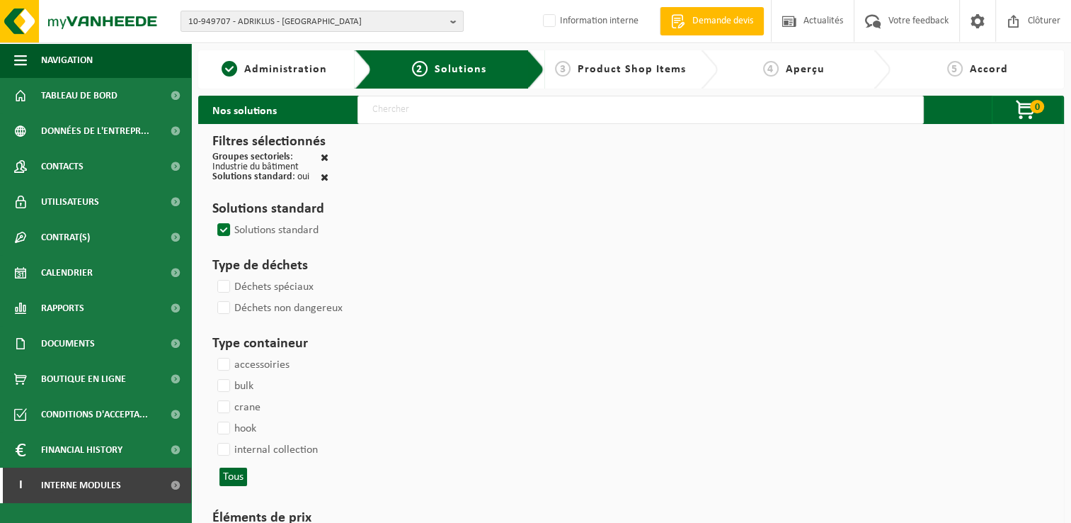
click at [421, 111] on input "text" at bounding box center [641, 110] width 566 height 28
type input "000291"
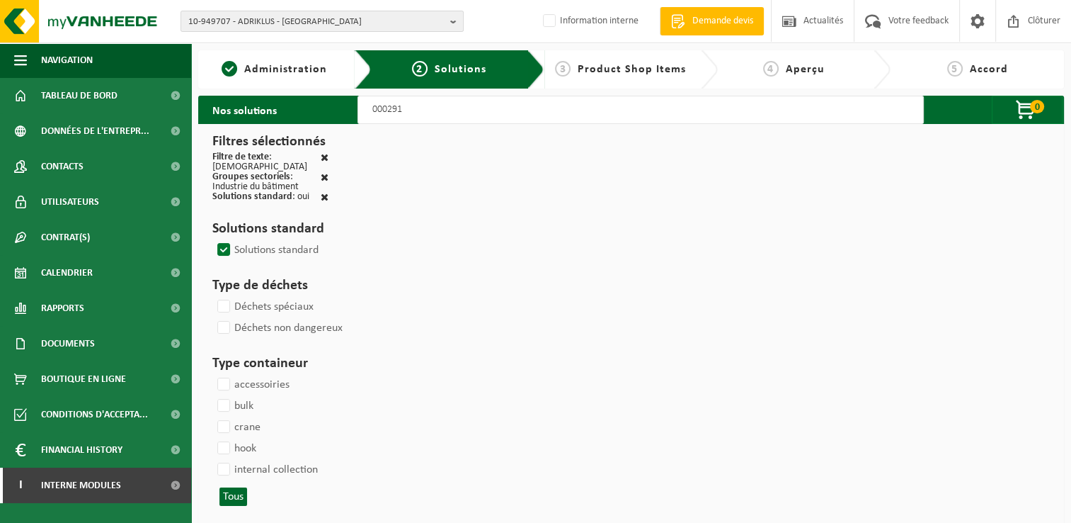
select select
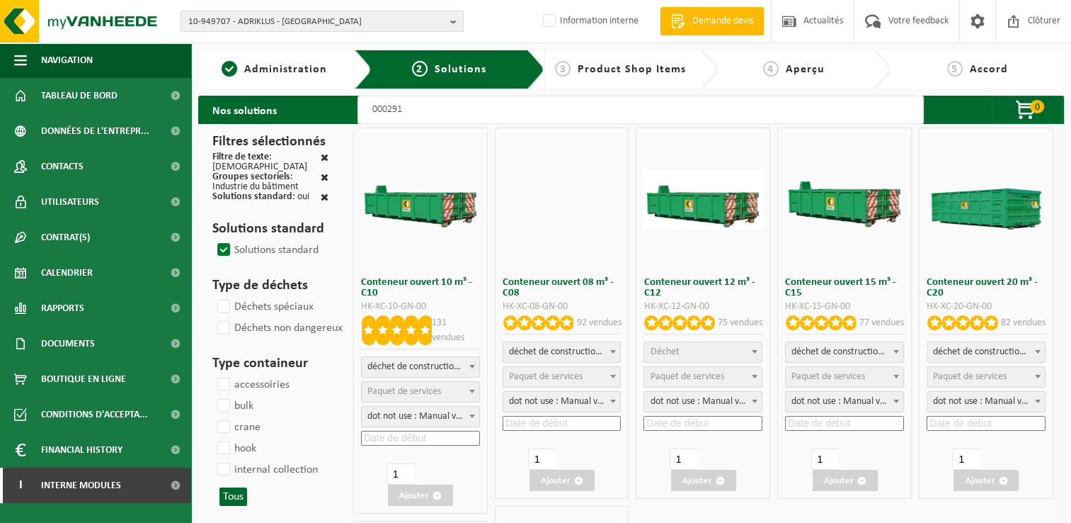
select select
select select "197"
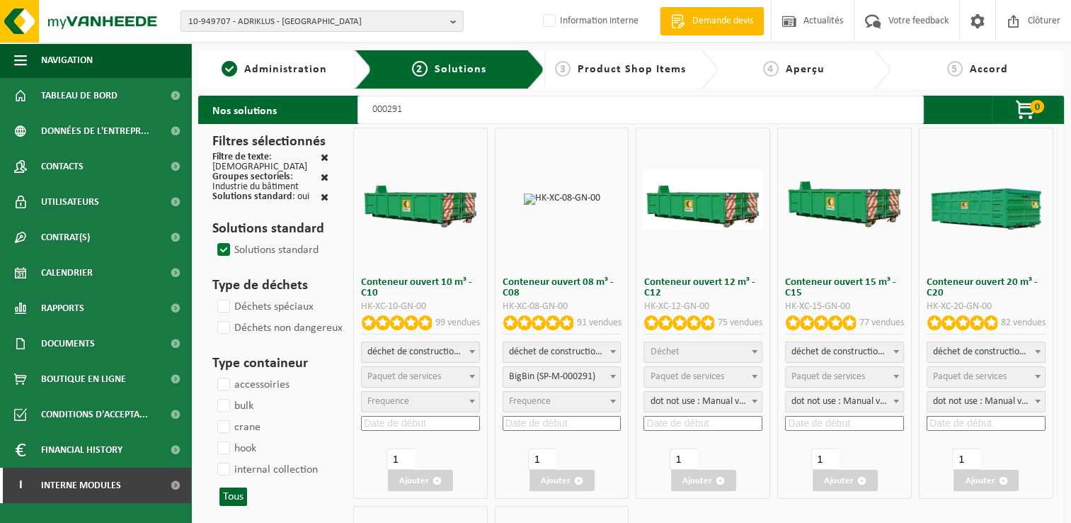
select select
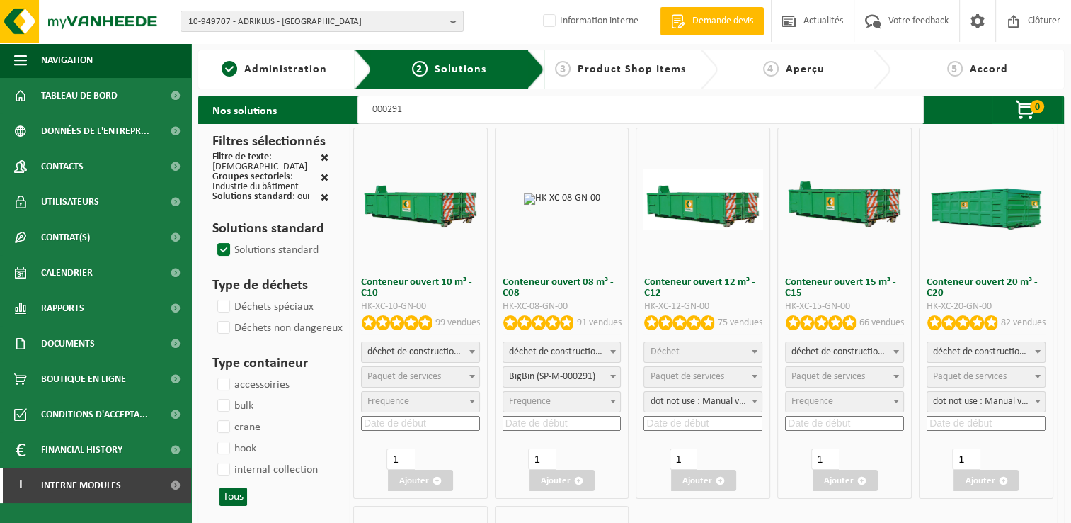
select select
select select "197"
select select
select select "197"
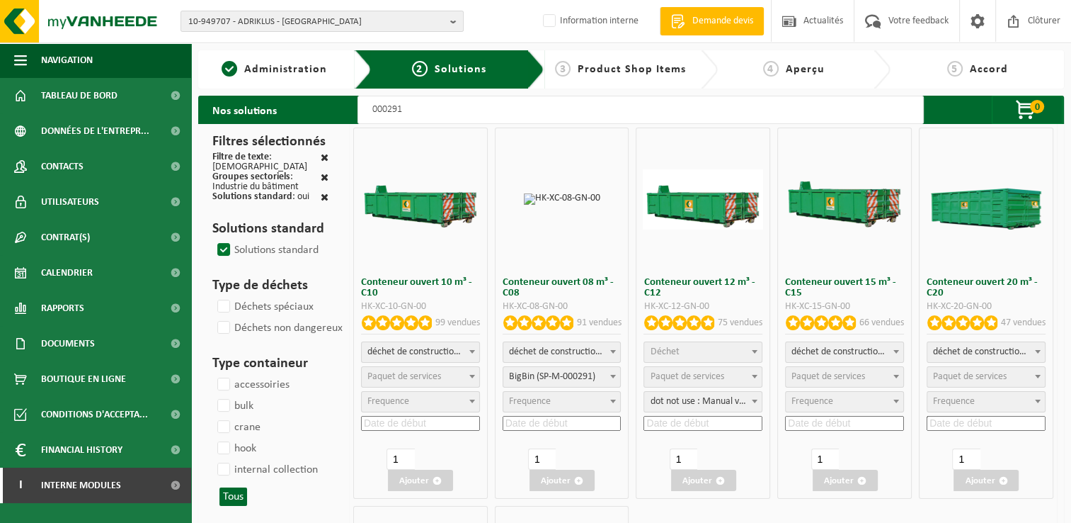
select select
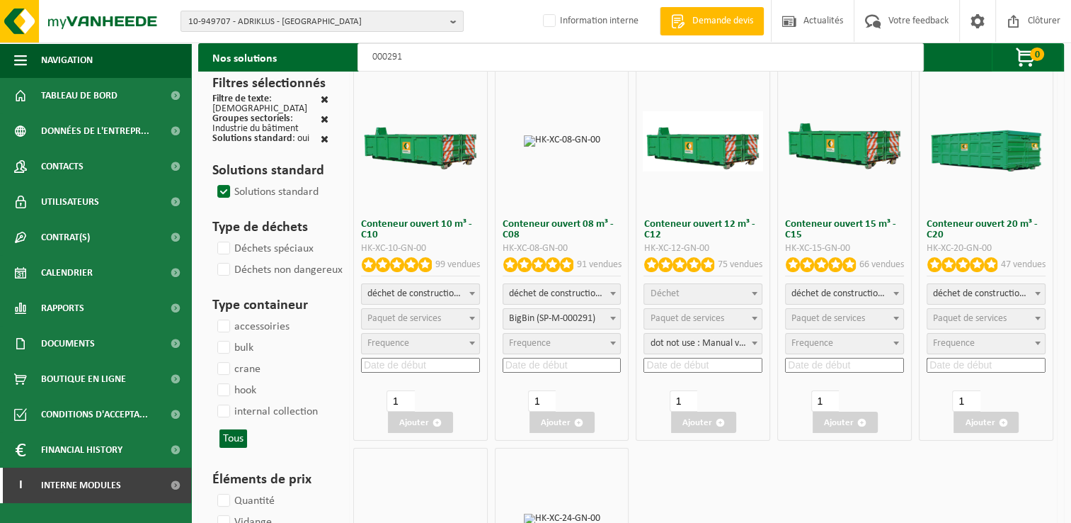
scroll to position [142, 0]
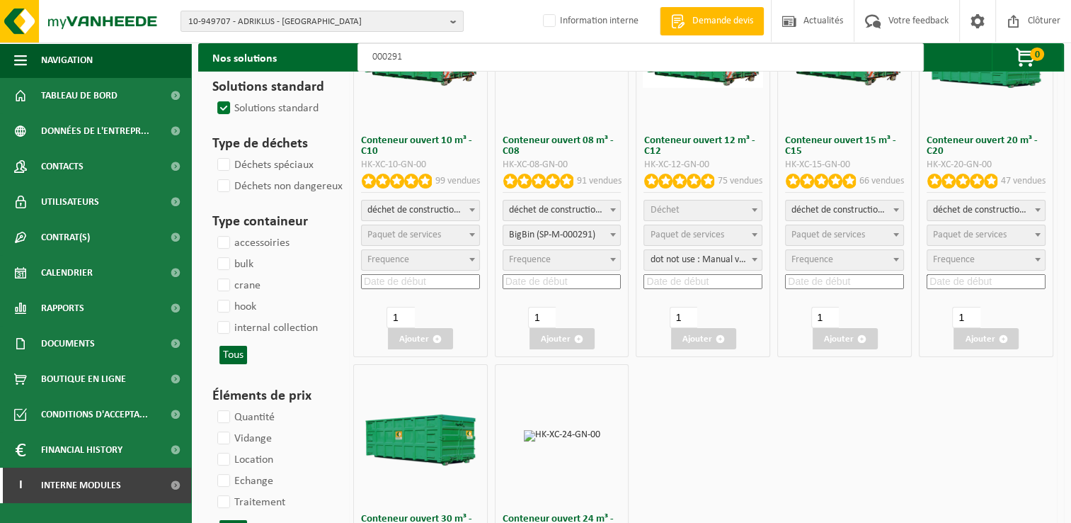
select select "25"
click at [537, 263] on span "dot not use : Manual voor MyVanheede" at bounding box center [562, 260] width 118 height 20
click at [544, 287] on input at bounding box center [562, 281] width 119 height 15
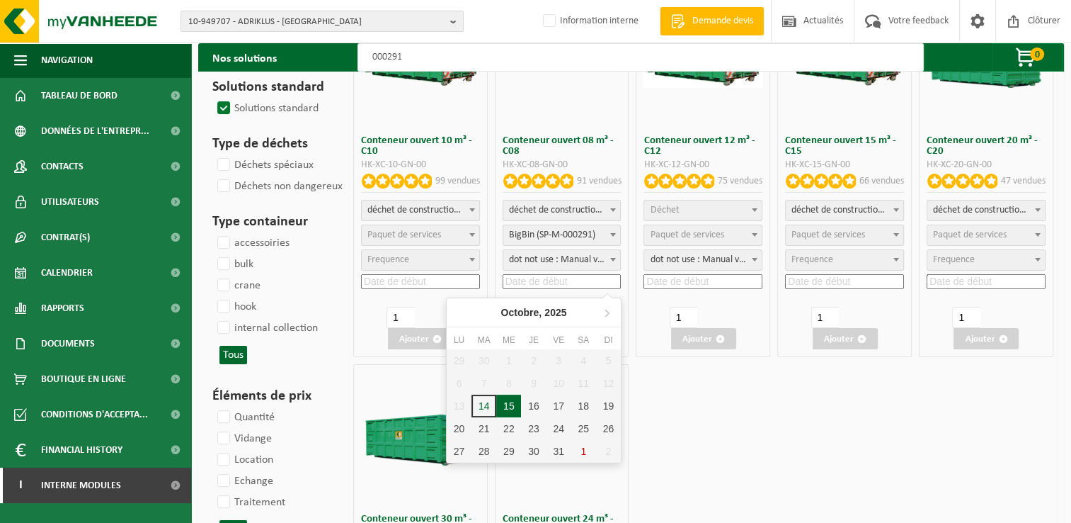
click at [510, 409] on div "15" at bounding box center [508, 405] width 25 height 23
type input "2025-10-15"
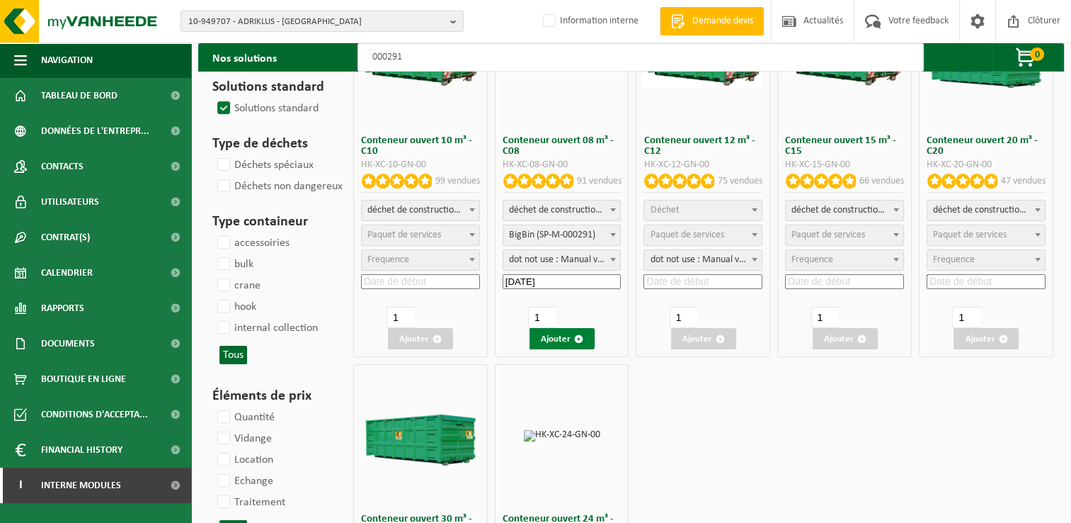
click at [567, 341] on button "Ajouter" at bounding box center [562, 338] width 65 height 21
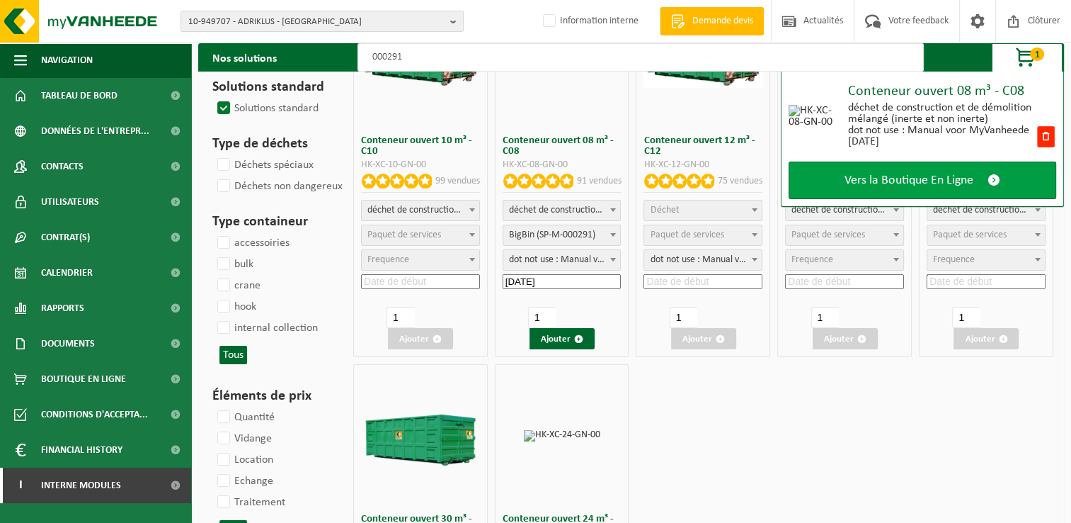
click at [861, 178] on span "Vers la Boutique En Ligne" at bounding box center [909, 180] width 129 height 15
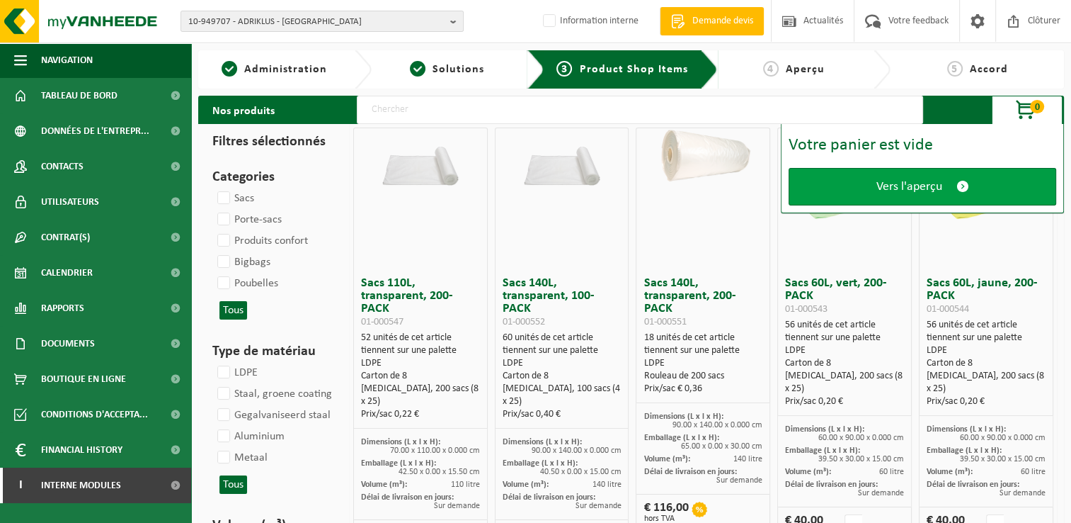
click at [844, 171] on link "Vers l'aperçu" at bounding box center [923, 187] width 268 height 38
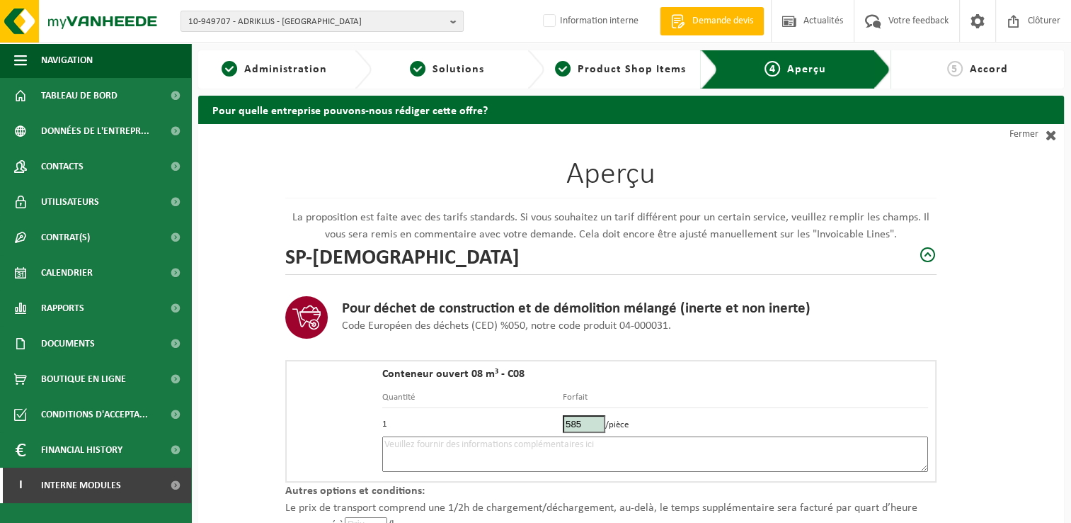
scroll to position [142, 0]
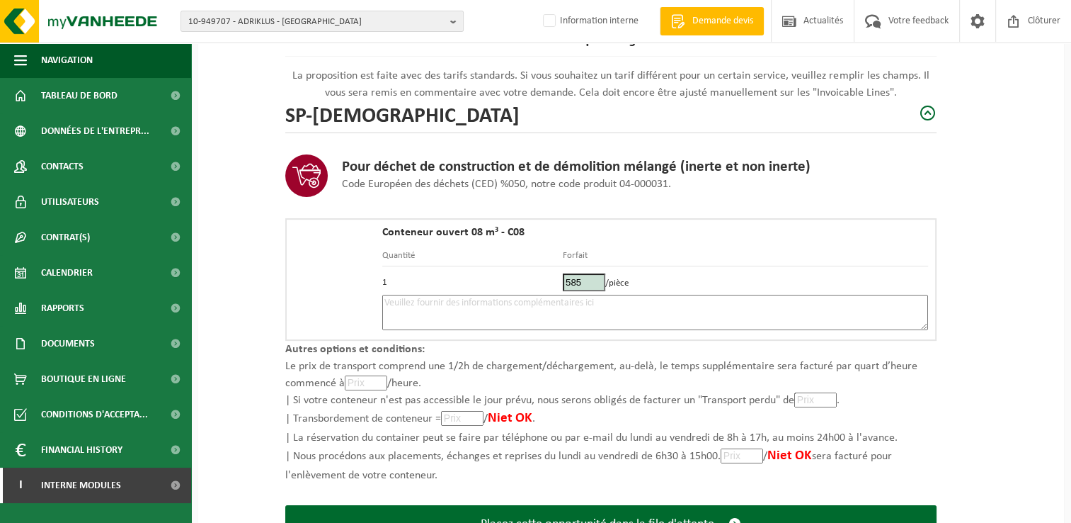
click at [427, 318] on textarea at bounding box center [655, 312] width 546 height 35
type textarea "p"
click at [555, 307] on textarea "Placement 15/10 - Briques et terres" at bounding box center [655, 312] width 546 height 35
paste textarea "495480496"
drag, startPoint x: 535, startPoint y: 301, endPoint x: 782, endPoint y: 309, distance: 246.5
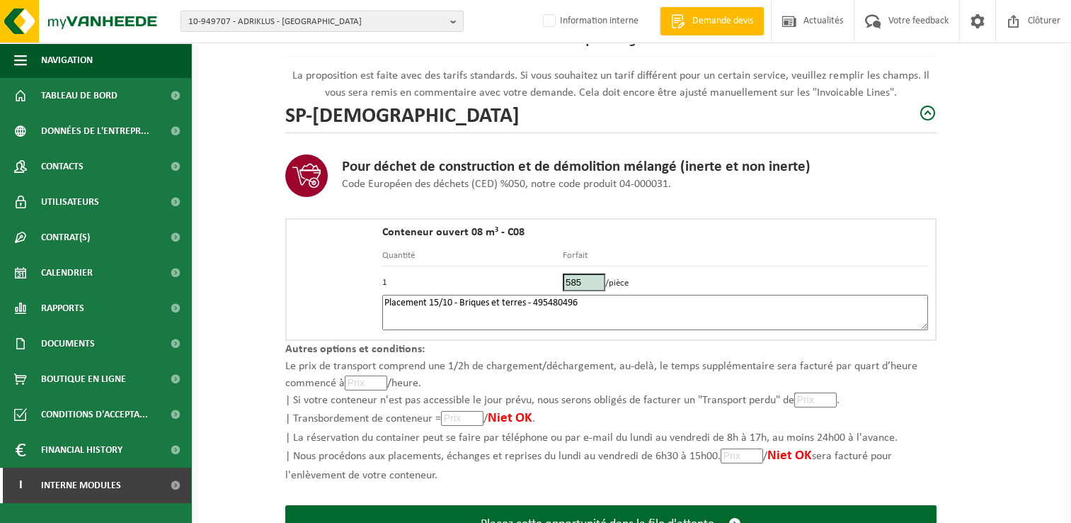
click at [535, 302] on textarea "Placement 15/10 - Briques et terres - 495480496" at bounding box center [655, 312] width 546 height 35
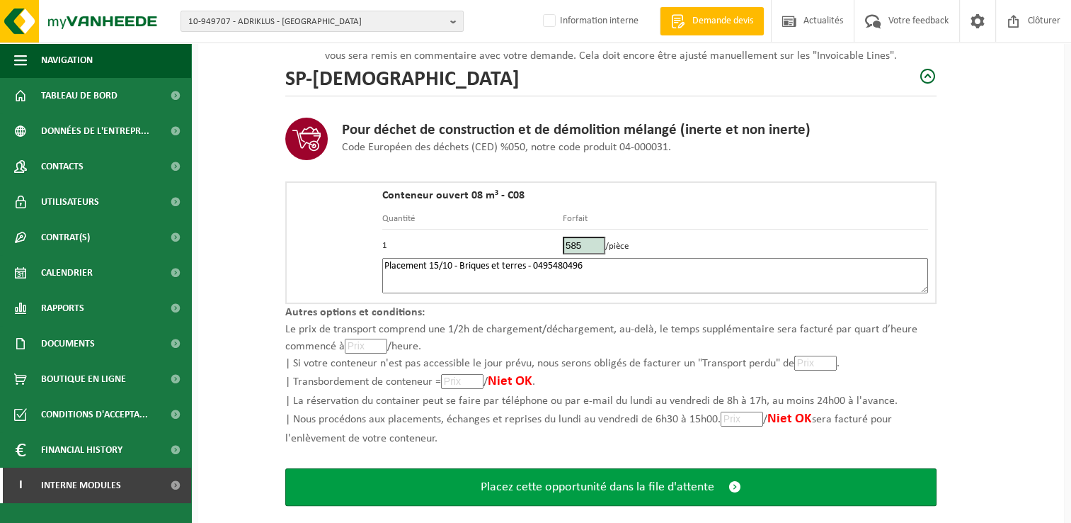
scroll to position [201, 0]
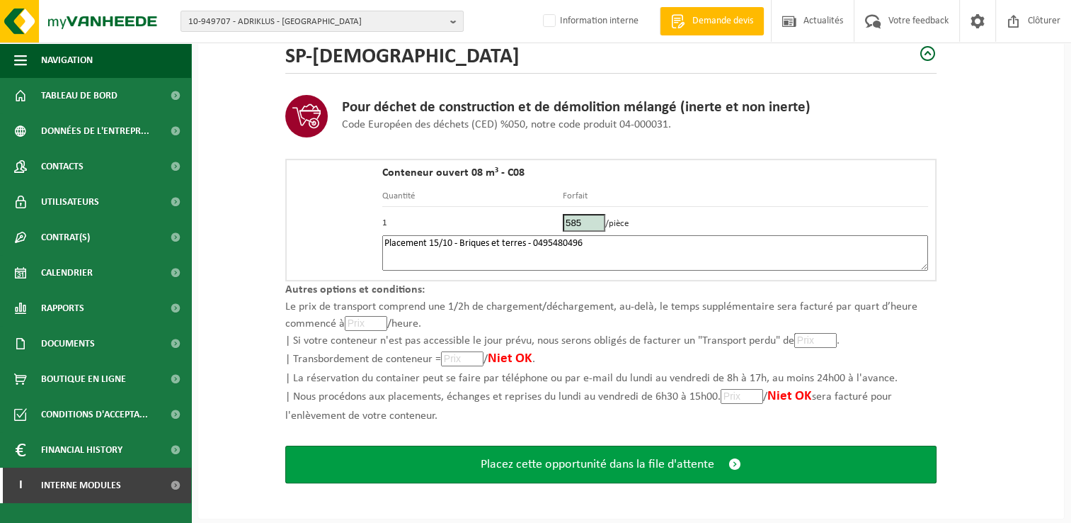
type textarea "Placement 15/10 - Briques et terres - 0495480496"
click at [649, 463] on span "Placez cette opportunité dans la file d'attente" at bounding box center [598, 464] width 234 height 15
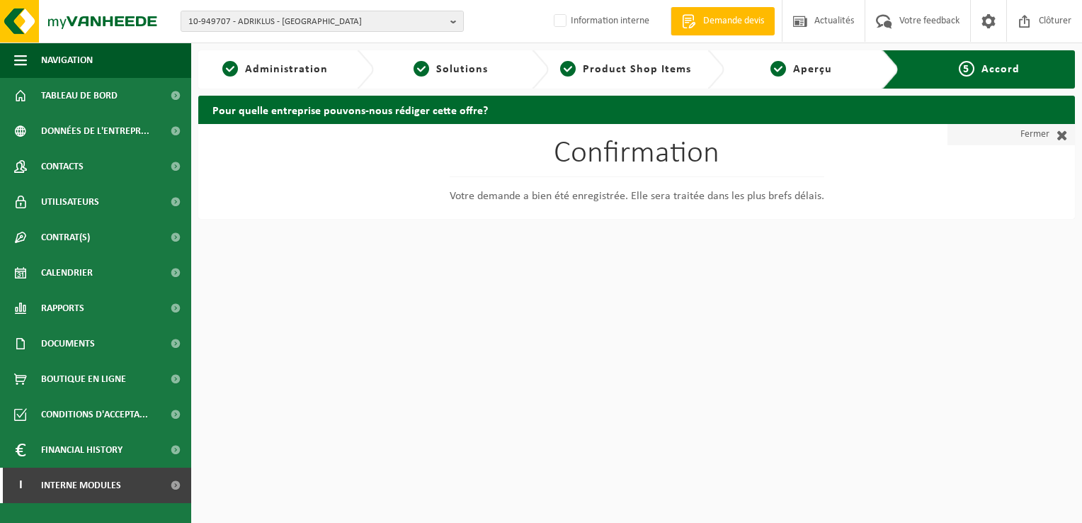
click at [1035, 129] on link "Fermer" at bounding box center [1010, 134] width 127 height 21
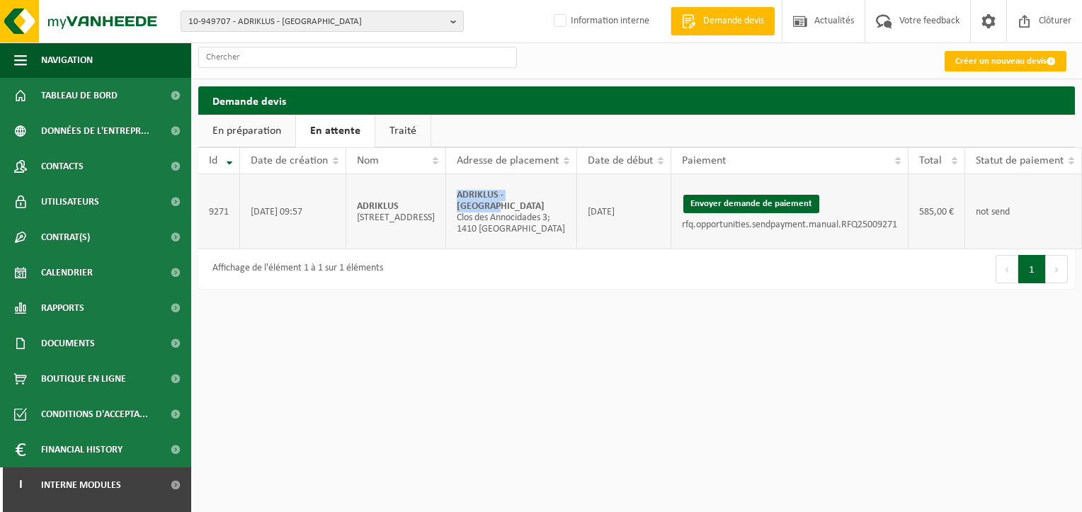
drag, startPoint x: 555, startPoint y: 200, endPoint x: 453, endPoint y: 203, distance: 102.0
click at [453, 203] on td "ADRIKLUS - WATERLOO Clos des Annocidades 3; 1410 WATERLOO" at bounding box center [511, 211] width 131 height 75
click at [758, 201] on button "Envoyer demande de paiement" at bounding box center [751, 204] width 136 height 18
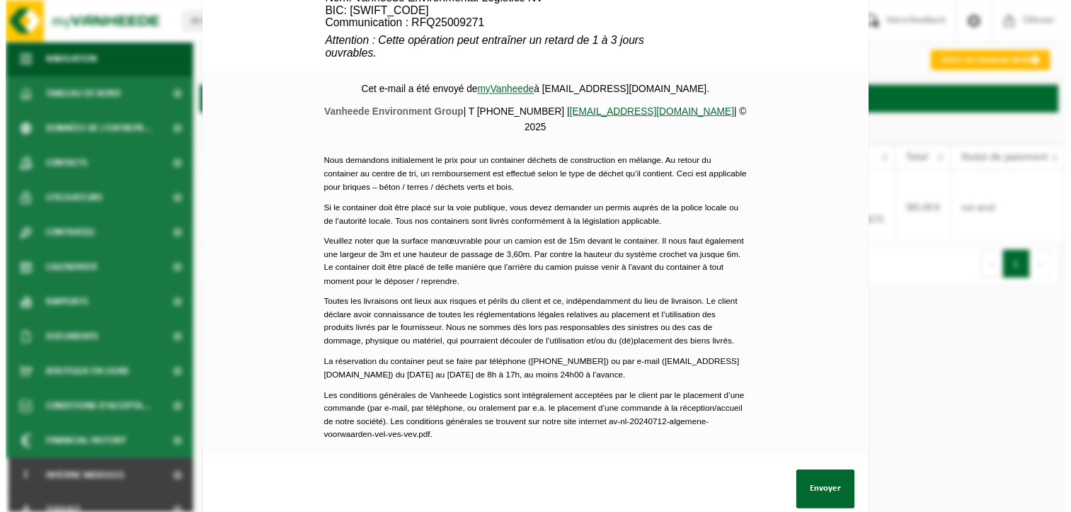
scroll to position [636, 0]
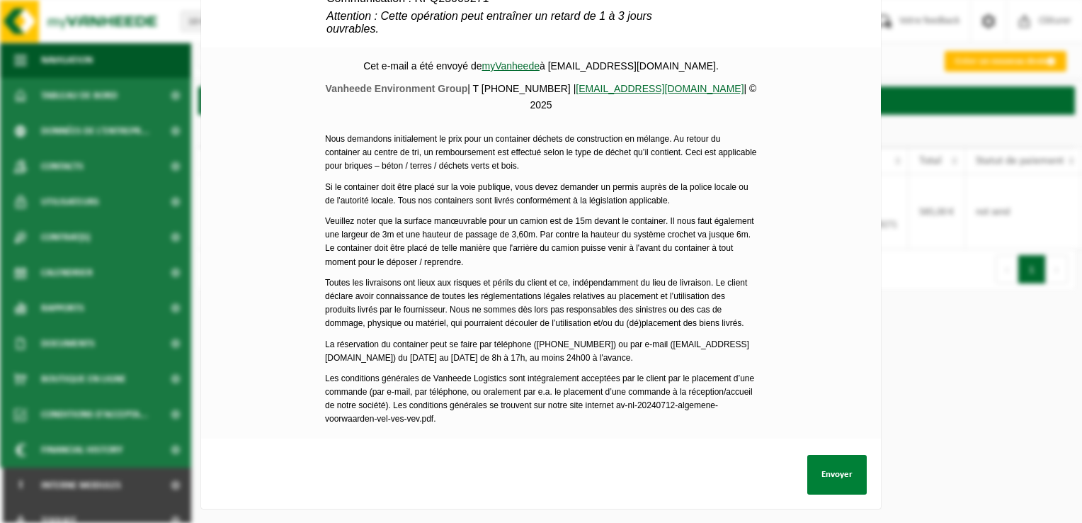
click at [838, 455] on button "Envoyer" at bounding box center [836, 475] width 59 height 40
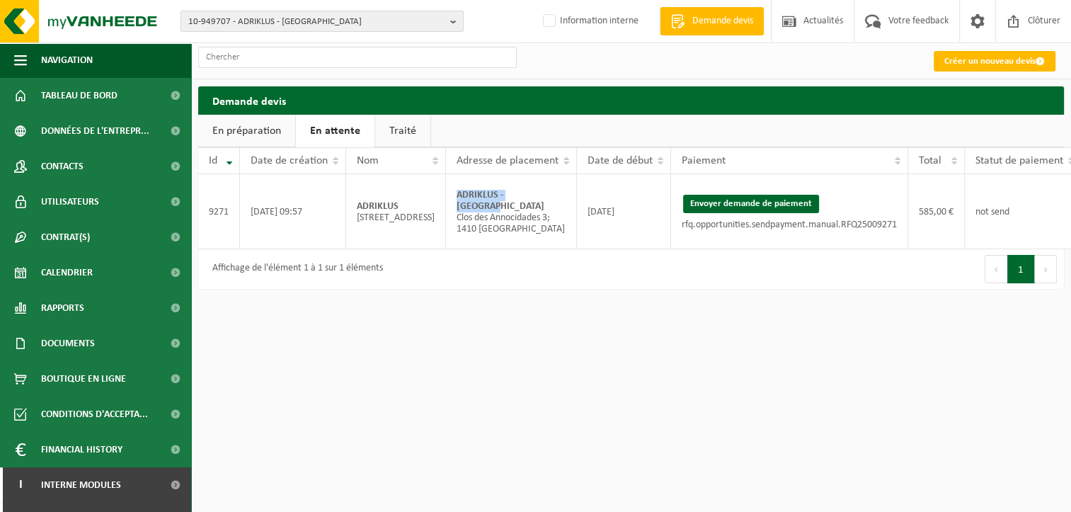
scroll to position [0, 84]
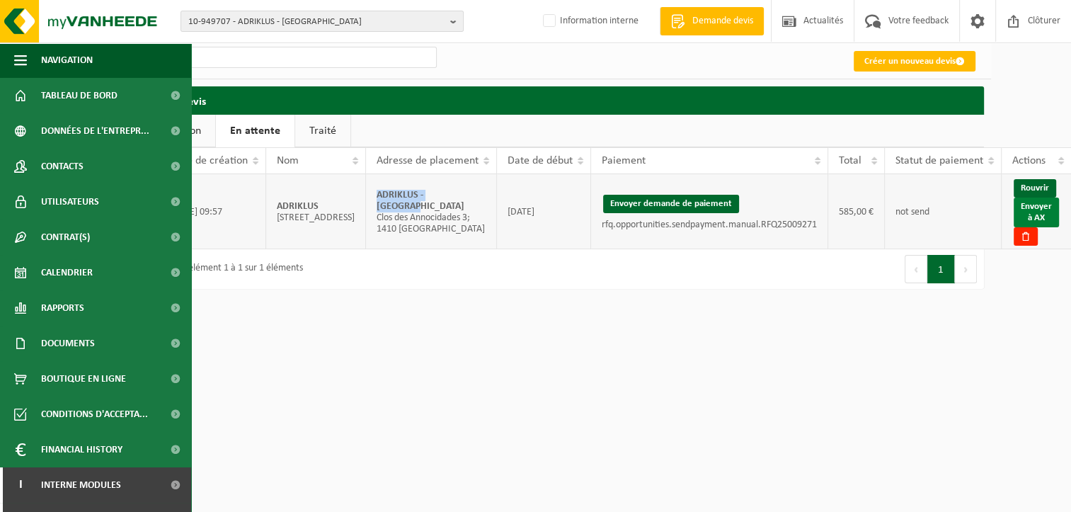
click at [1039, 215] on link "Envoyer à AX" at bounding box center [1036, 213] width 45 height 30
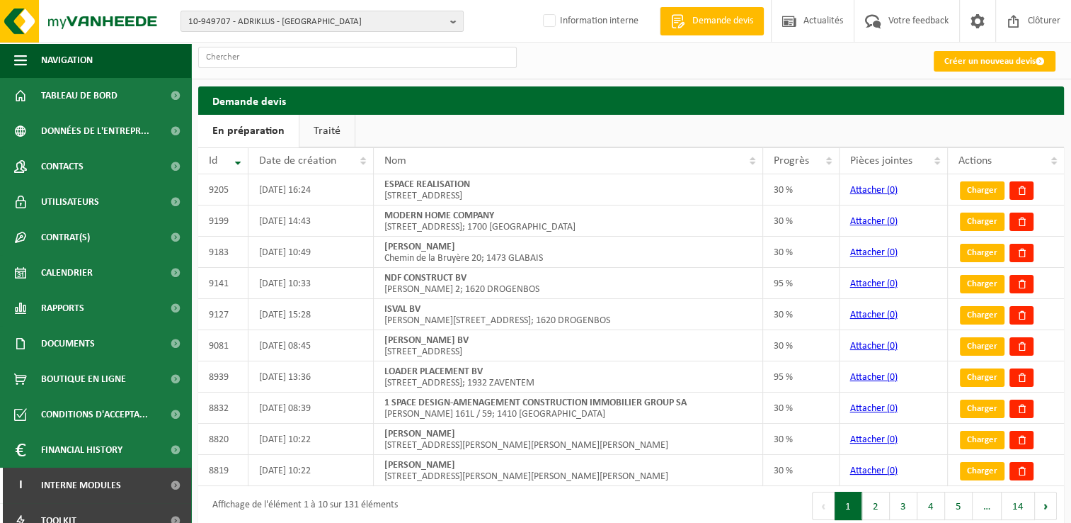
click at [322, 125] on link "Traité" at bounding box center [326, 131] width 55 height 33
